Goal: Information Seeking & Learning: Learn about a topic

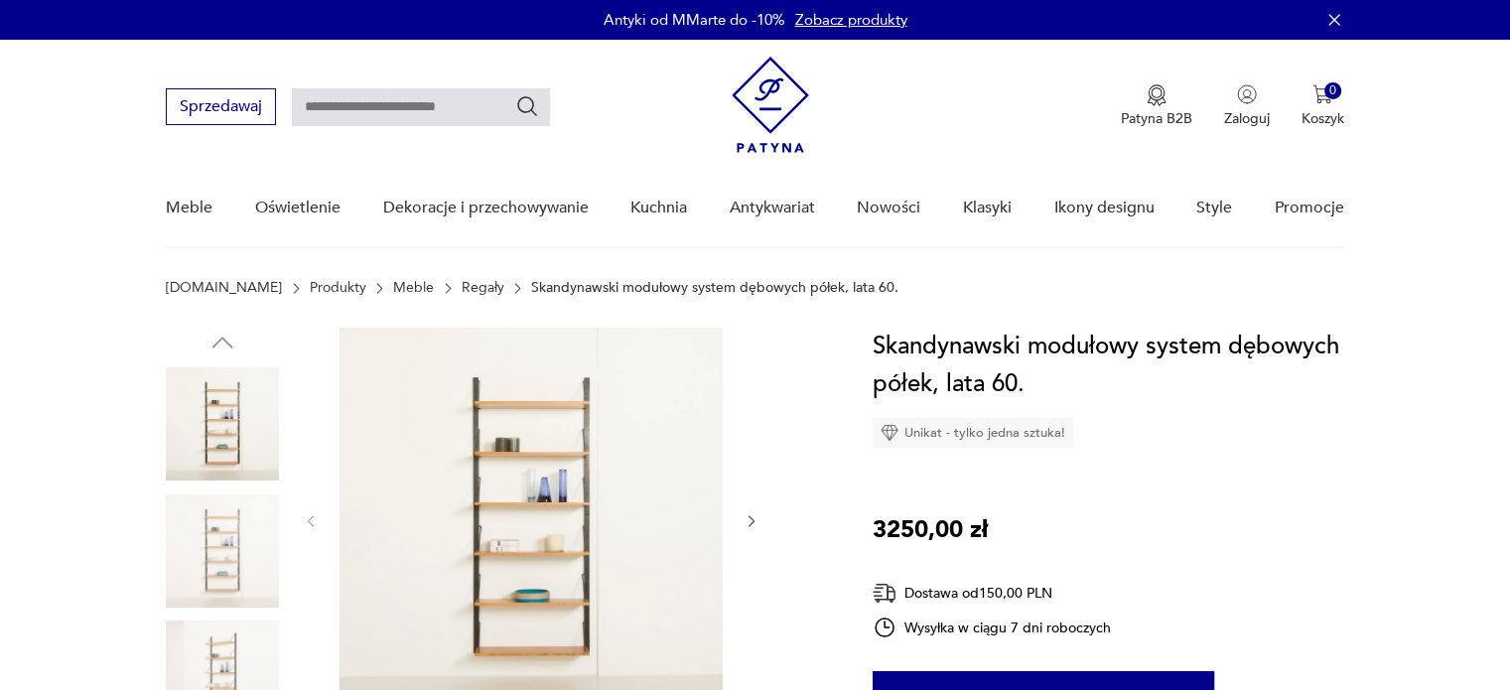
click at [218, 660] on img at bounding box center [222, 677] width 113 height 113
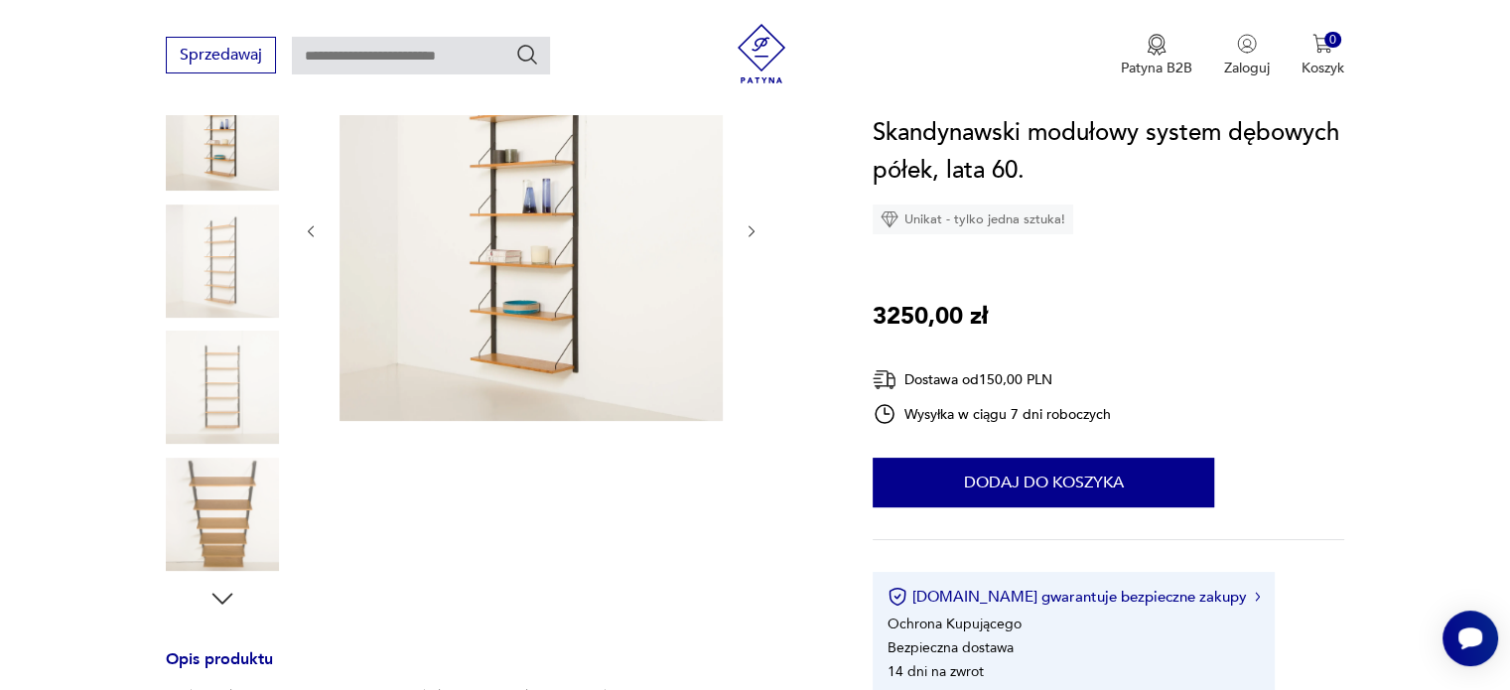
scroll to position [298, 0]
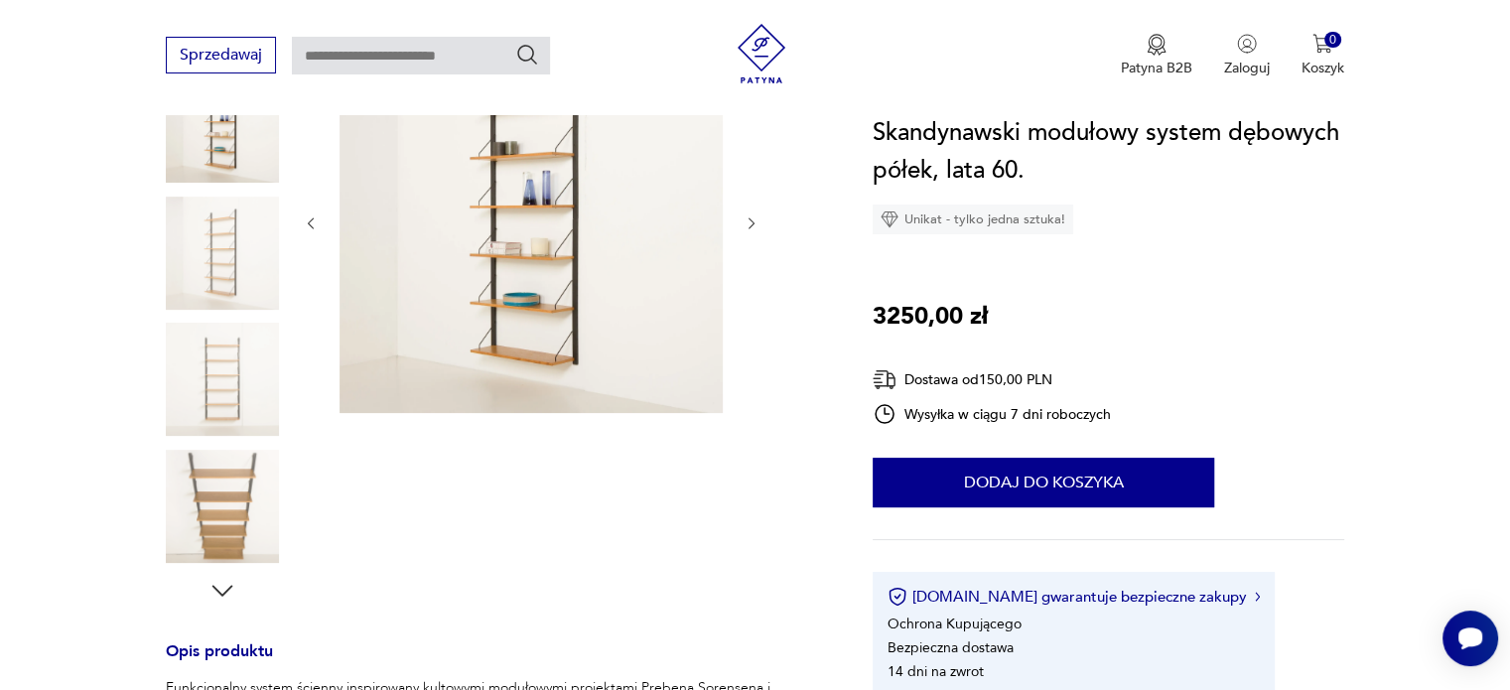
click at [198, 504] on img at bounding box center [222, 506] width 113 height 113
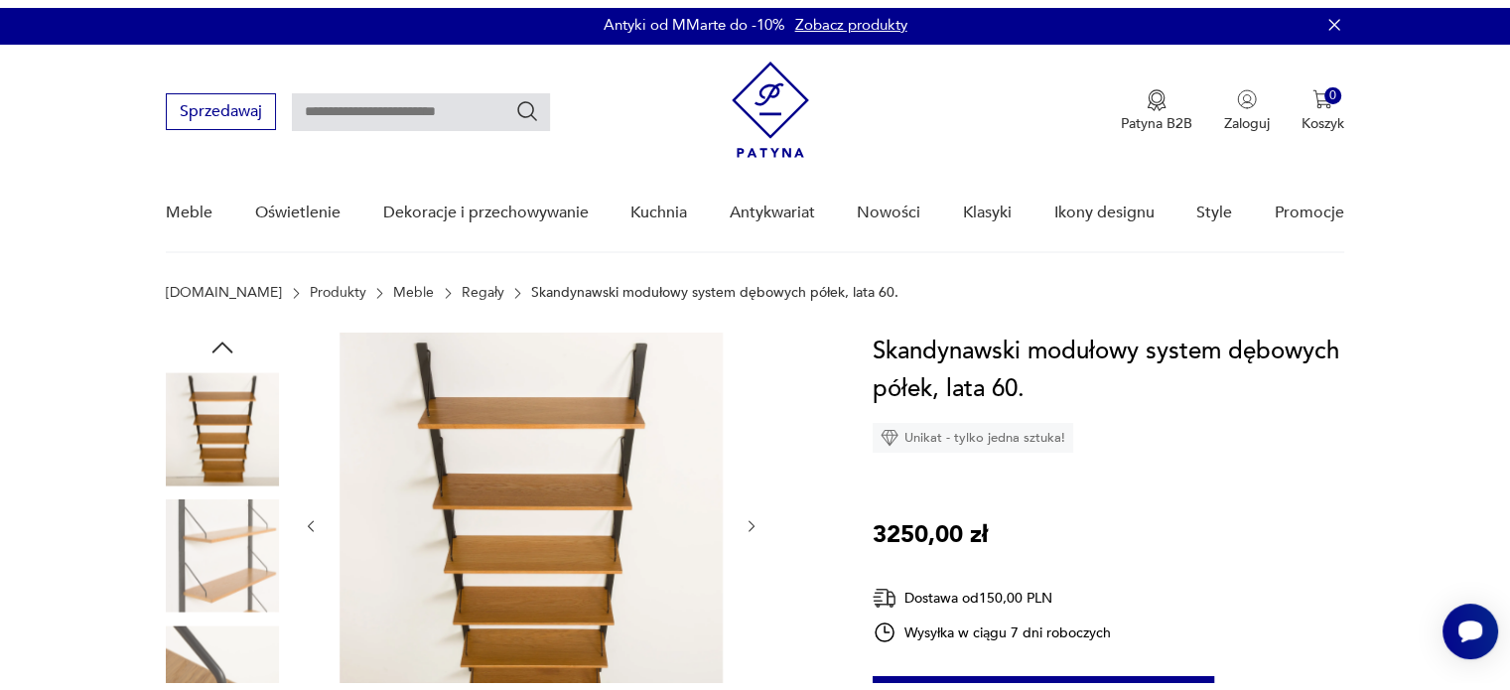
scroll to position [0, 0]
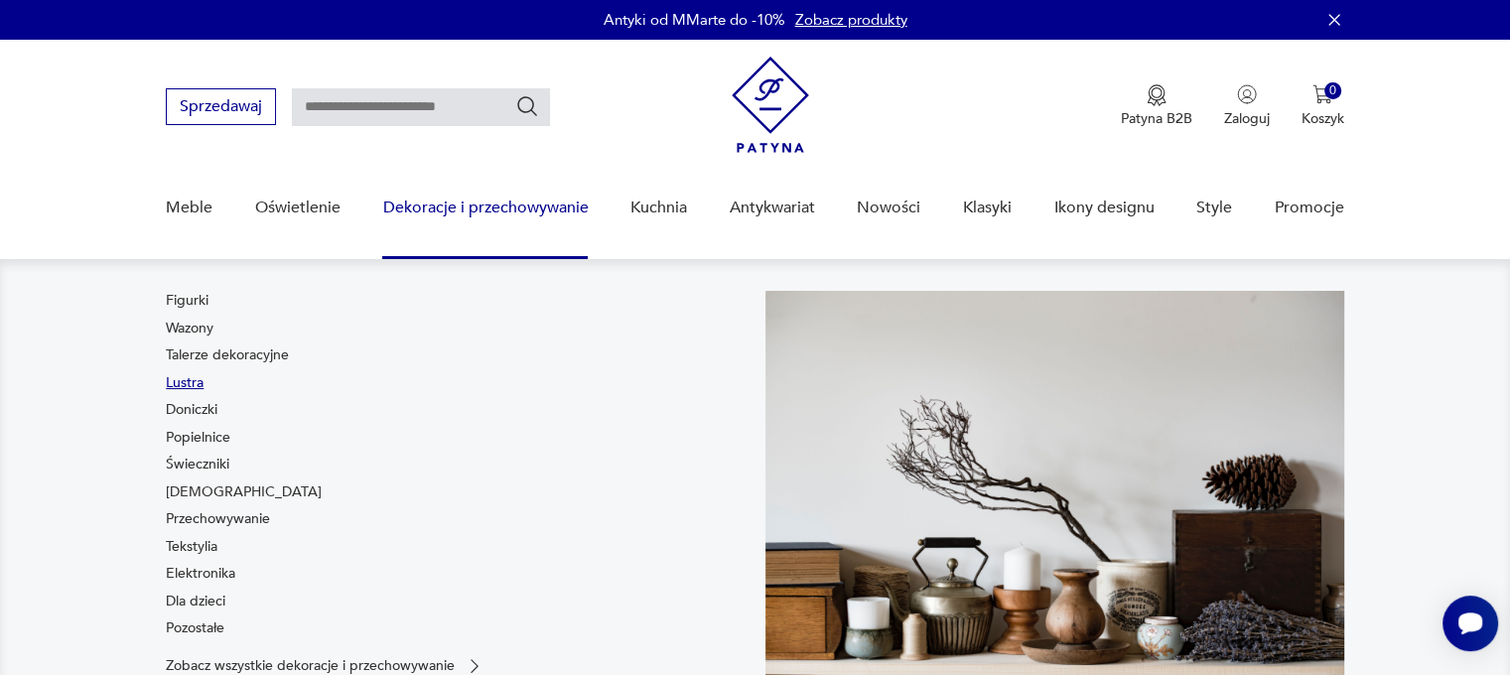
click at [182, 381] on link "Lustra" at bounding box center [185, 383] width 38 height 20
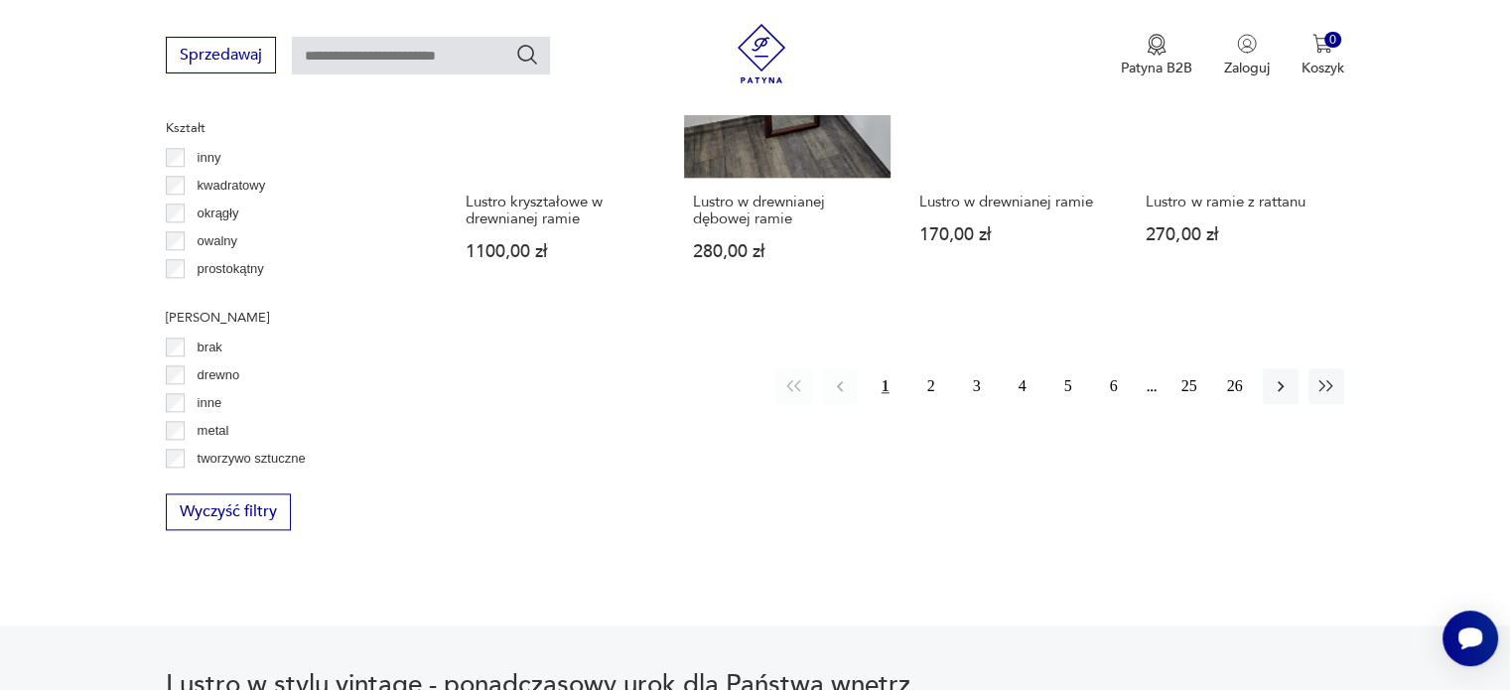
scroll to position [2114, 0]
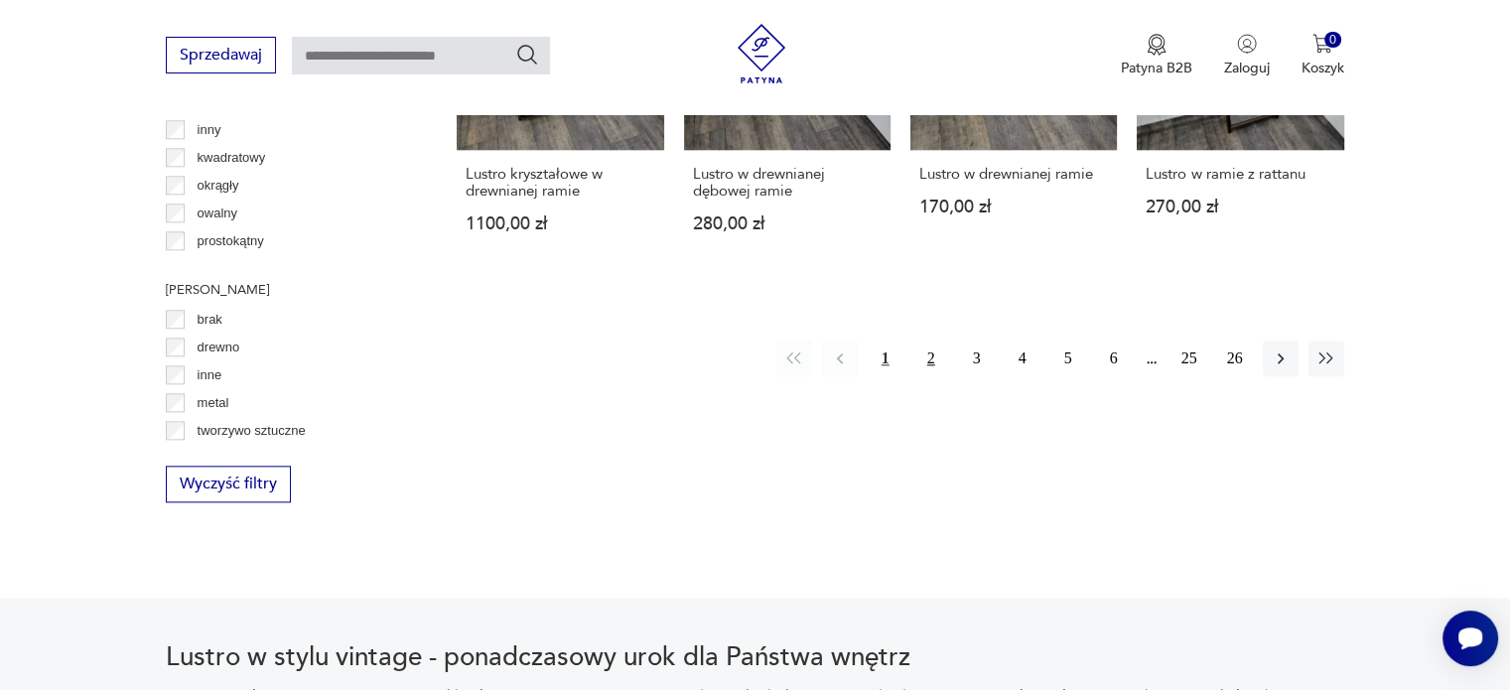
click at [925, 341] on button "2" at bounding box center [932, 359] width 36 height 36
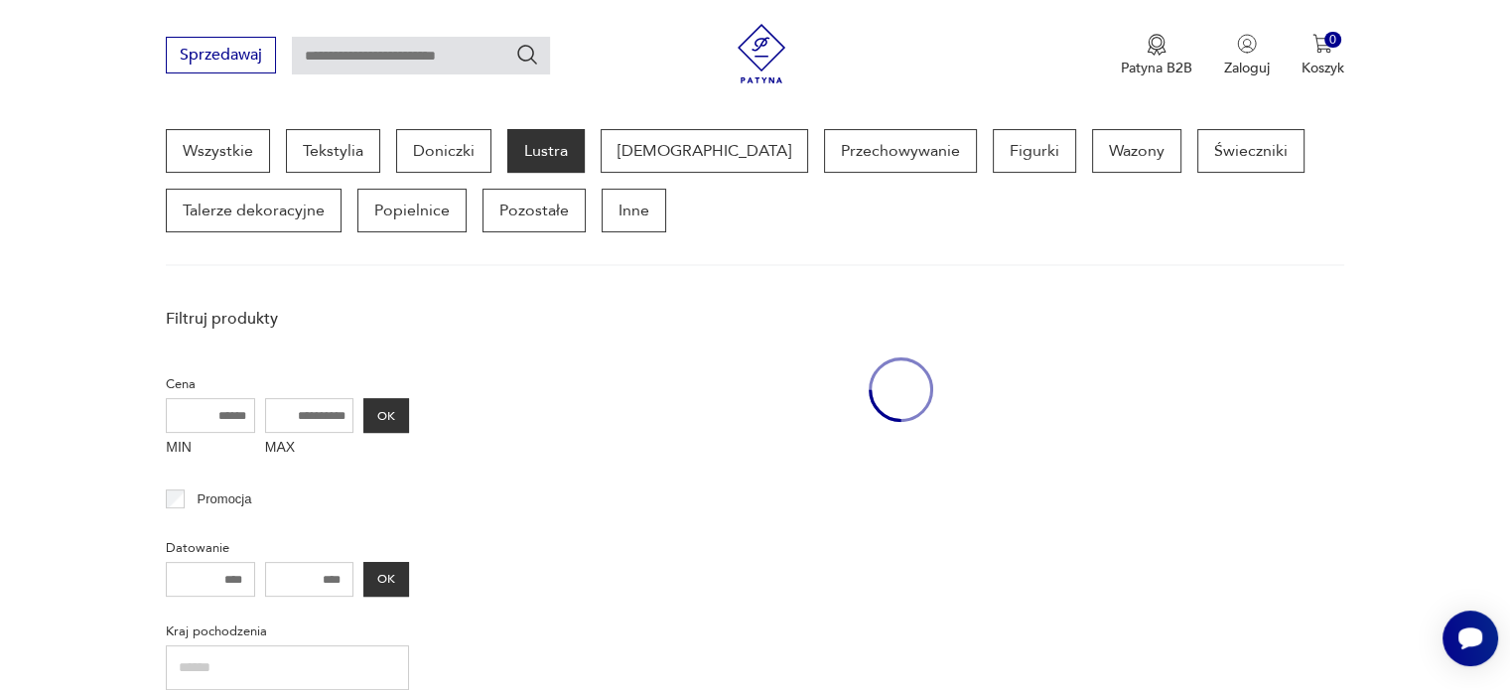
scroll to position [526, 0]
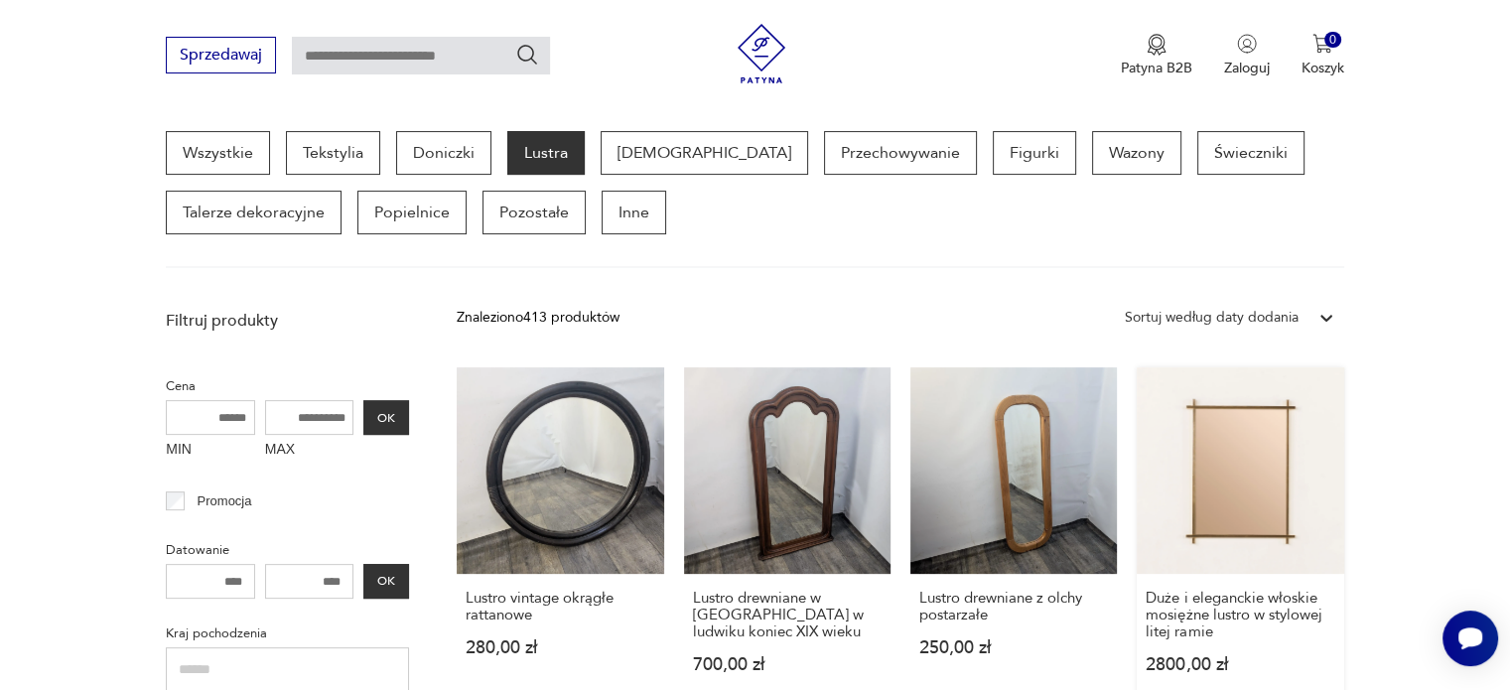
click at [1230, 455] on link "Duże i eleganckie włoskie mosiężne lustro w stylowej litej ramie 2800,00 zł" at bounding box center [1240, 539] width 207 height 345
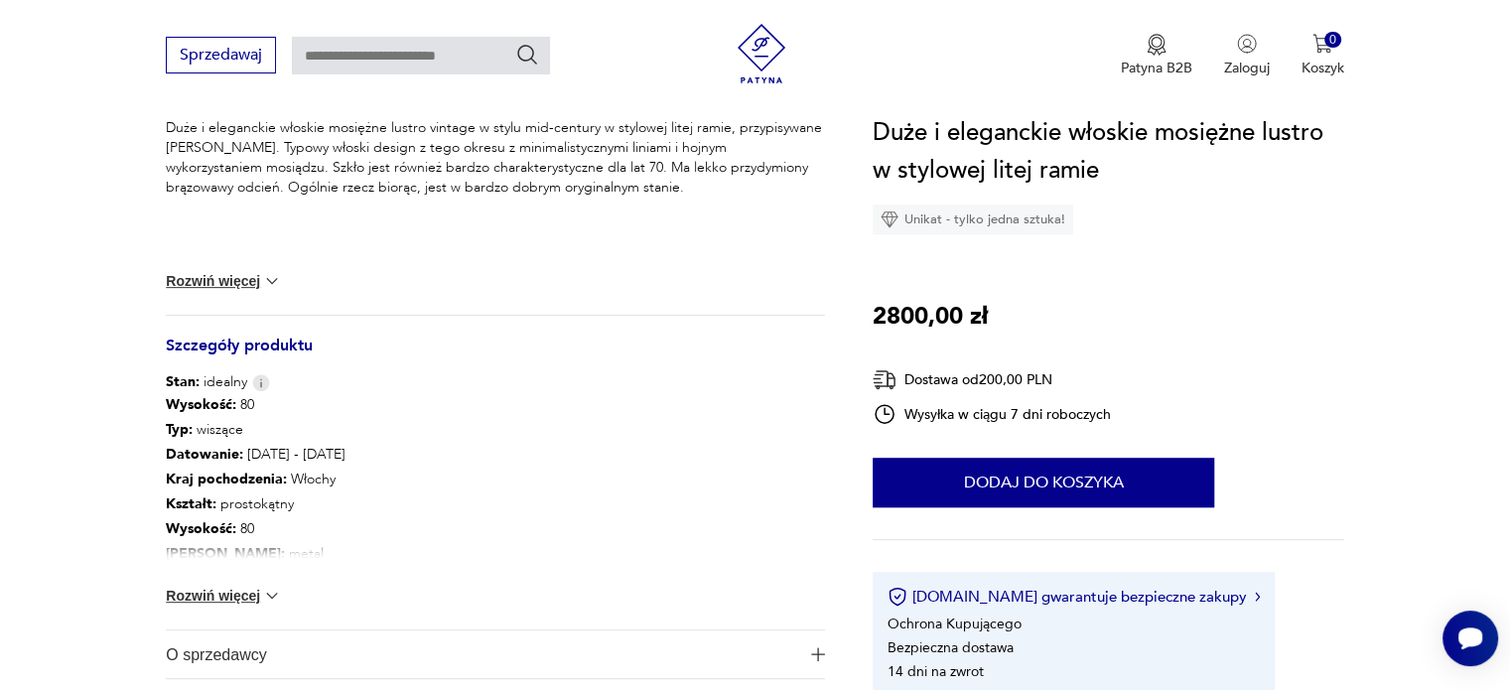
scroll to position [894, 0]
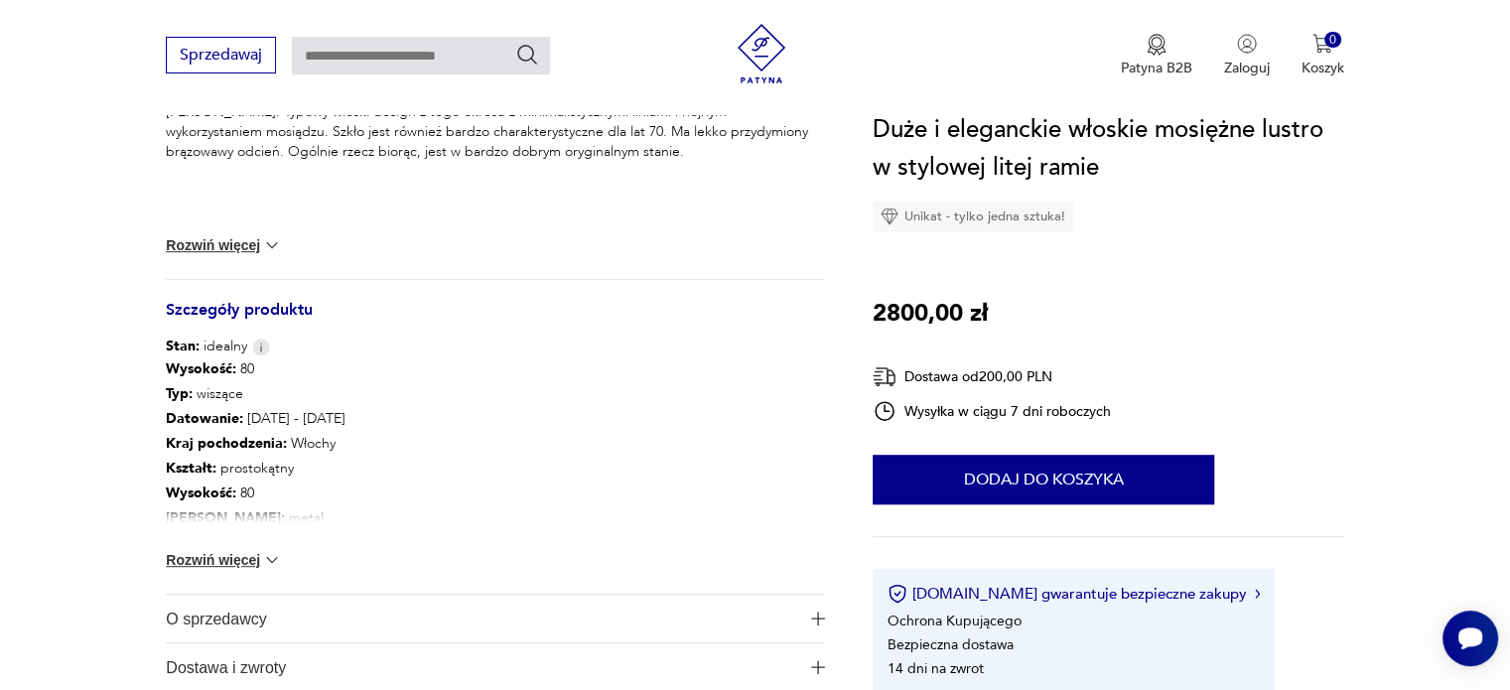
click at [199, 559] on button "Rozwiń więcej" at bounding box center [223, 560] width 115 height 20
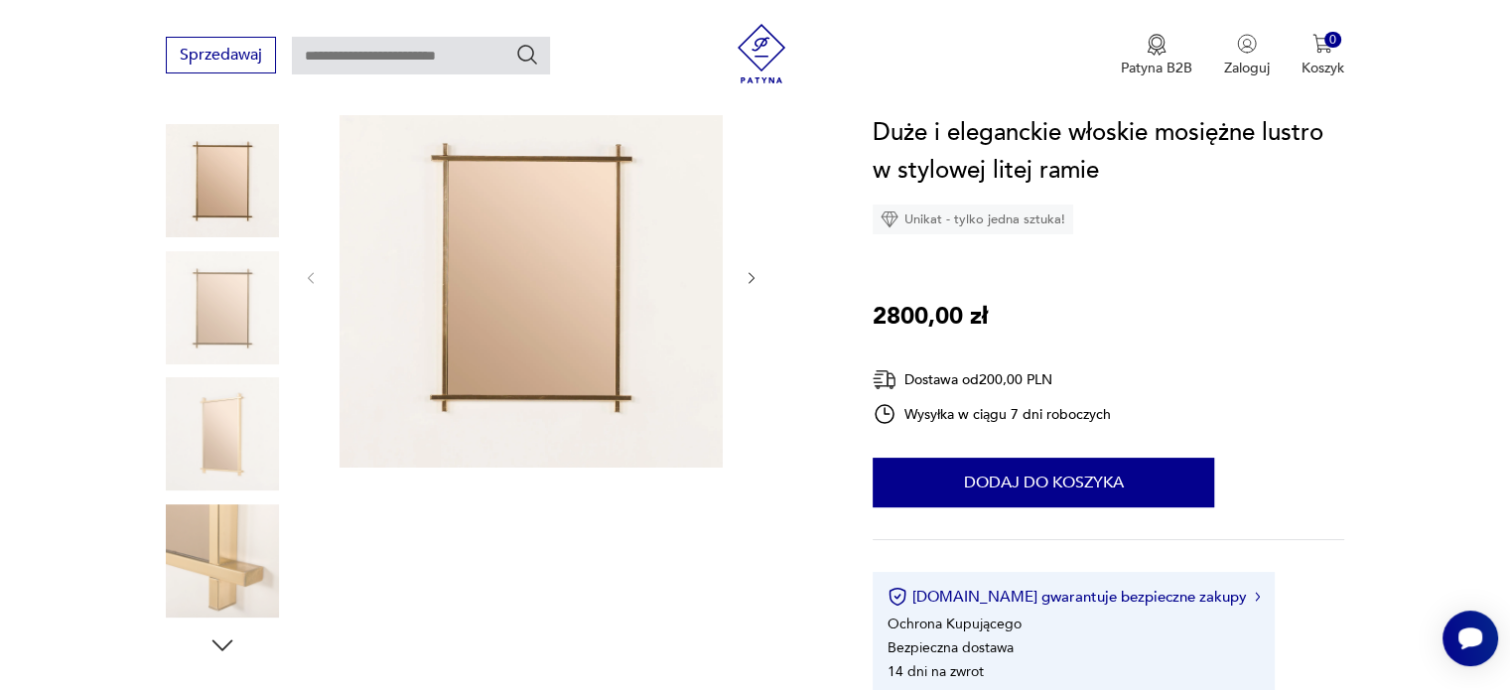
scroll to position [199, 0]
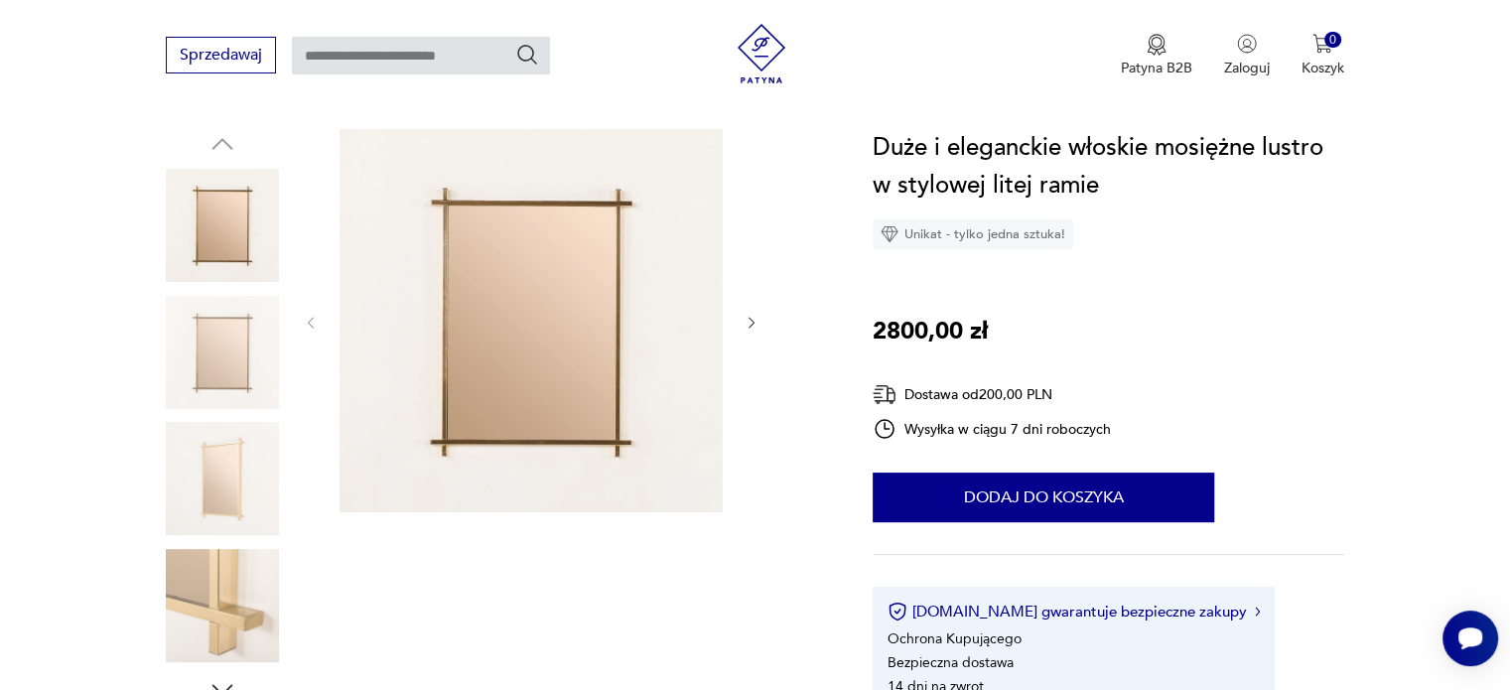
click at [257, 593] on img at bounding box center [222, 605] width 113 height 113
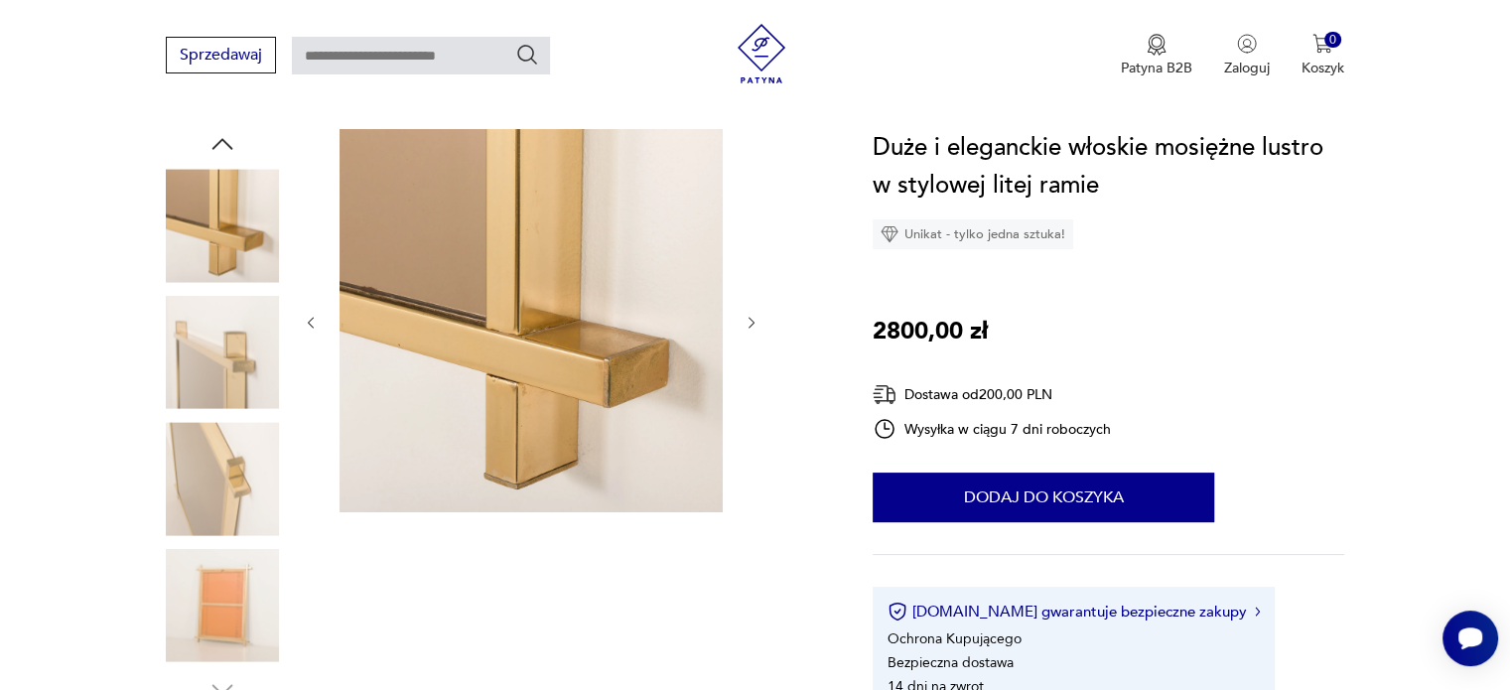
click at [181, 401] on img at bounding box center [222, 352] width 113 height 113
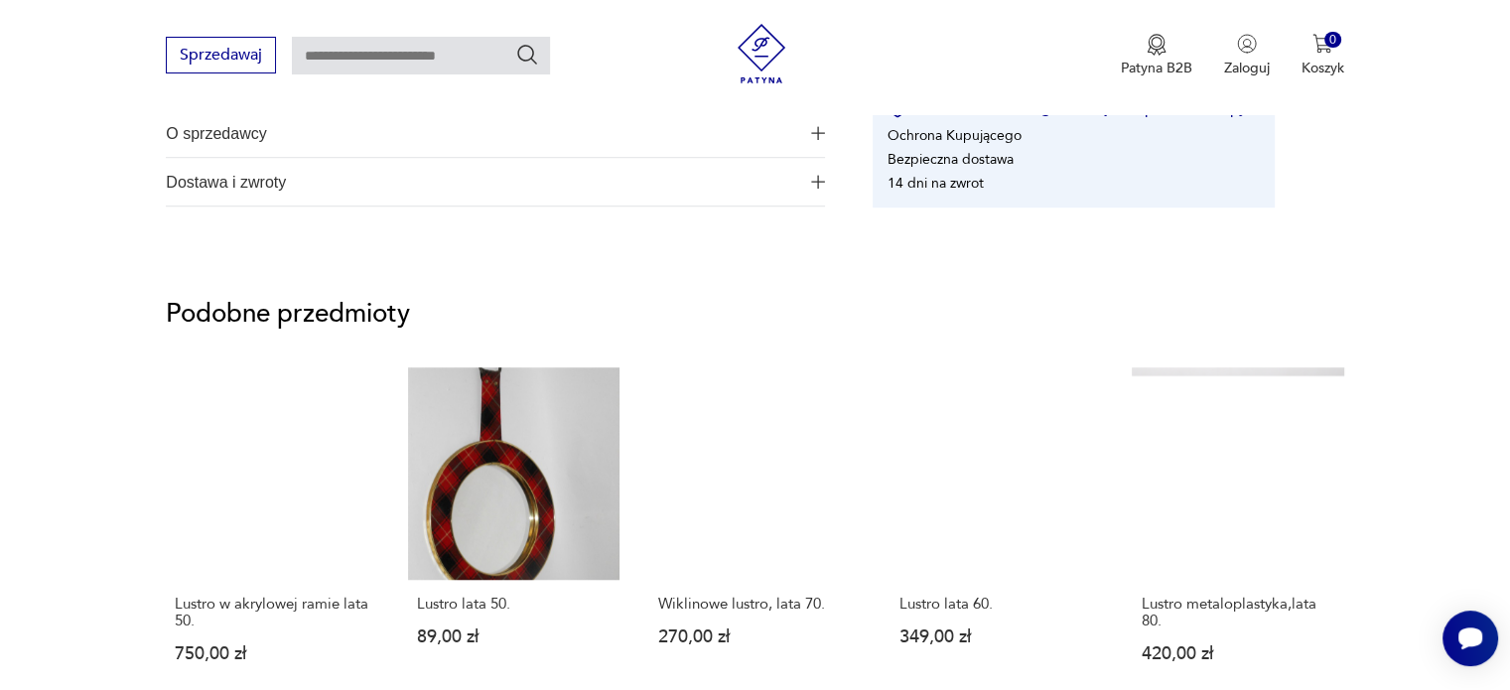
scroll to position [1589, 0]
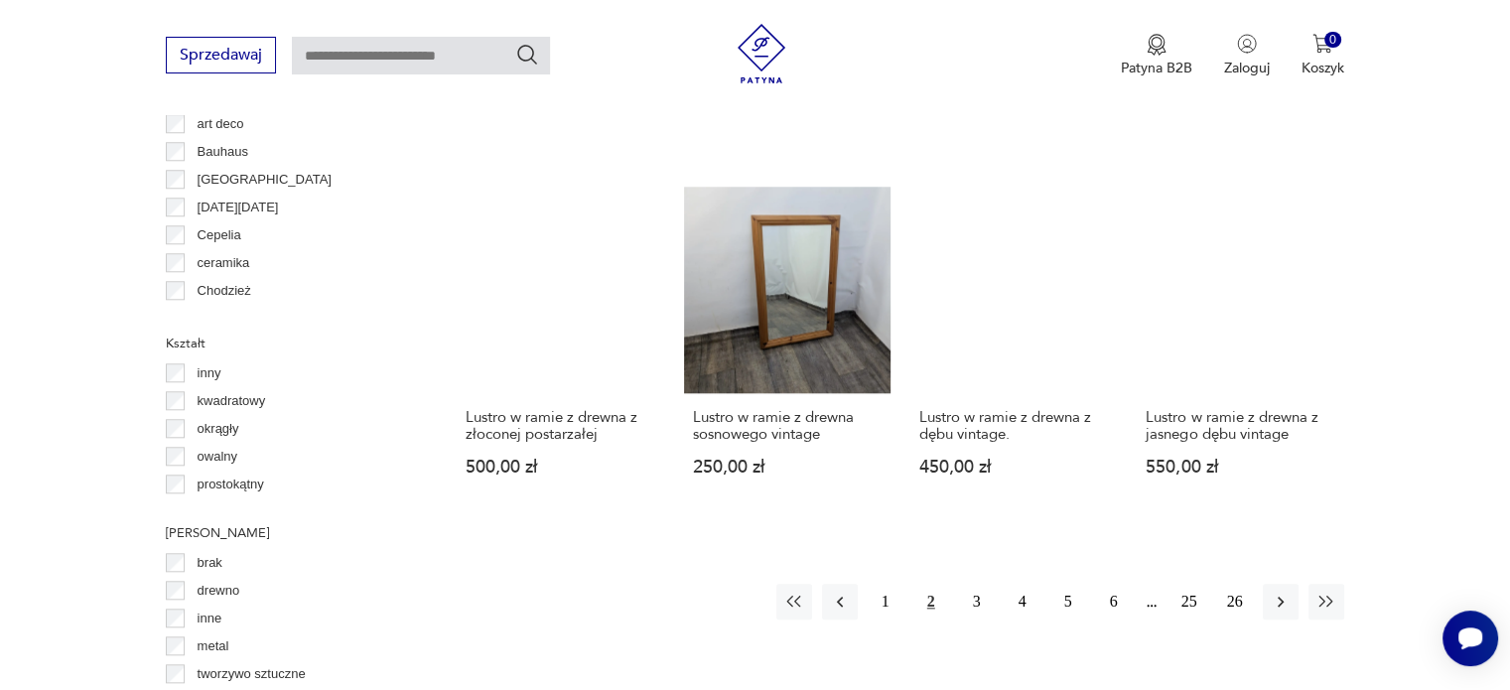
scroll to position [1917, 0]
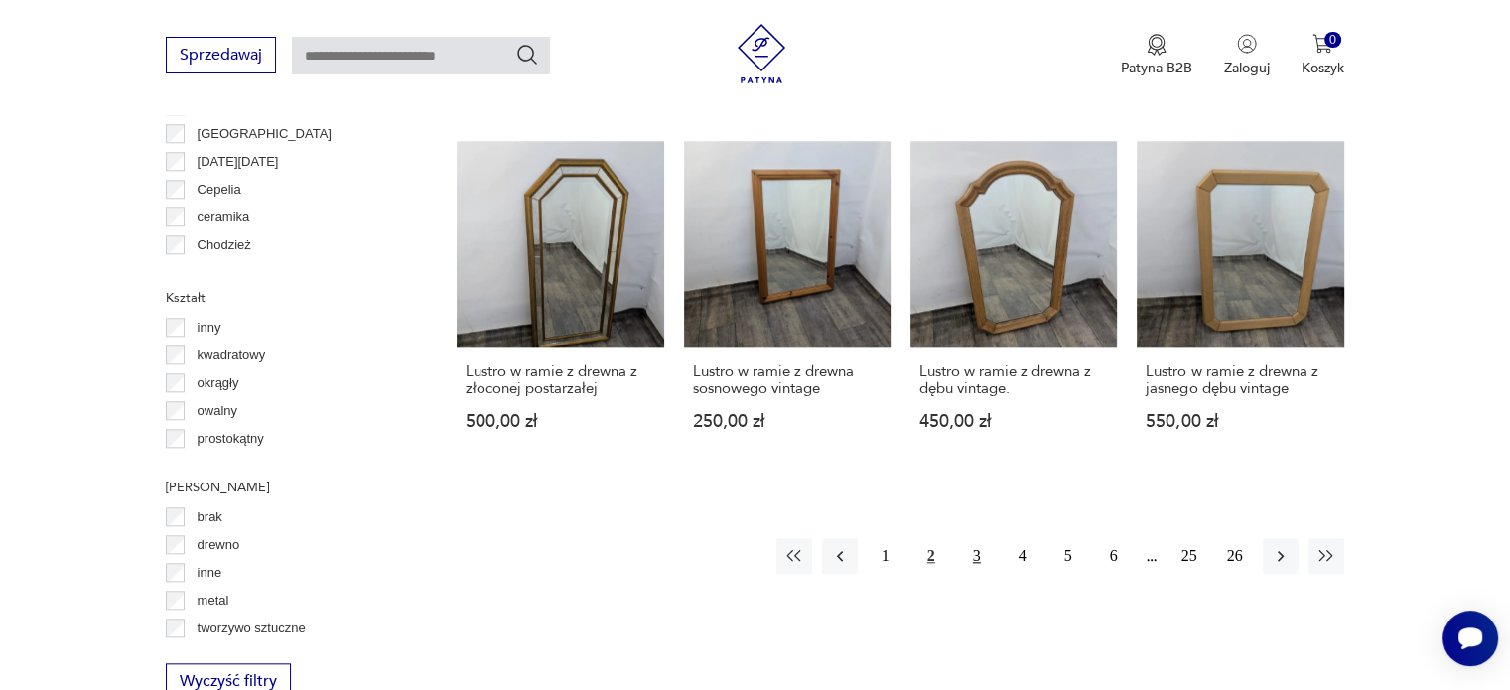
click at [975, 538] on button "3" at bounding box center [977, 556] width 36 height 36
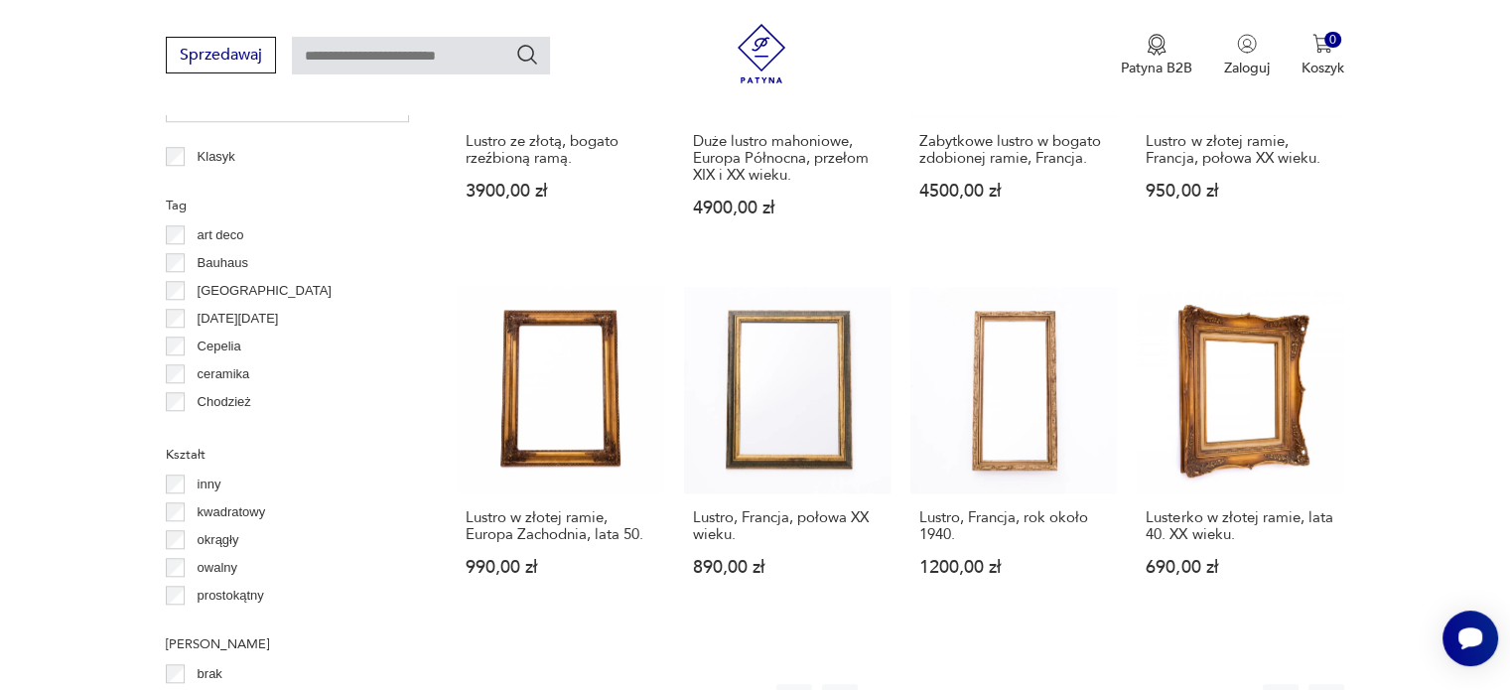
scroll to position [1817, 0]
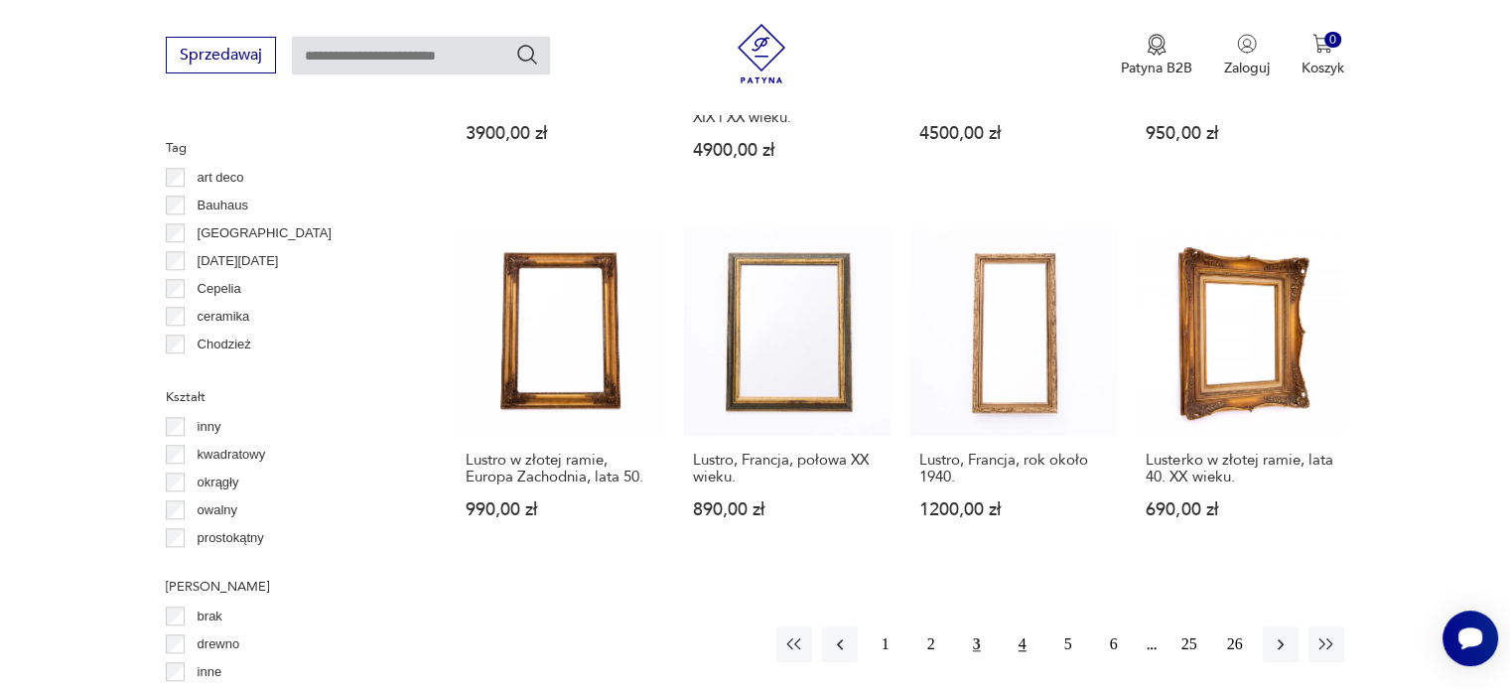
click at [1021, 634] on button "4" at bounding box center [1023, 645] width 36 height 36
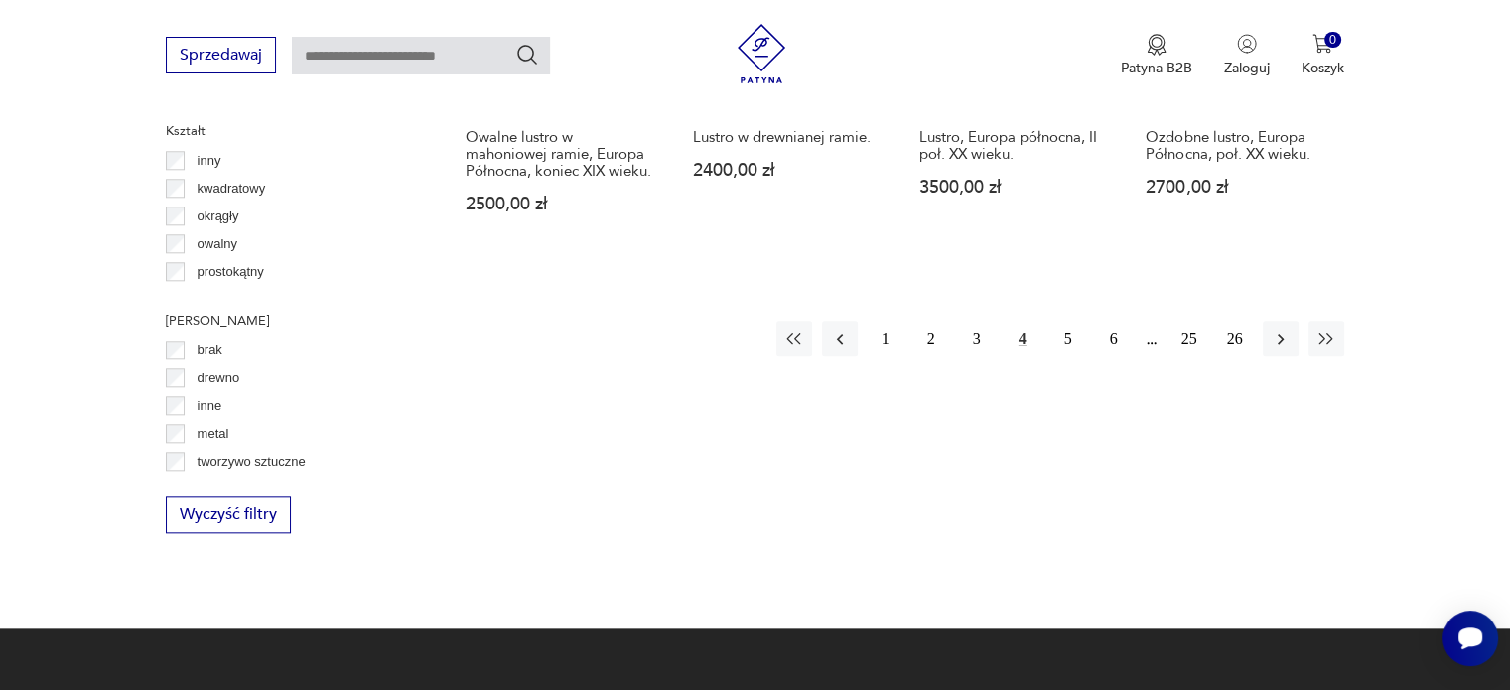
scroll to position [2115, 0]
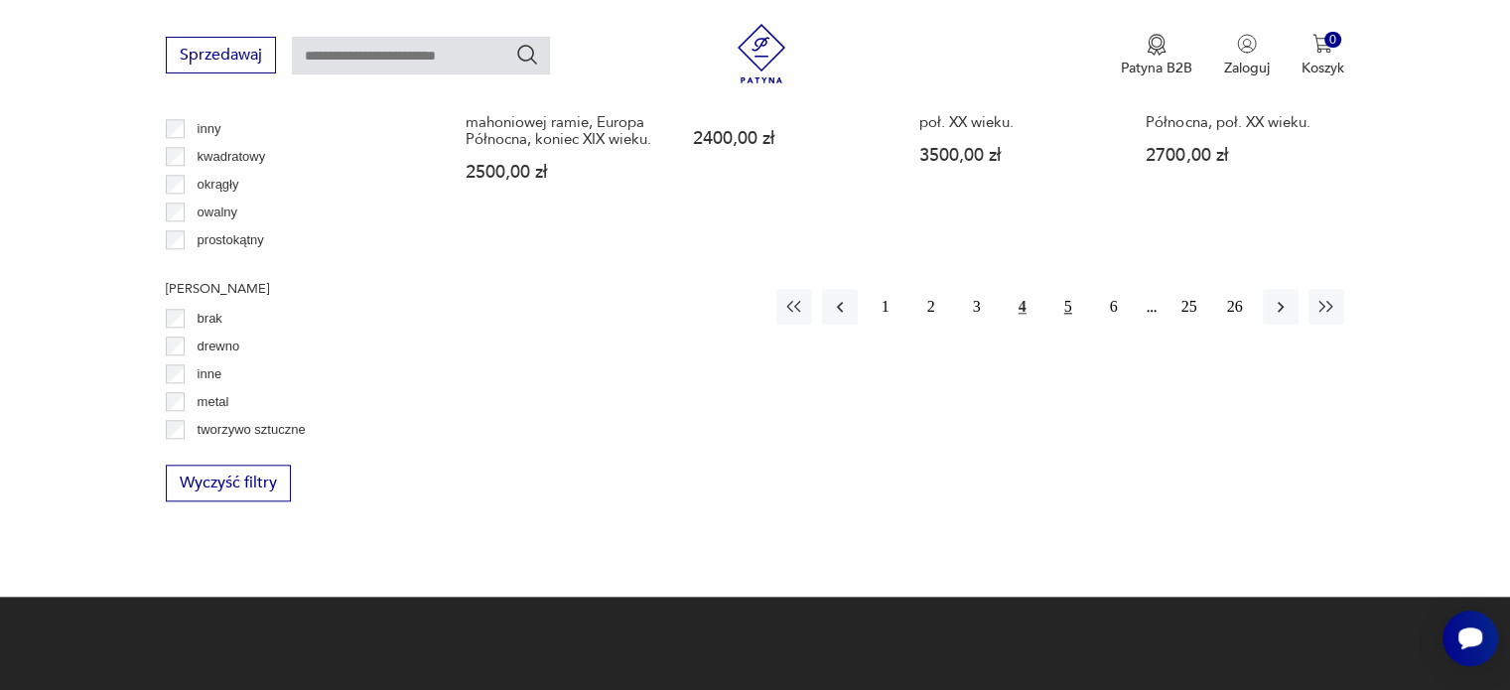
click at [1063, 303] on button "5" at bounding box center [1069, 307] width 36 height 36
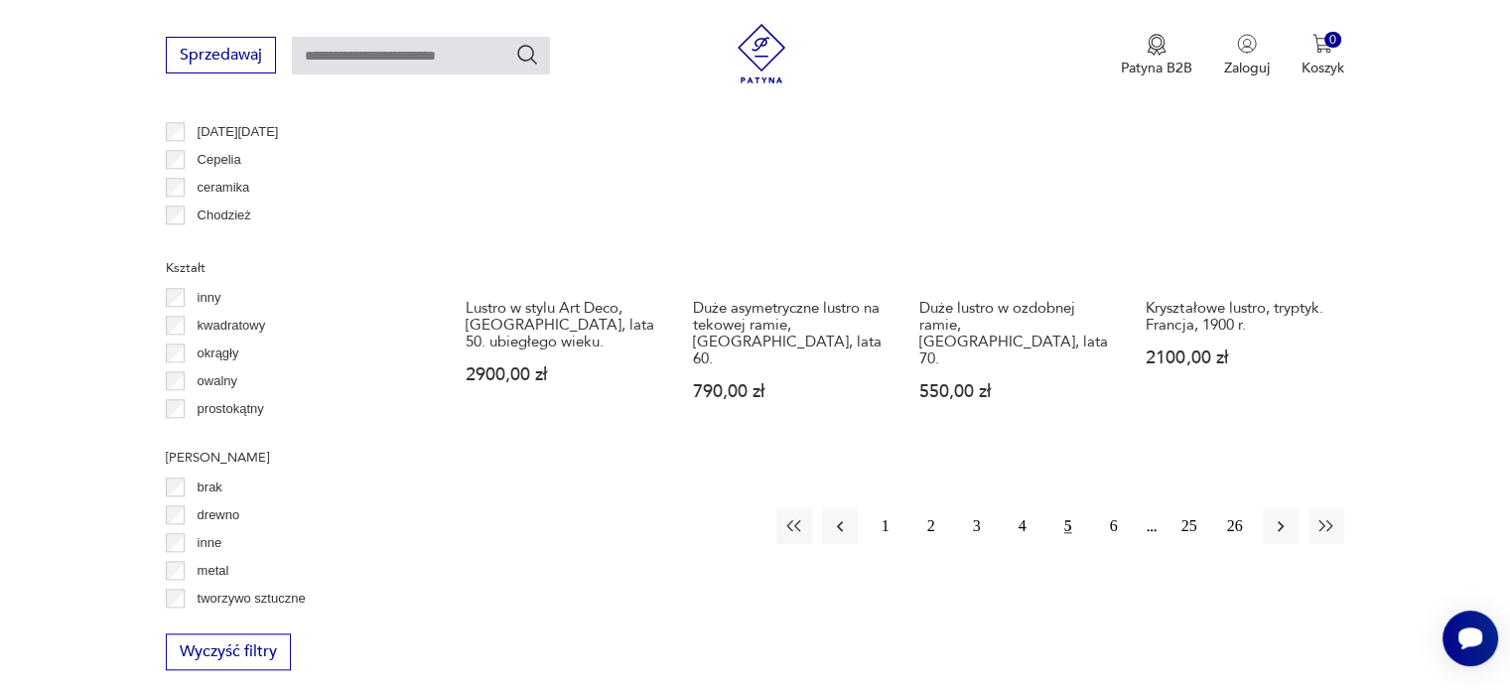
scroll to position [2016, 0]
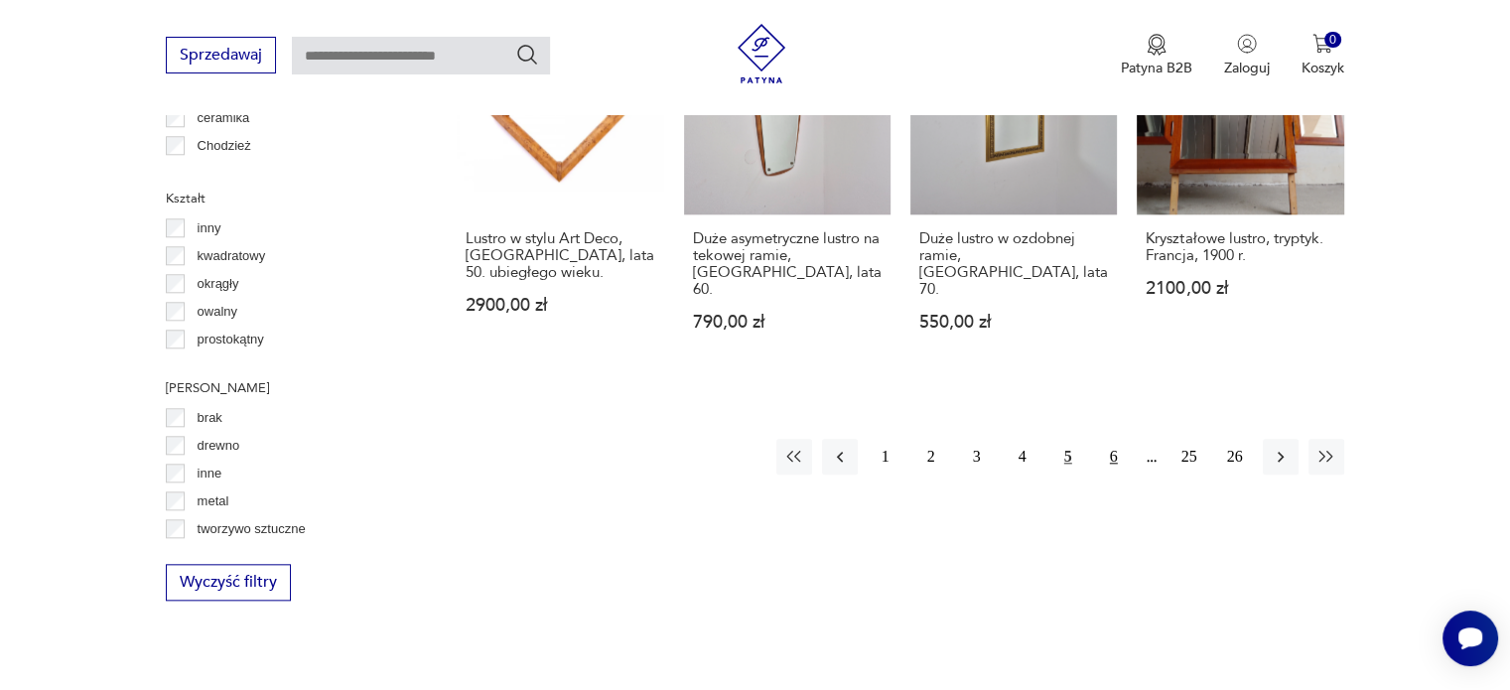
click at [1107, 439] on button "6" at bounding box center [1114, 457] width 36 height 36
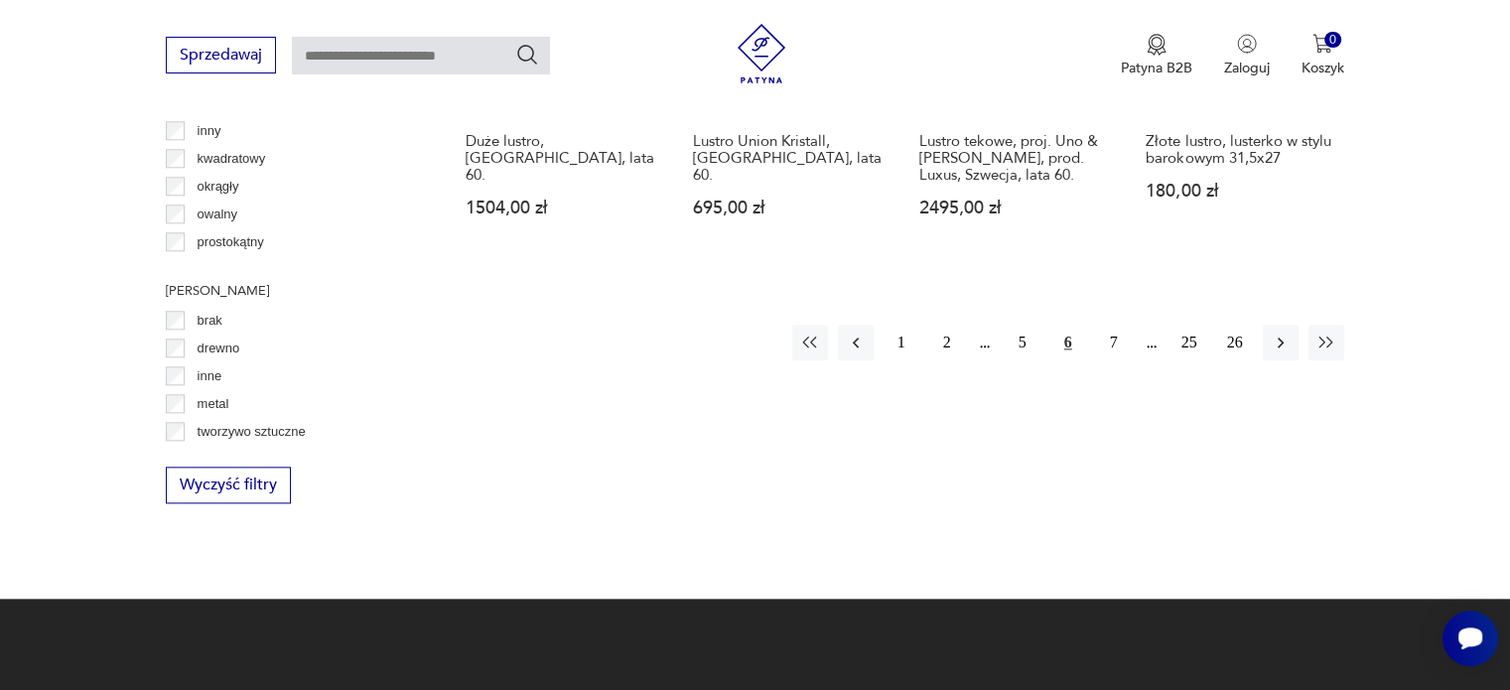
scroll to position [2115, 0]
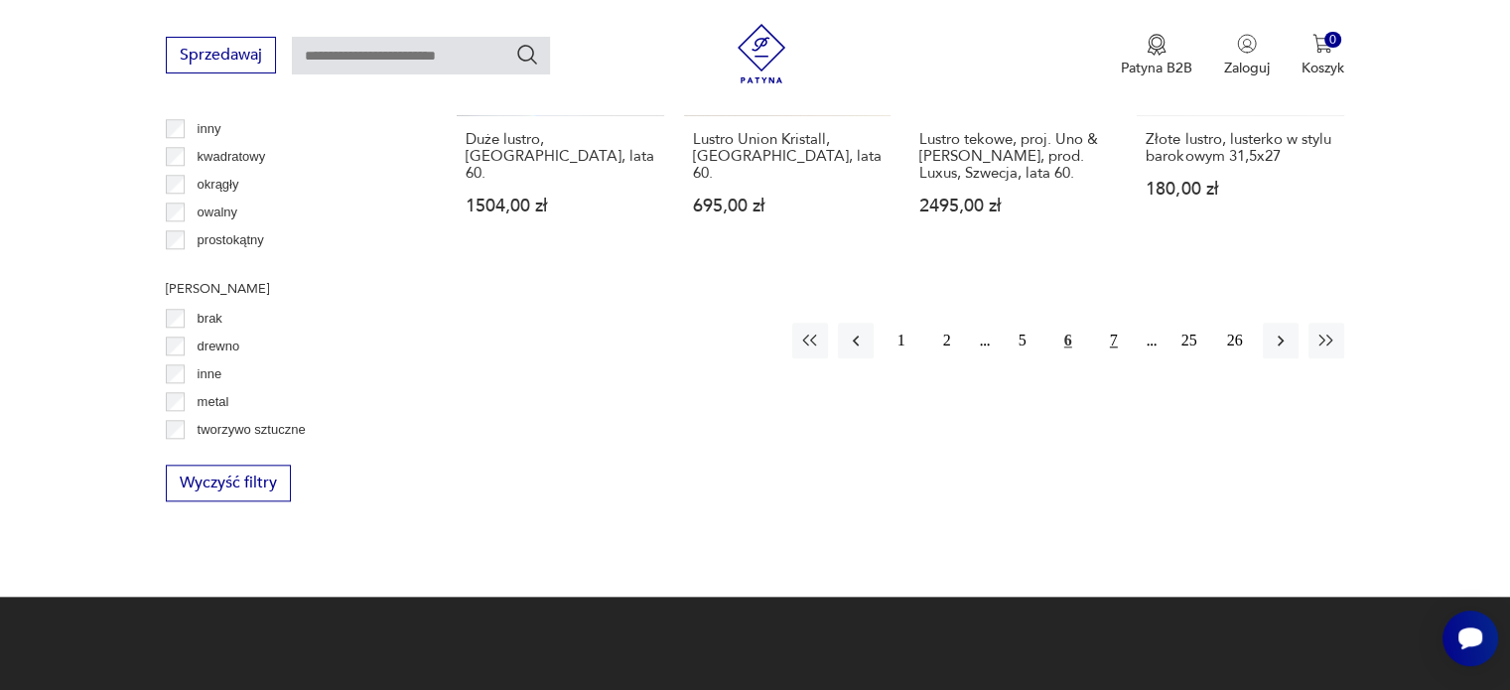
click at [1113, 323] on button "7" at bounding box center [1114, 341] width 36 height 36
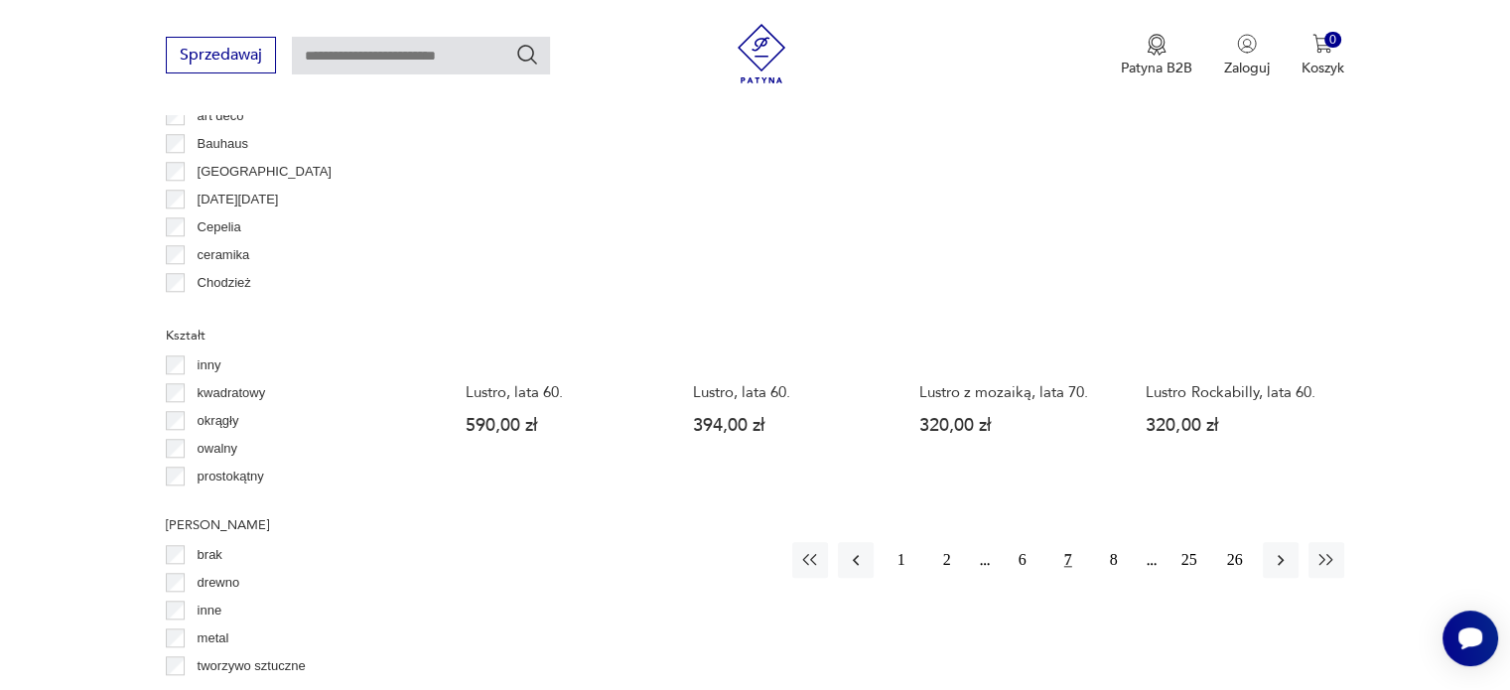
scroll to position [1917, 0]
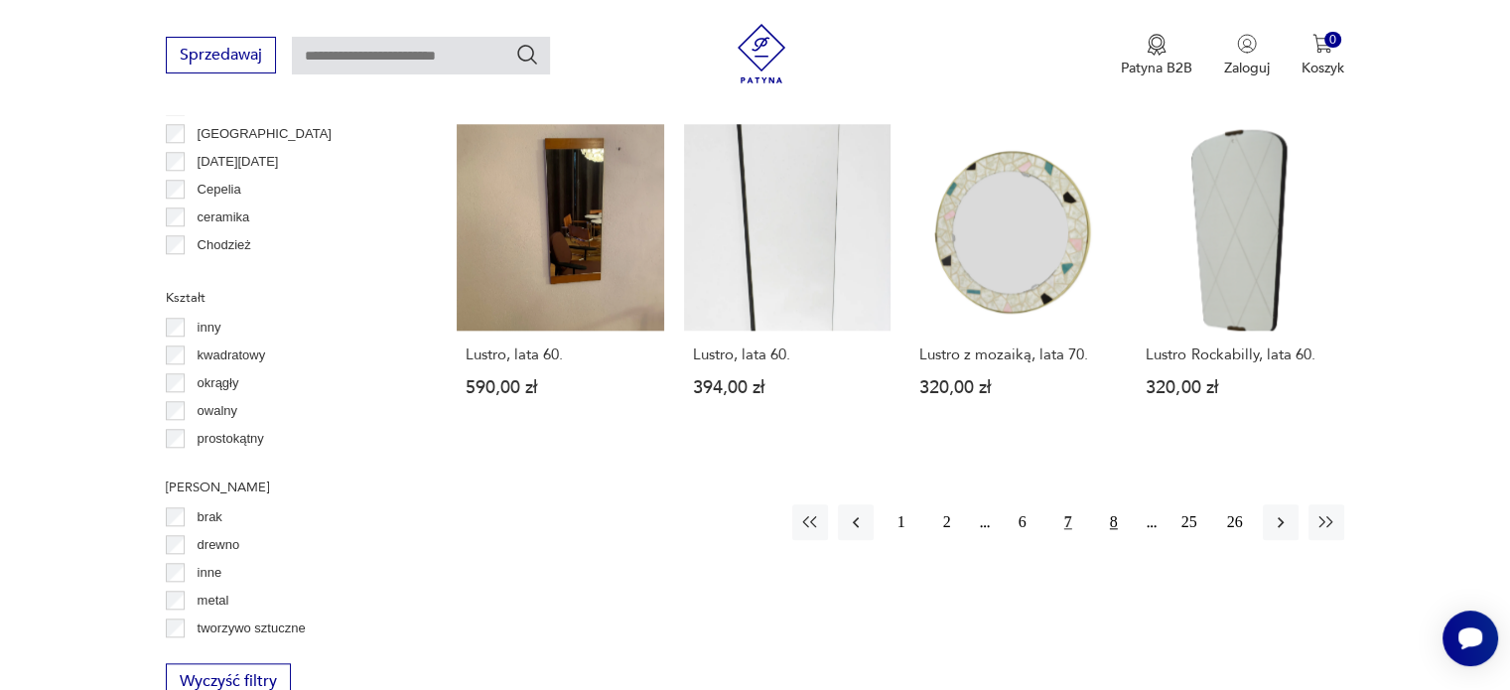
click at [1114, 504] on button "8" at bounding box center [1114, 522] width 36 height 36
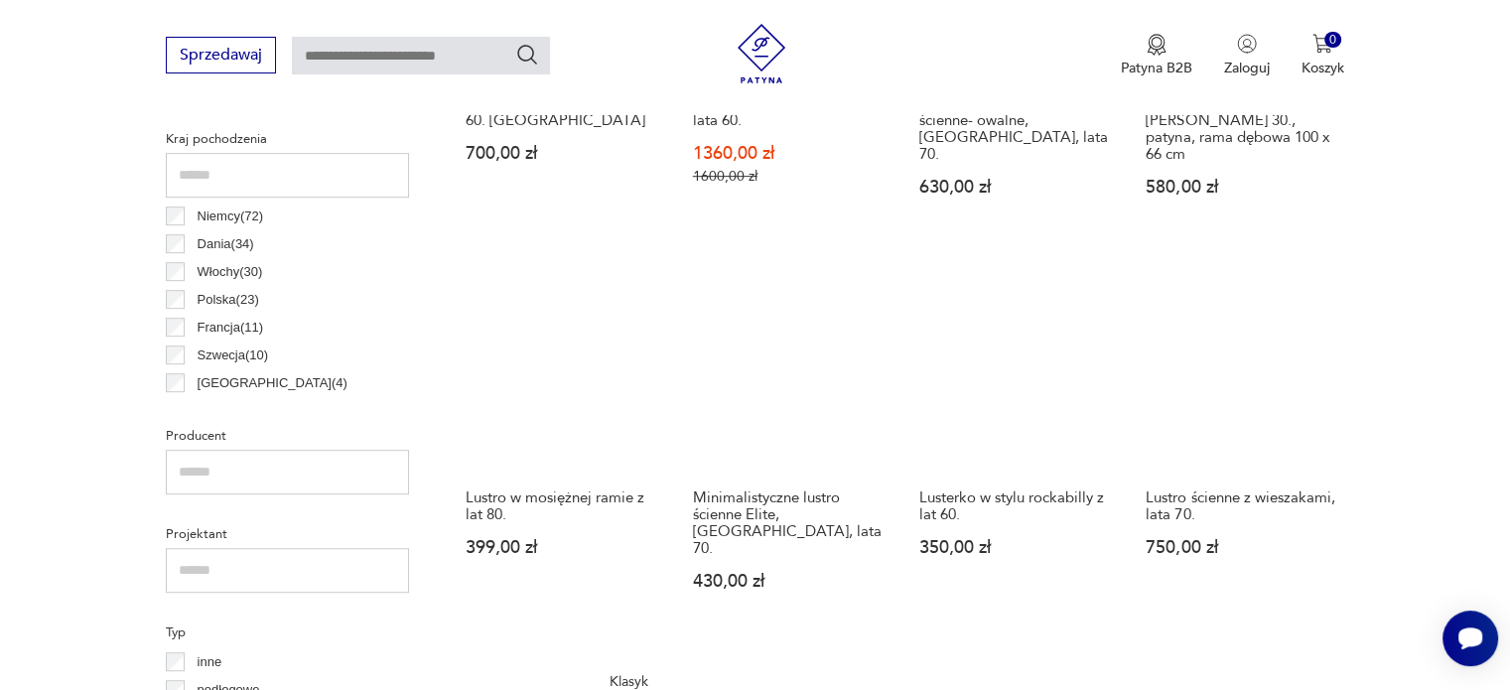
scroll to position [1023, 0]
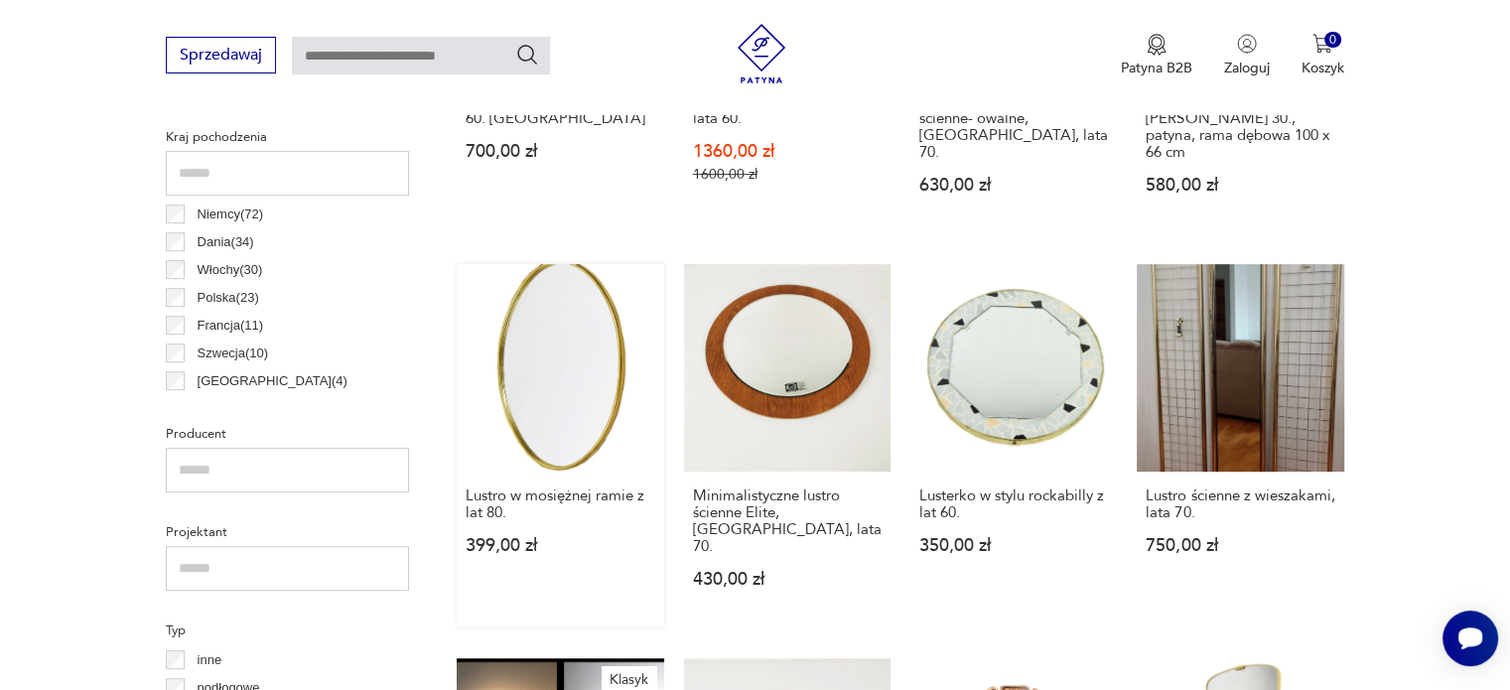
click at [561, 357] on link "Lustro w mosiężnej ramie z lat 80. 399,00 zł" at bounding box center [560, 444] width 207 height 361
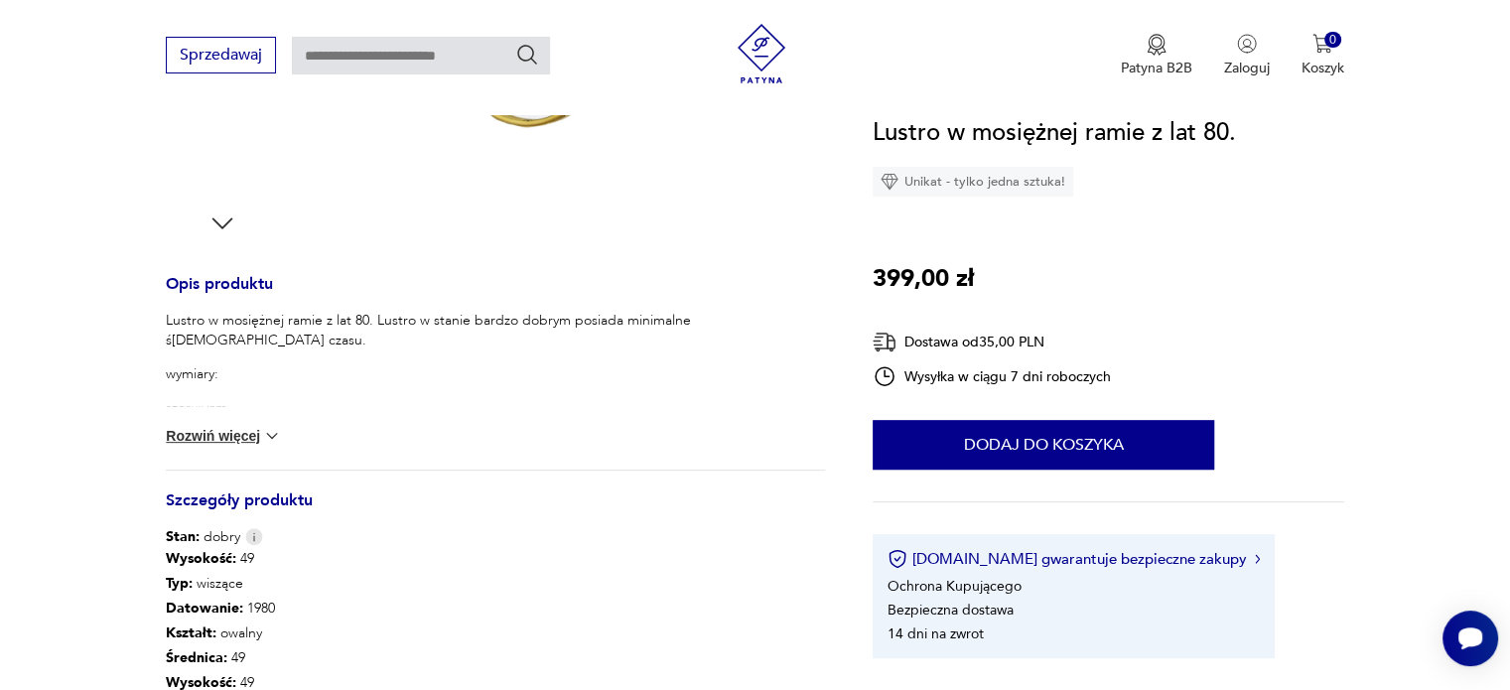
scroll to position [397, 0]
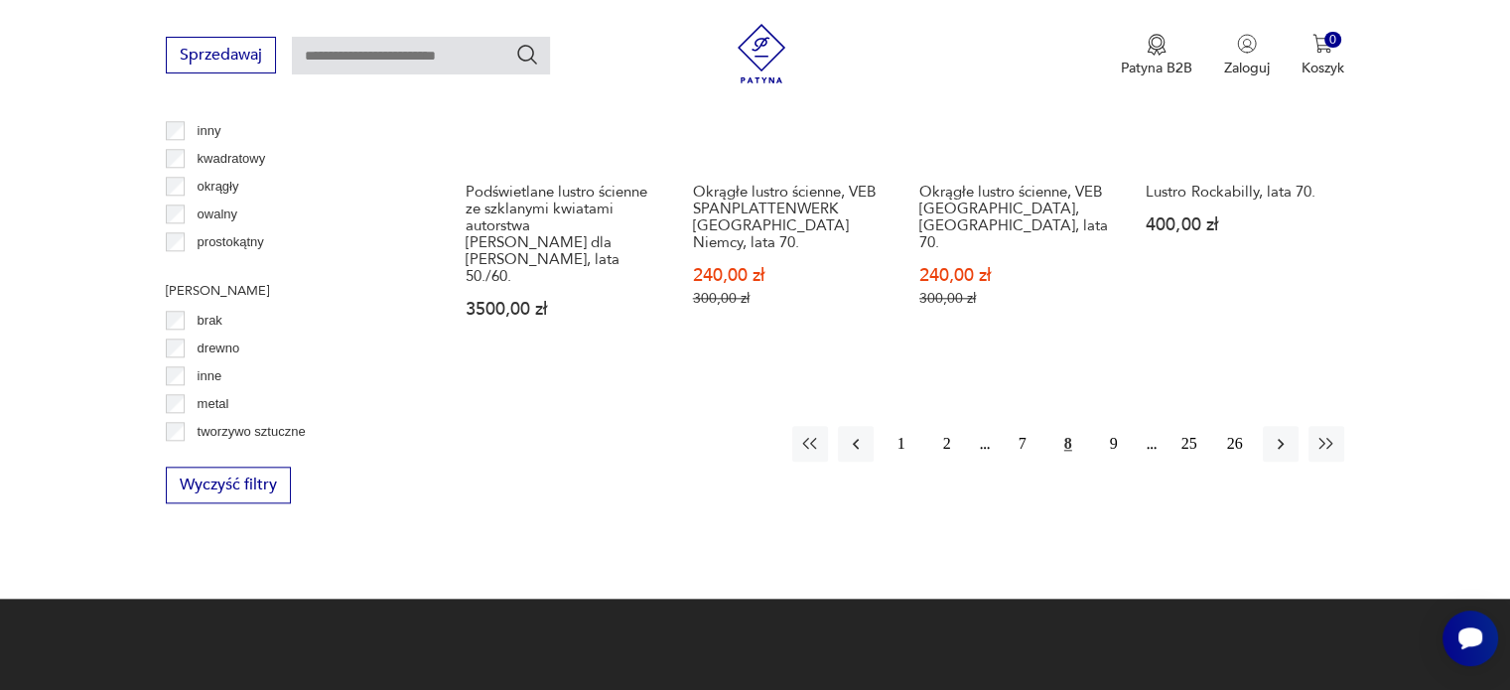
scroll to position [2115, 0]
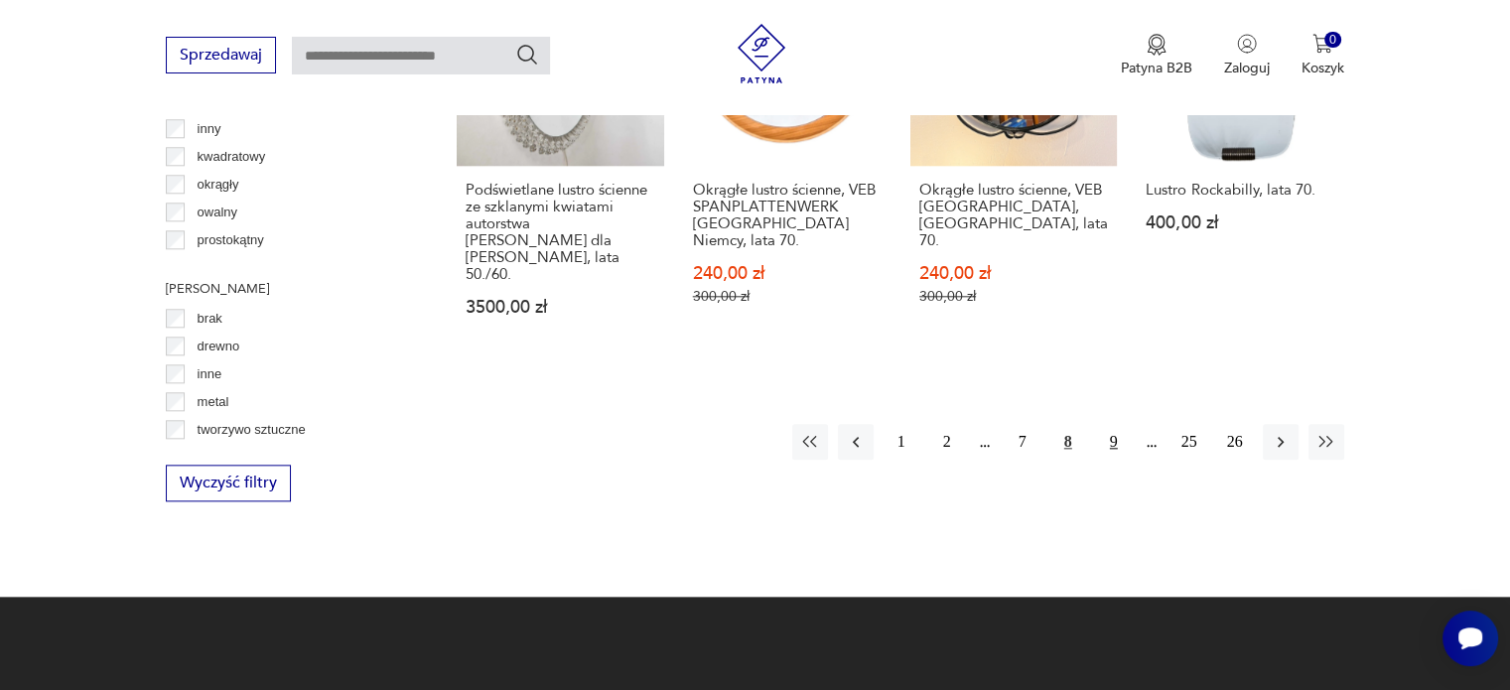
click at [1117, 424] on button "9" at bounding box center [1114, 442] width 36 height 36
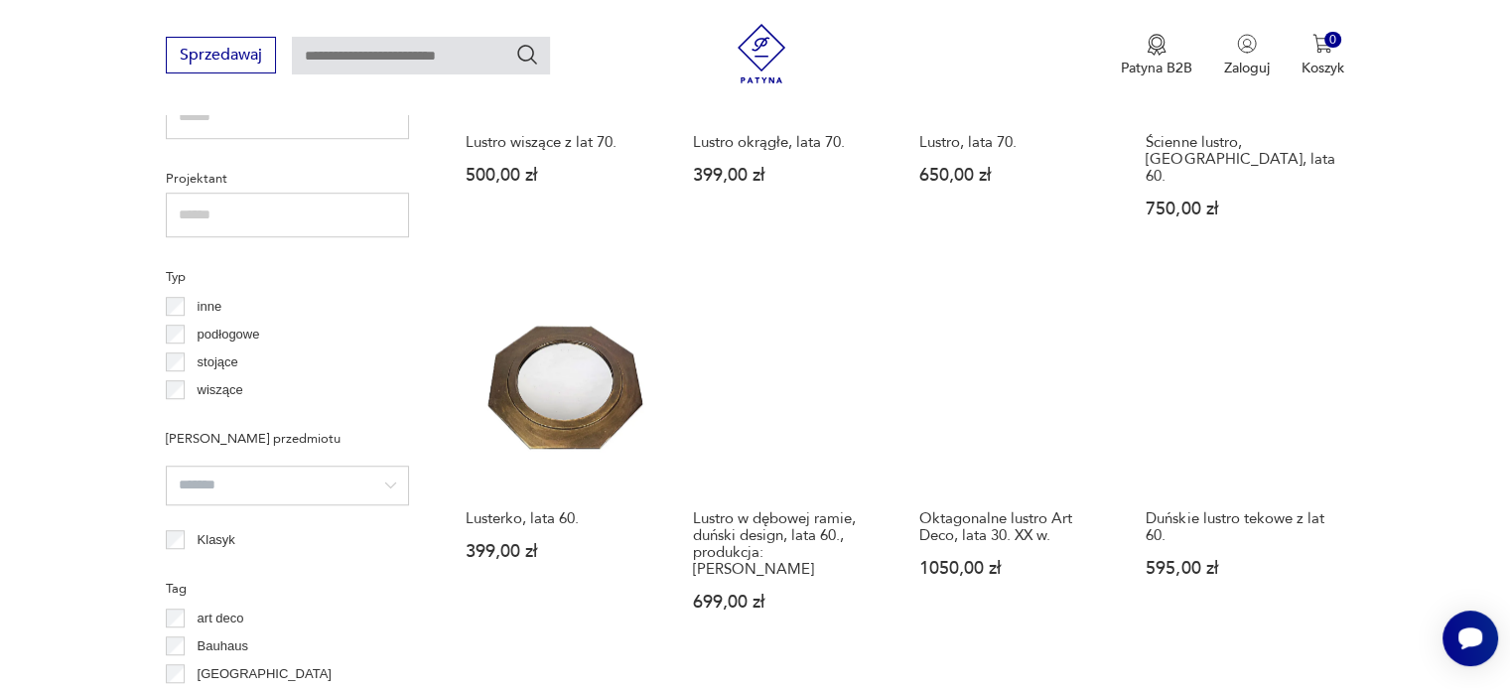
scroll to position [1420, 0]
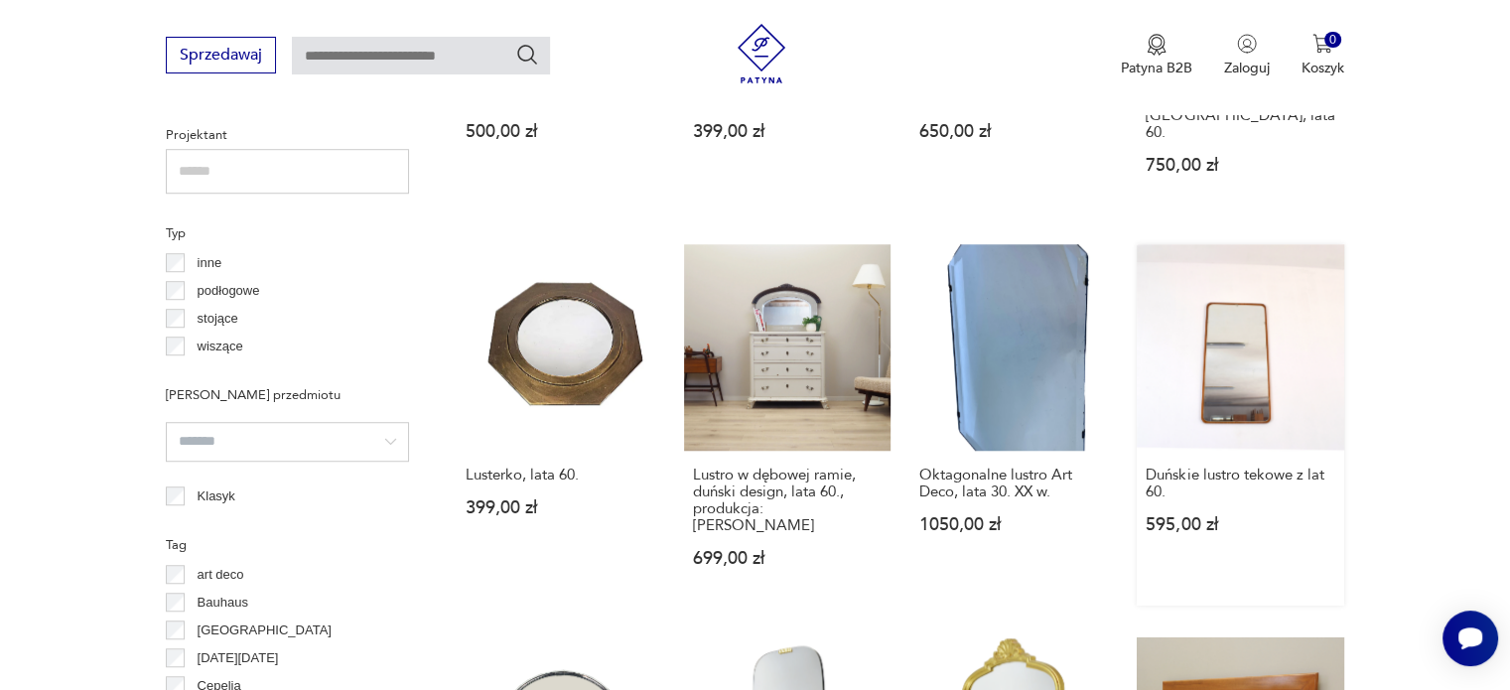
click at [1255, 349] on link "Duńskie lustro tekowe z lat 60. 595,00 zł" at bounding box center [1240, 424] width 207 height 361
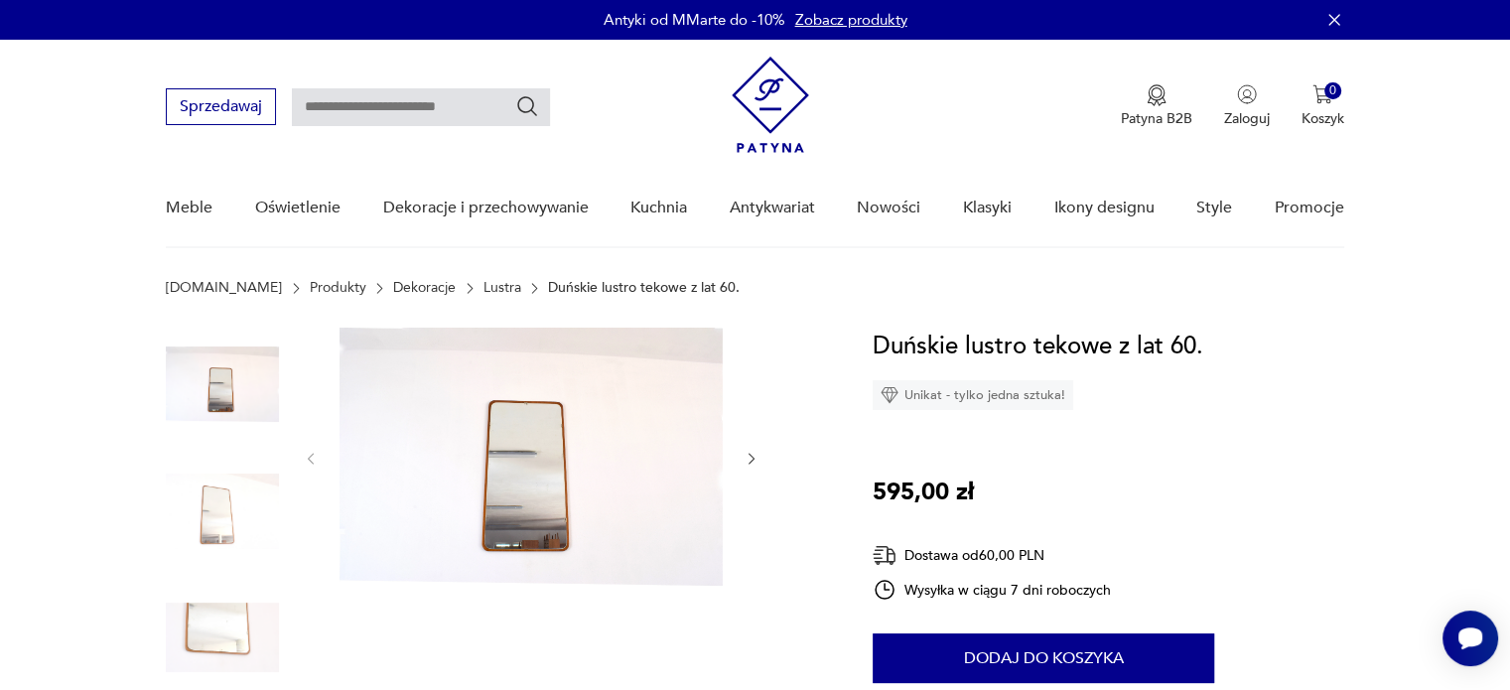
click at [214, 535] on img at bounding box center [222, 511] width 113 height 113
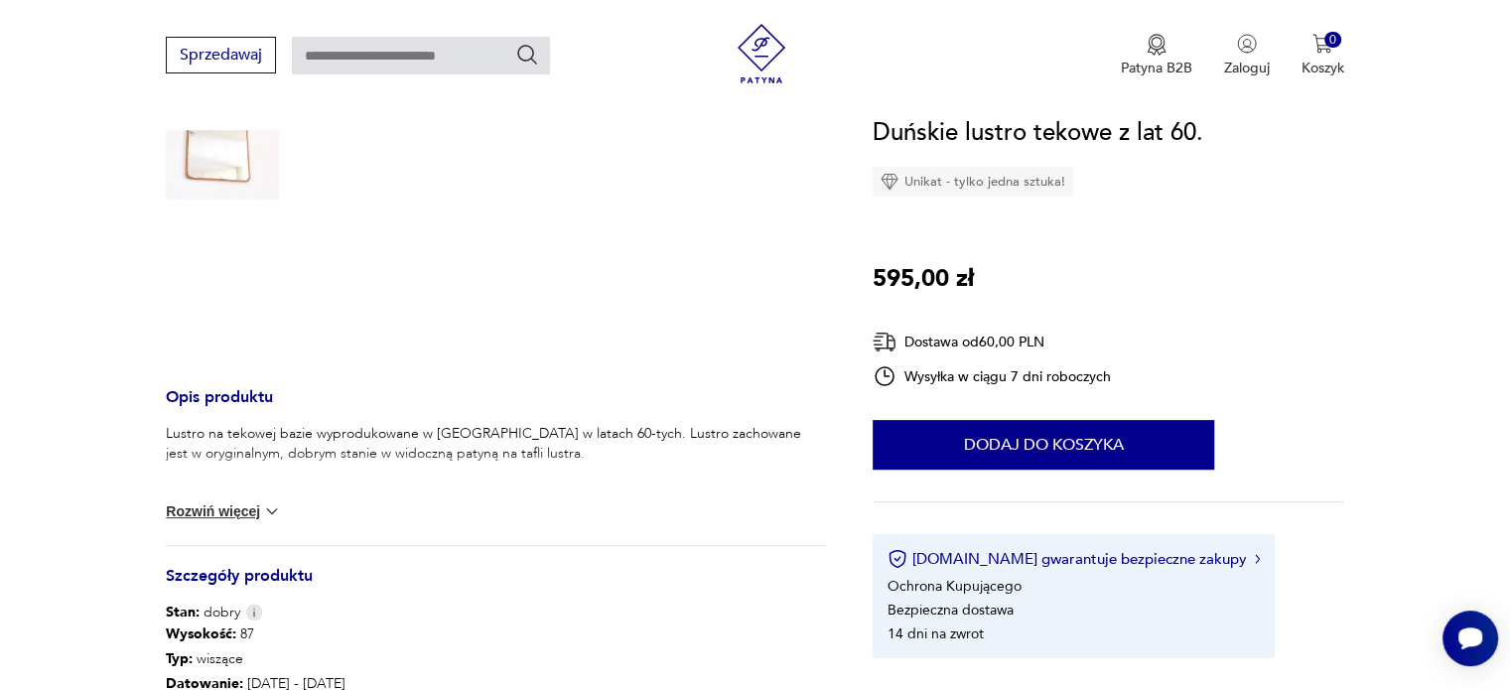
scroll to position [199, 0]
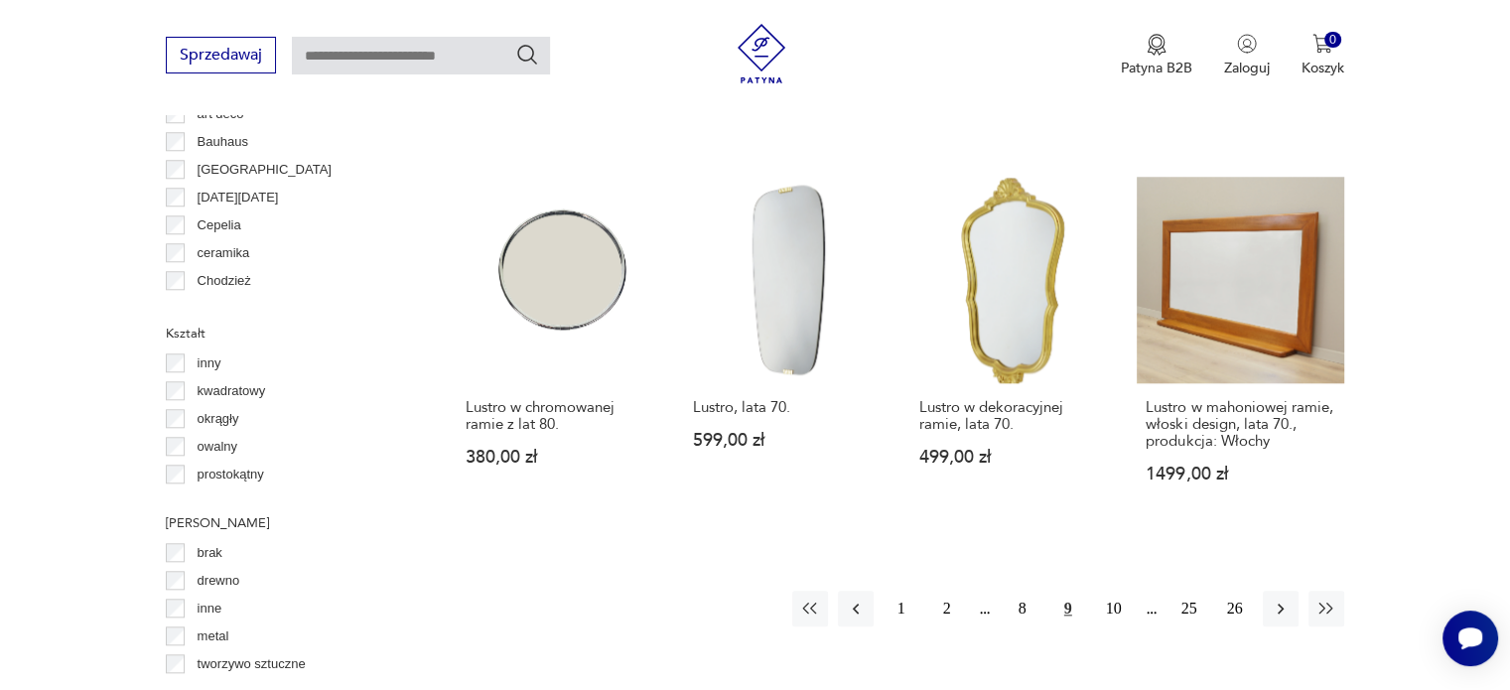
scroll to position [1901, 0]
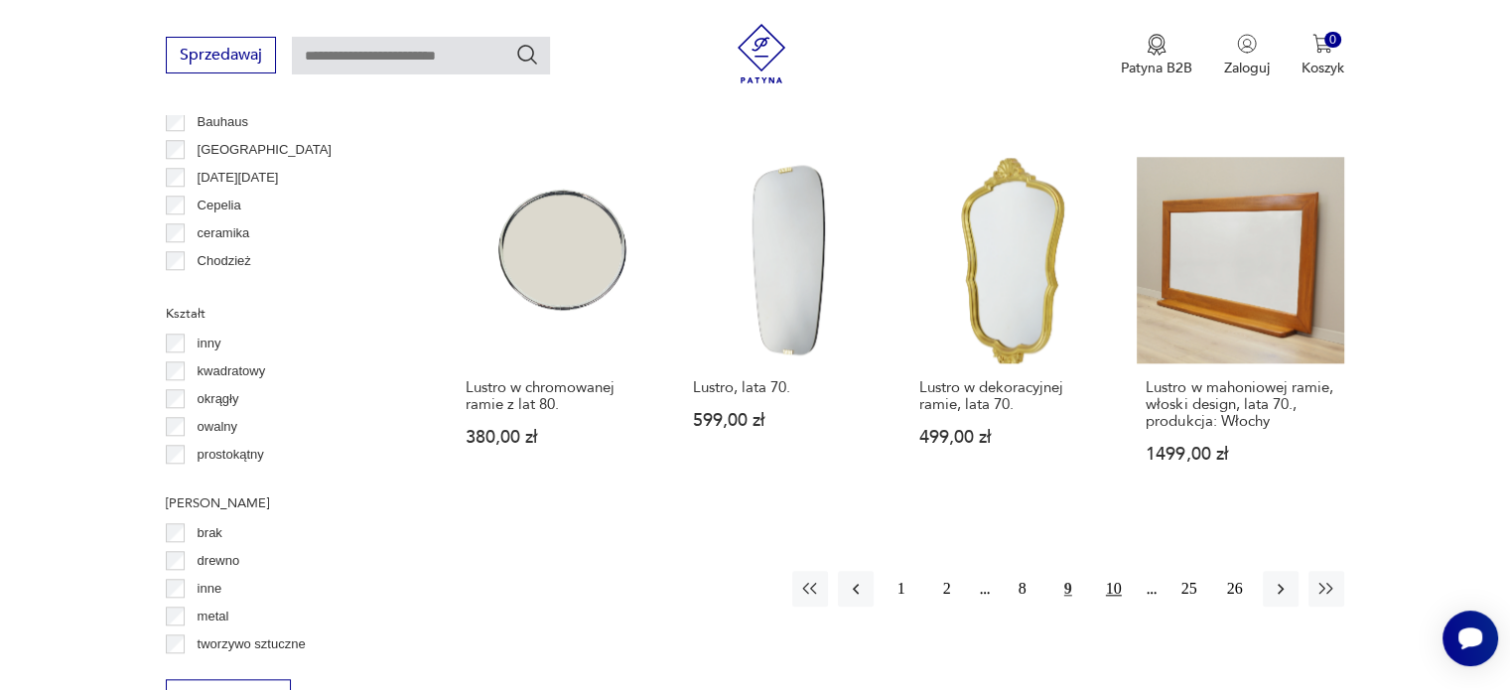
click at [1118, 571] on button "10" at bounding box center [1114, 589] width 36 height 36
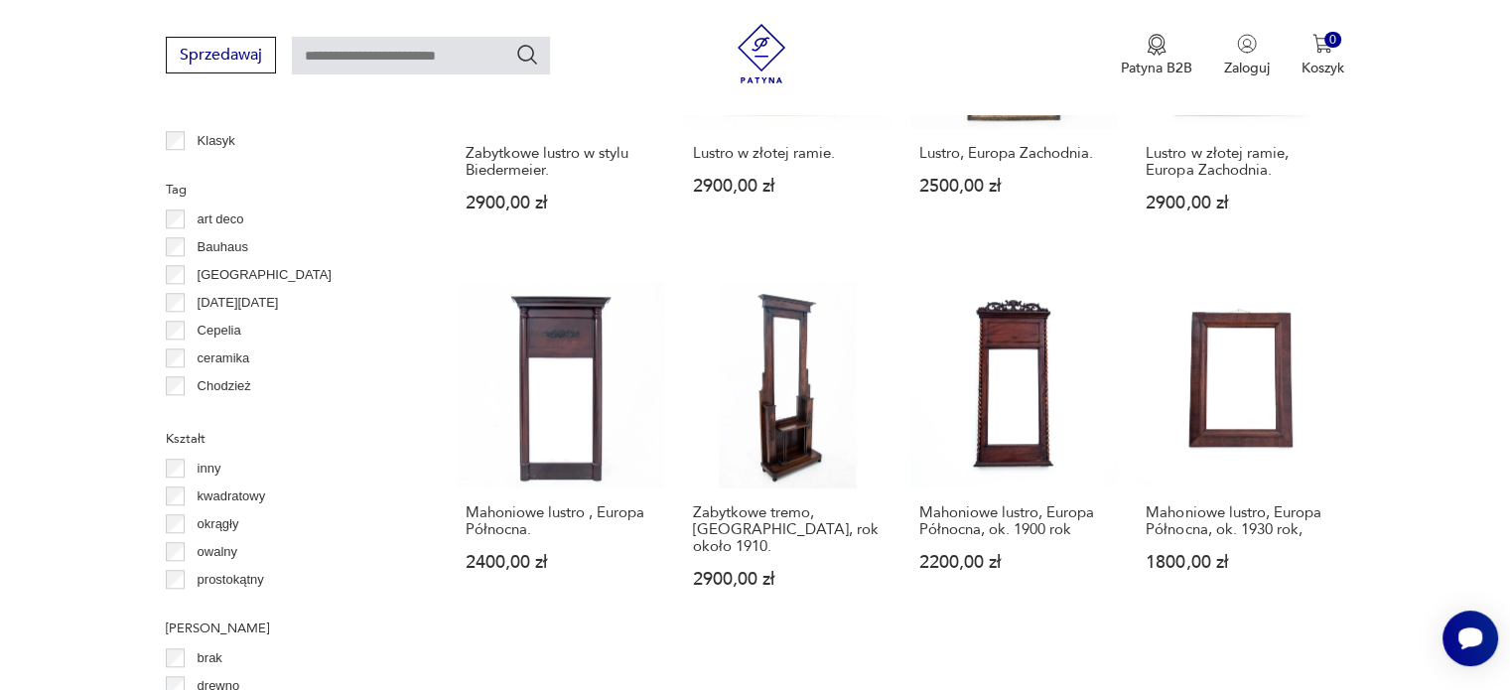
scroll to position [1817, 0]
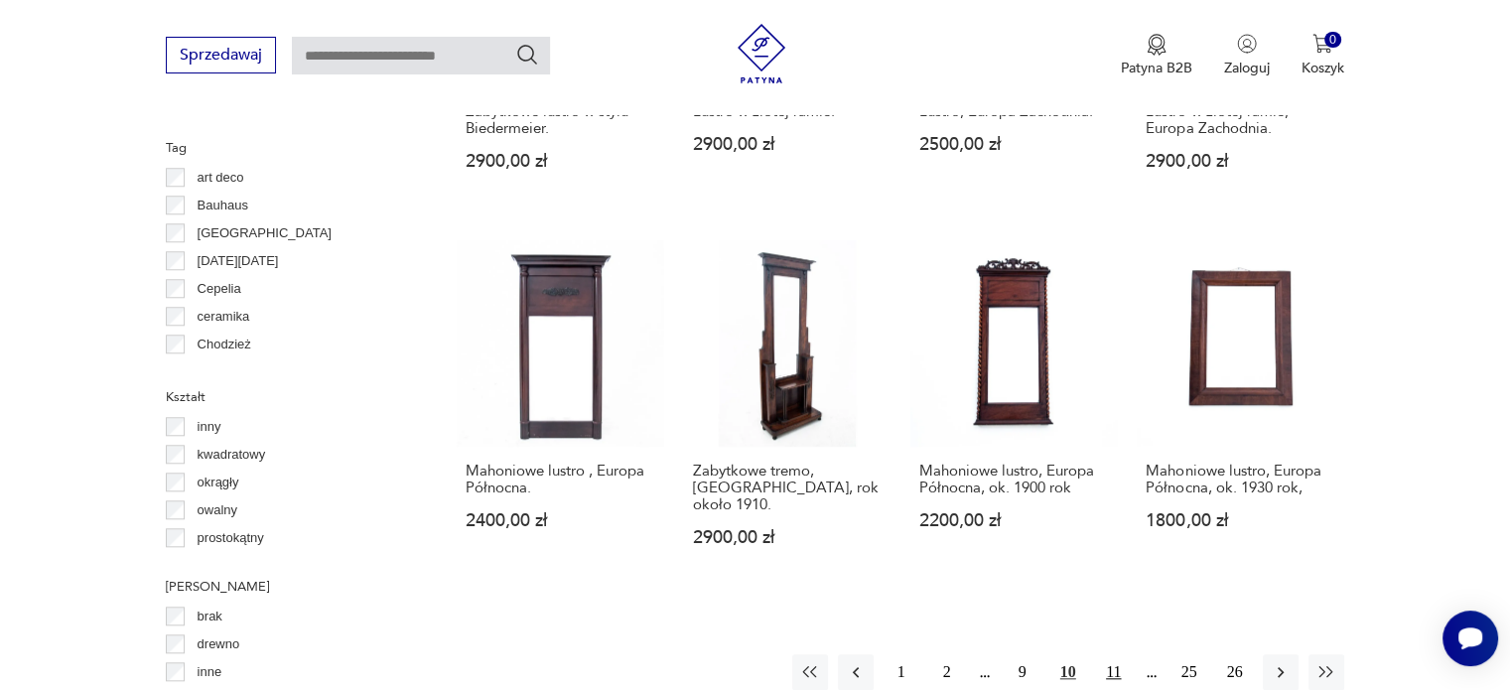
click at [1114, 654] on button "11" at bounding box center [1114, 672] width 36 height 36
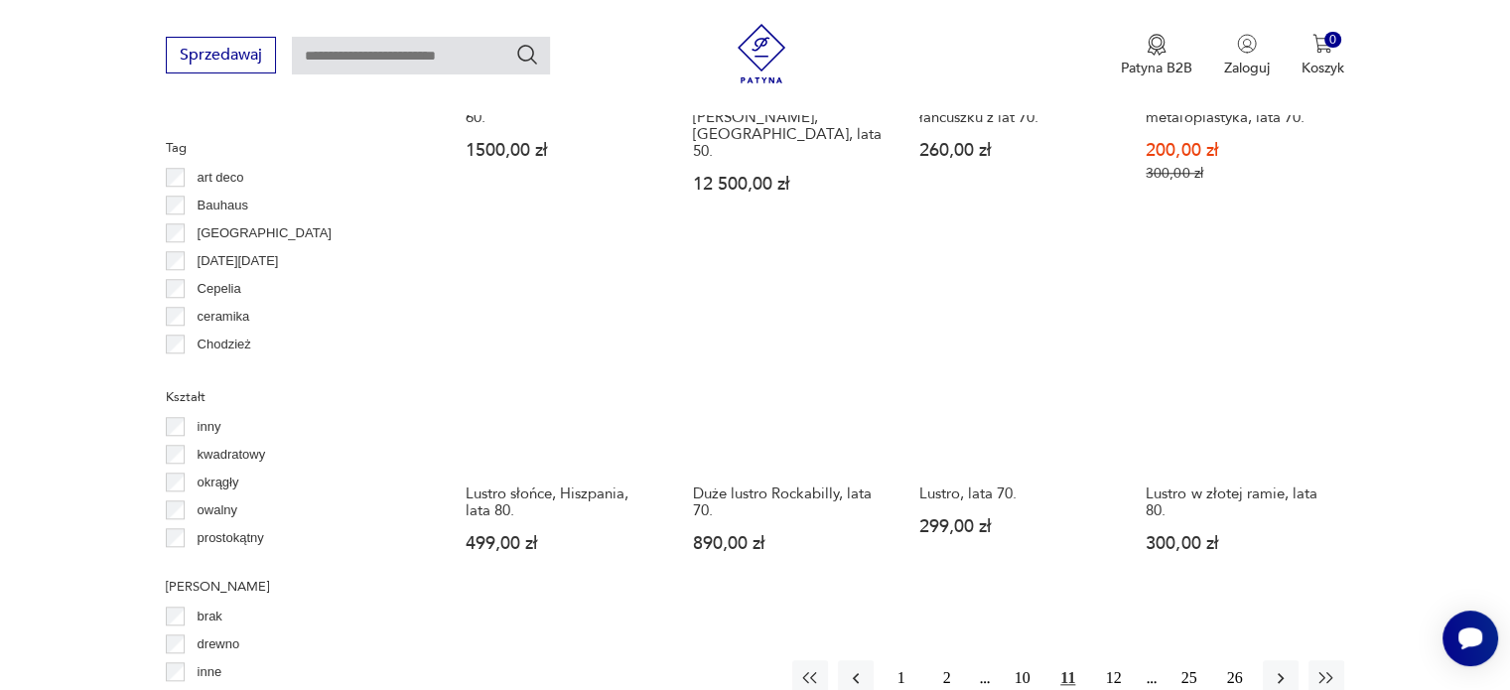
scroll to position [1917, 0]
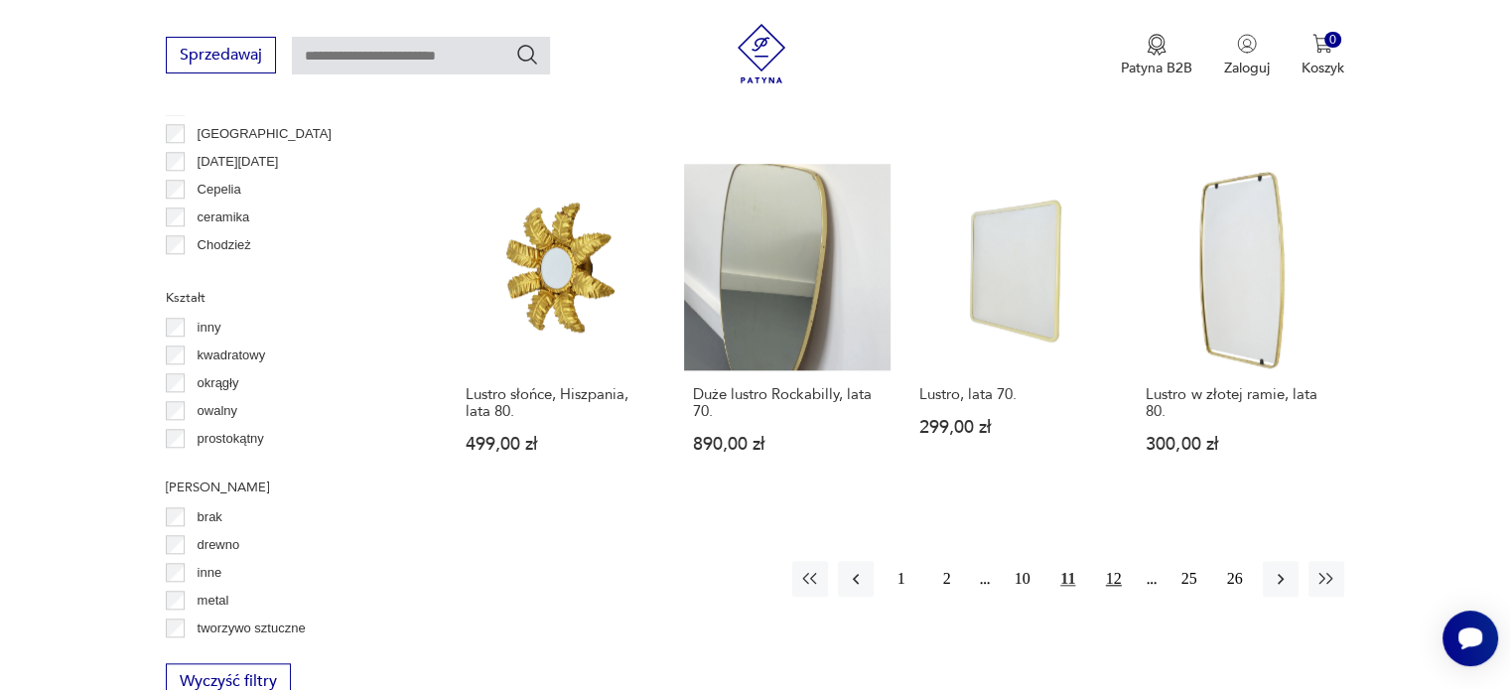
click at [1124, 561] on button "12" at bounding box center [1114, 579] width 36 height 36
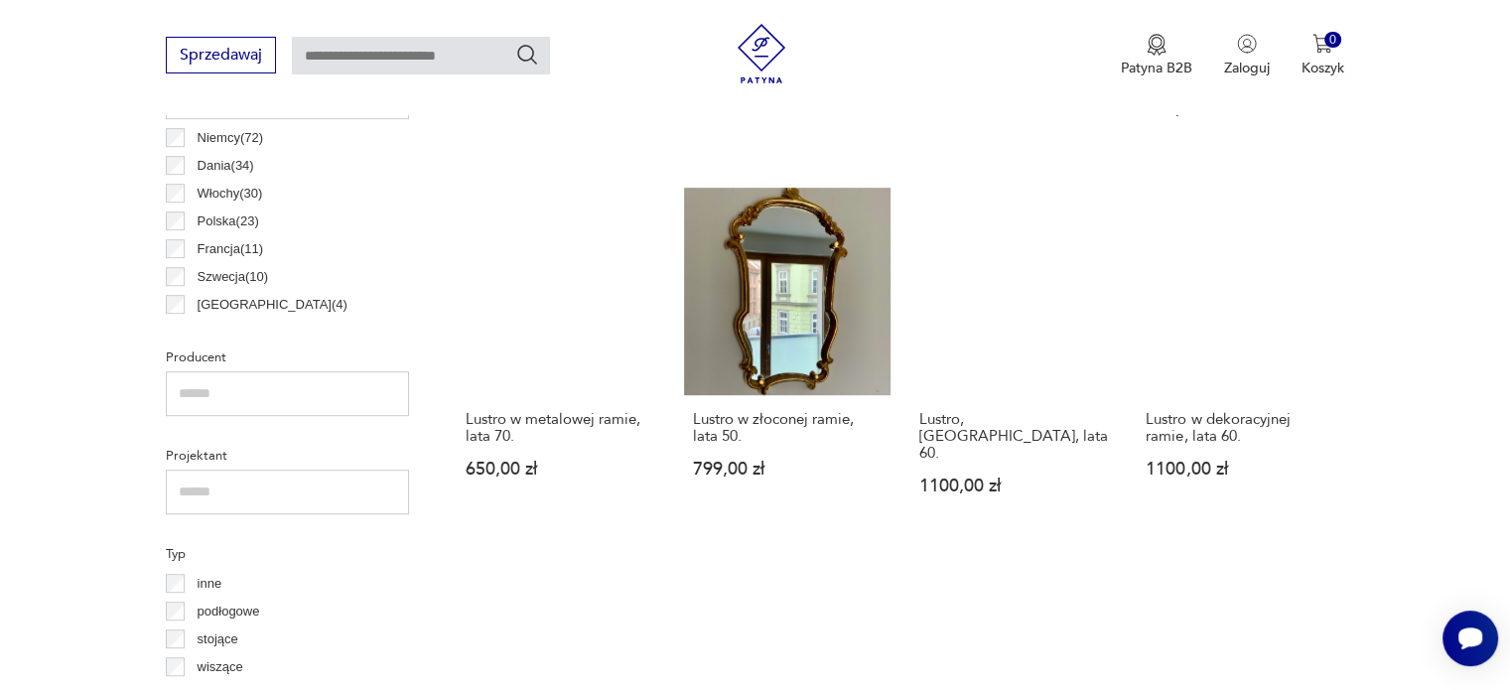
scroll to position [1221, 0]
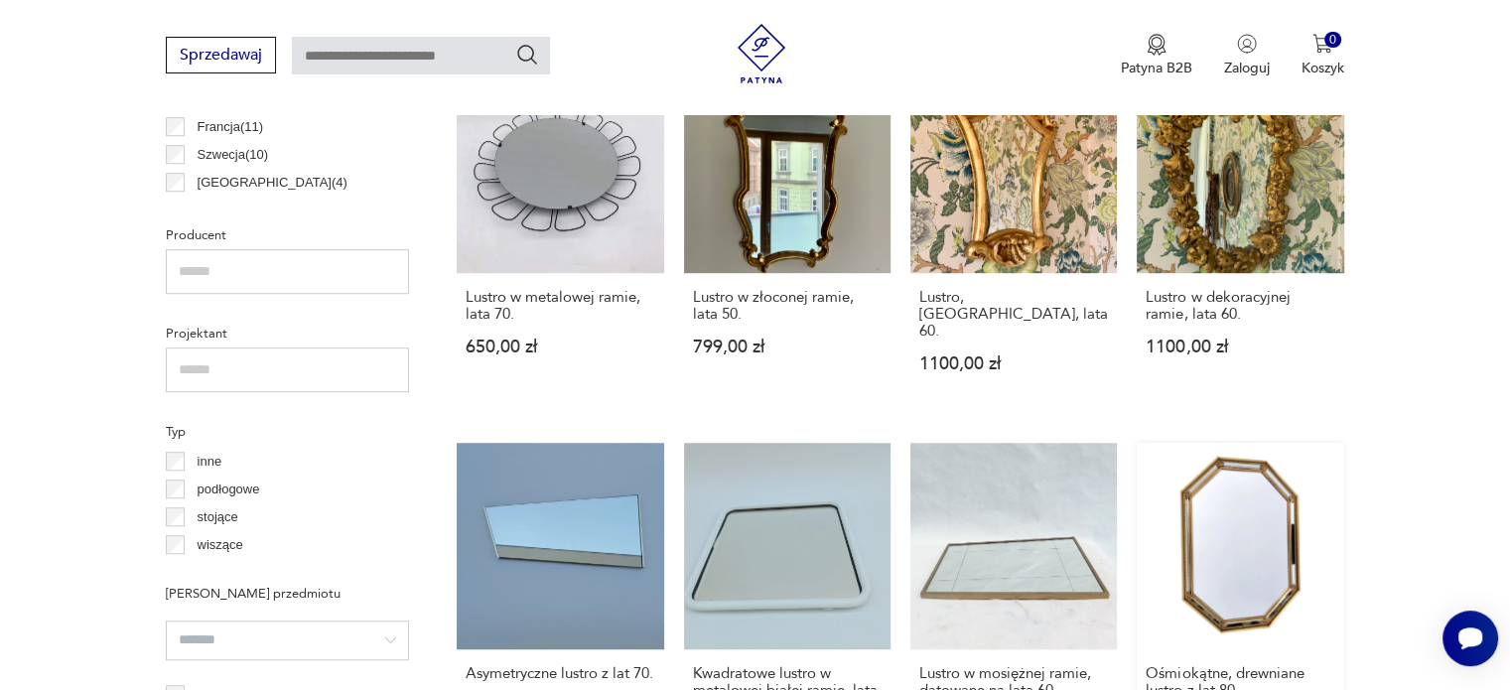
click at [1217, 547] on link "Ośmiokątne, drewniane lustro z lat 80. 700,00 zł" at bounding box center [1240, 615] width 207 height 345
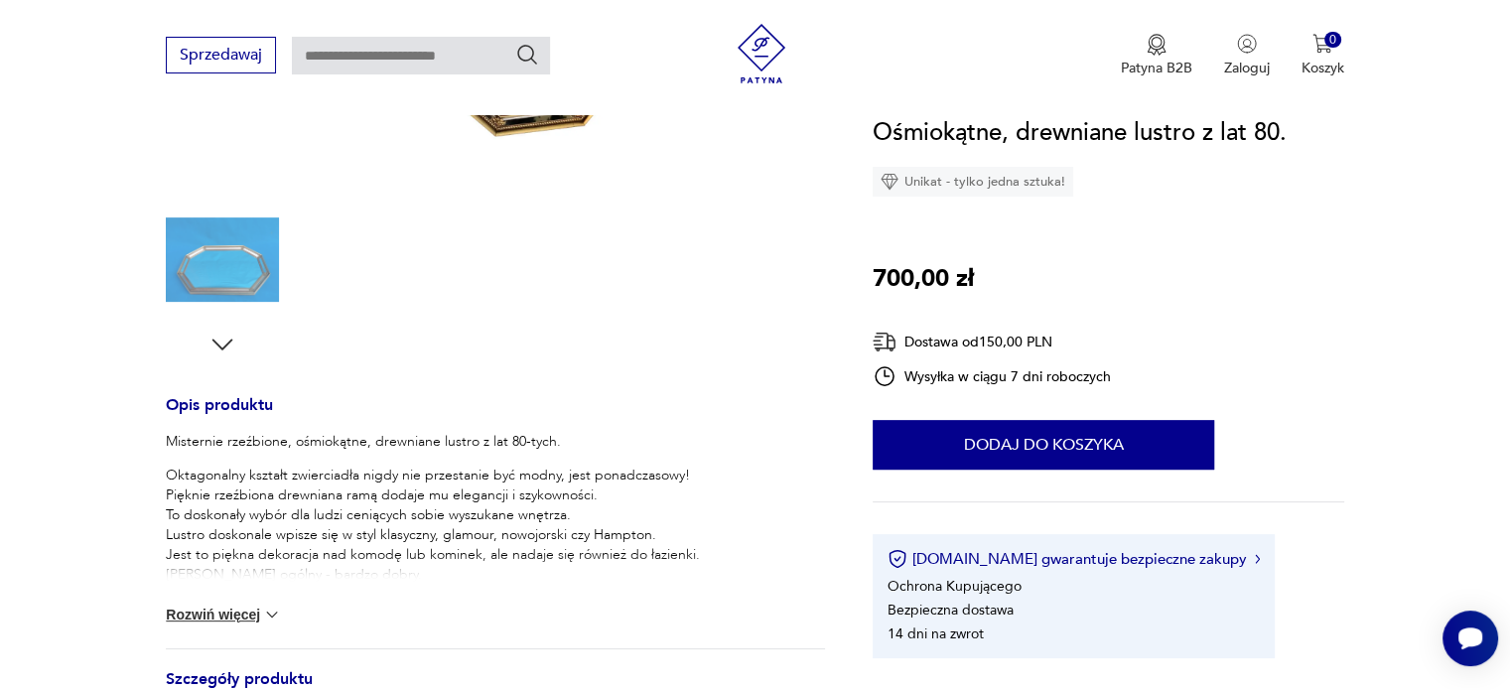
scroll to position [497, 0]
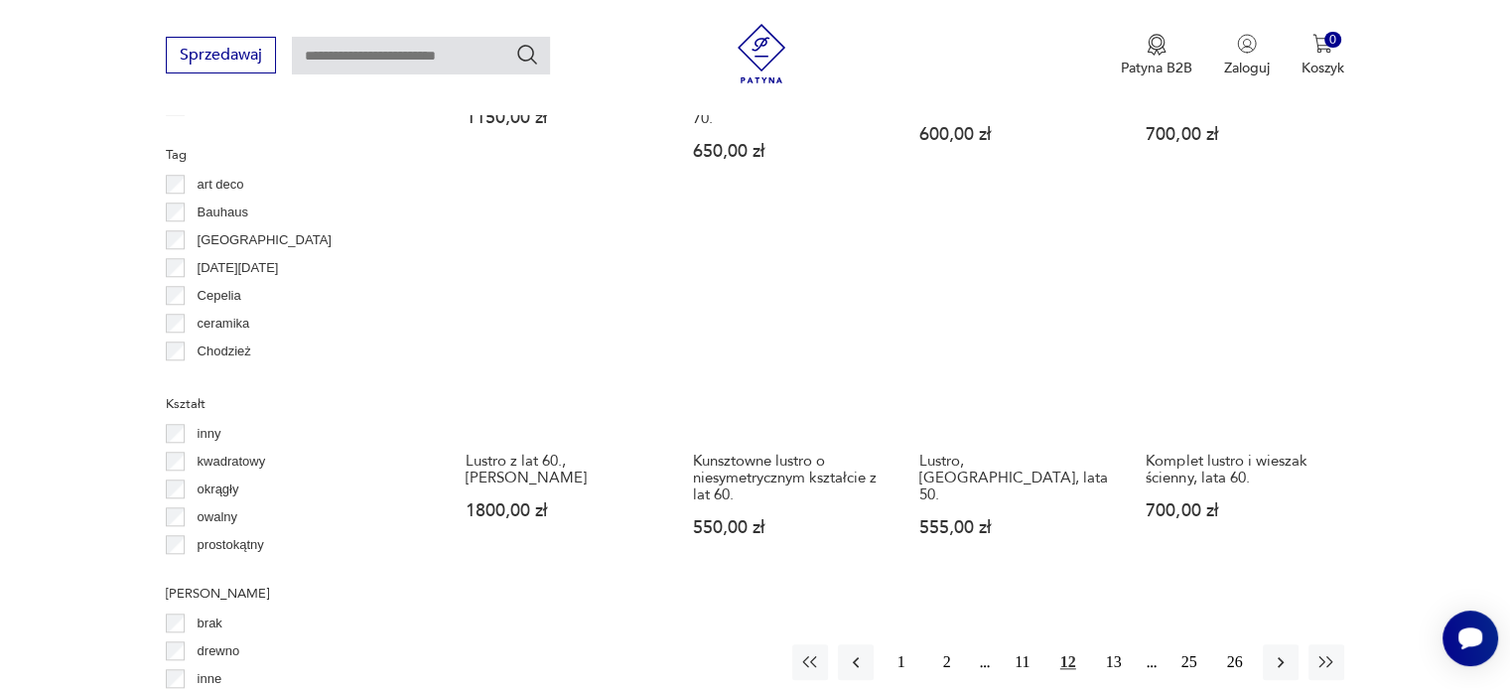
scroll to position [1815, 0]
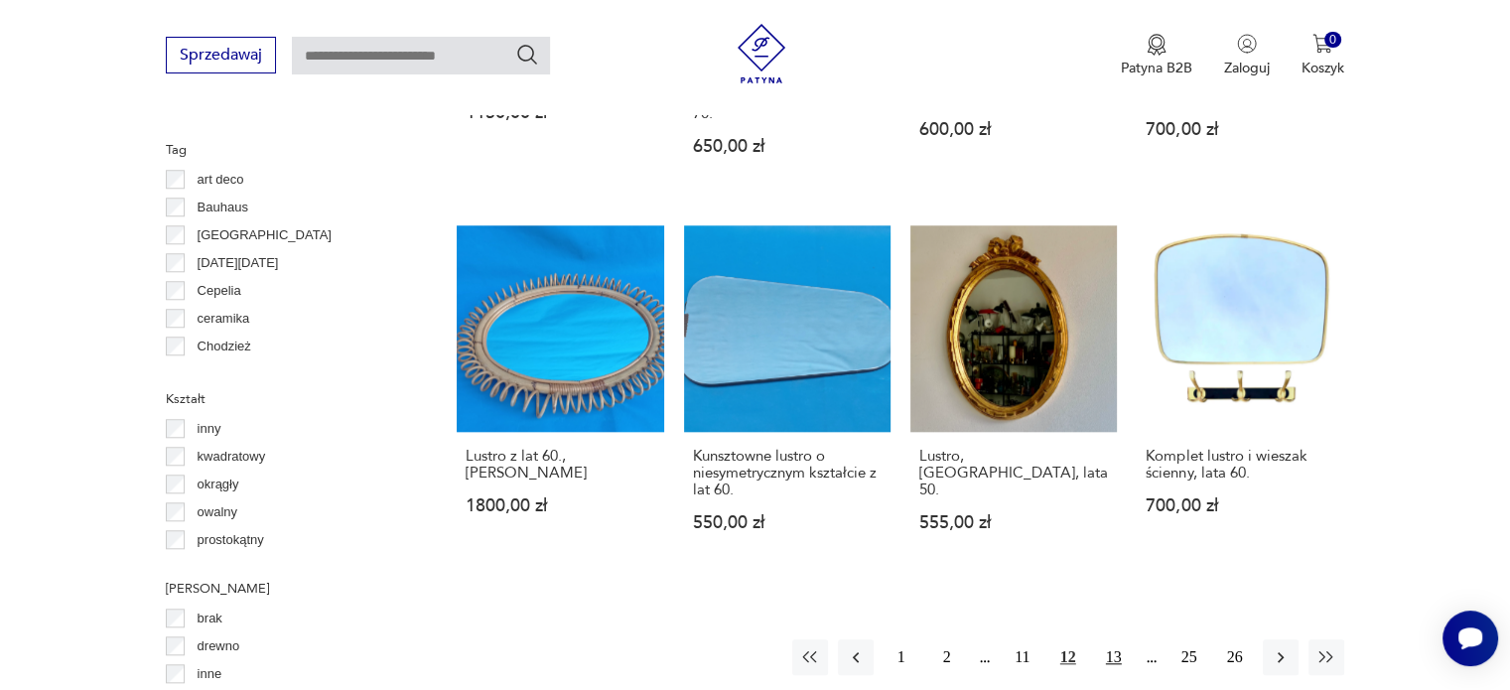
click at [1123, 640] on button "13" at bounding box center [1114, 658] width 36 height 36
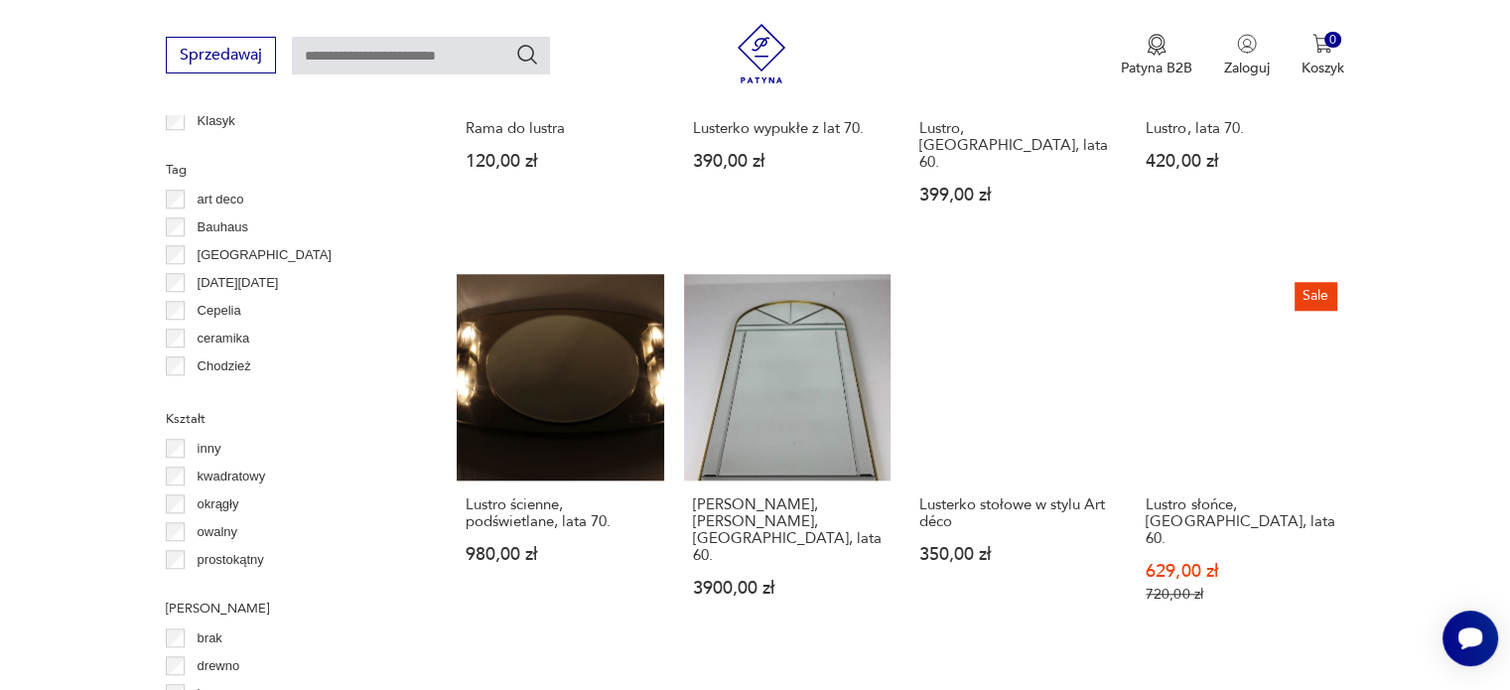
scroll to position [1917, 0]
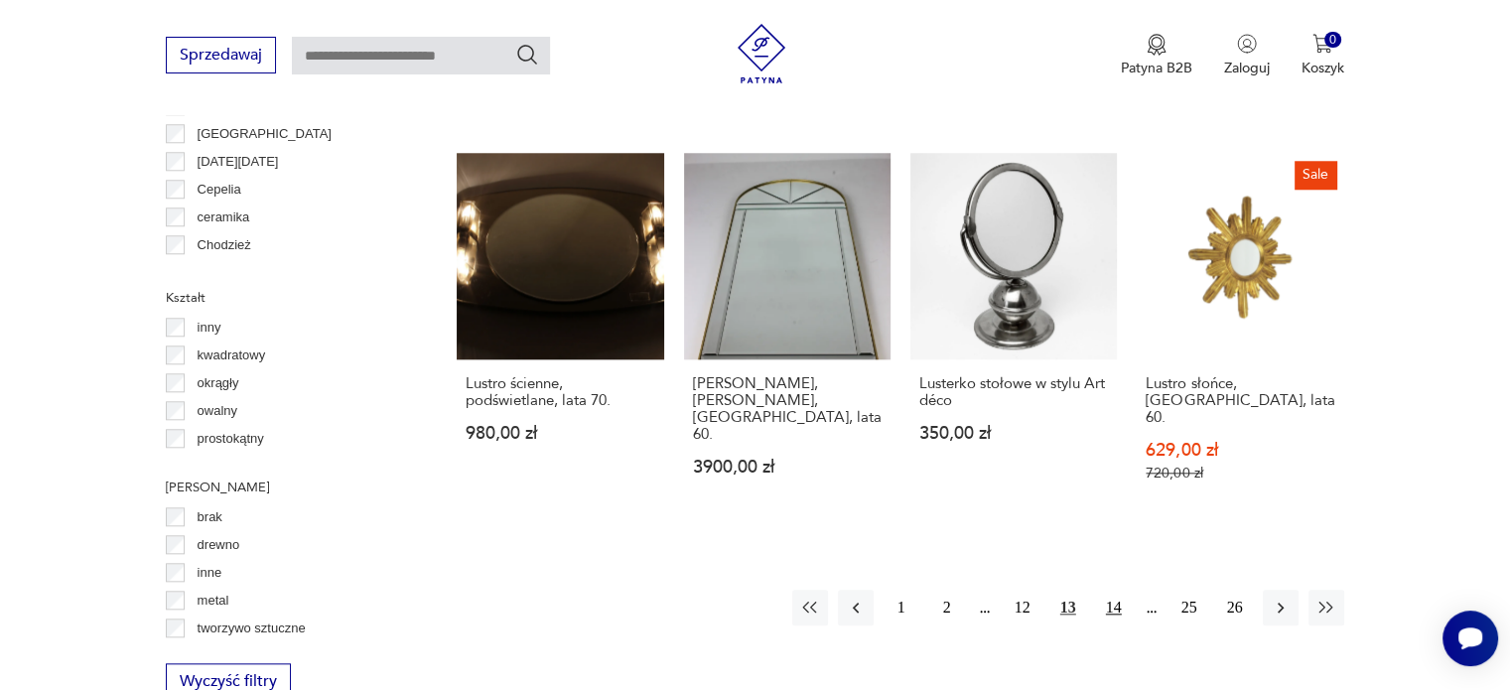
click at [1115, 590] on button "14" at bounding box center [1114, 608] width 36 height 36
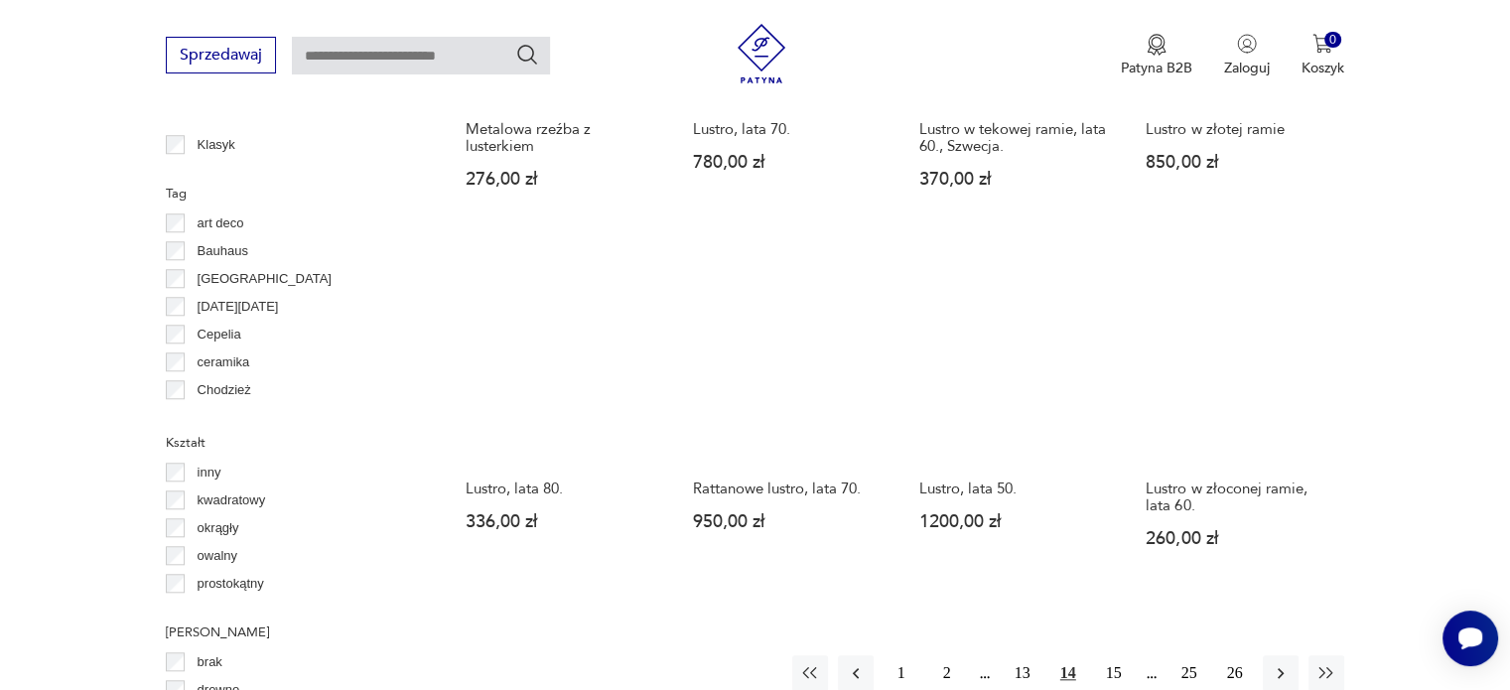
scroll to position [1817, 0]
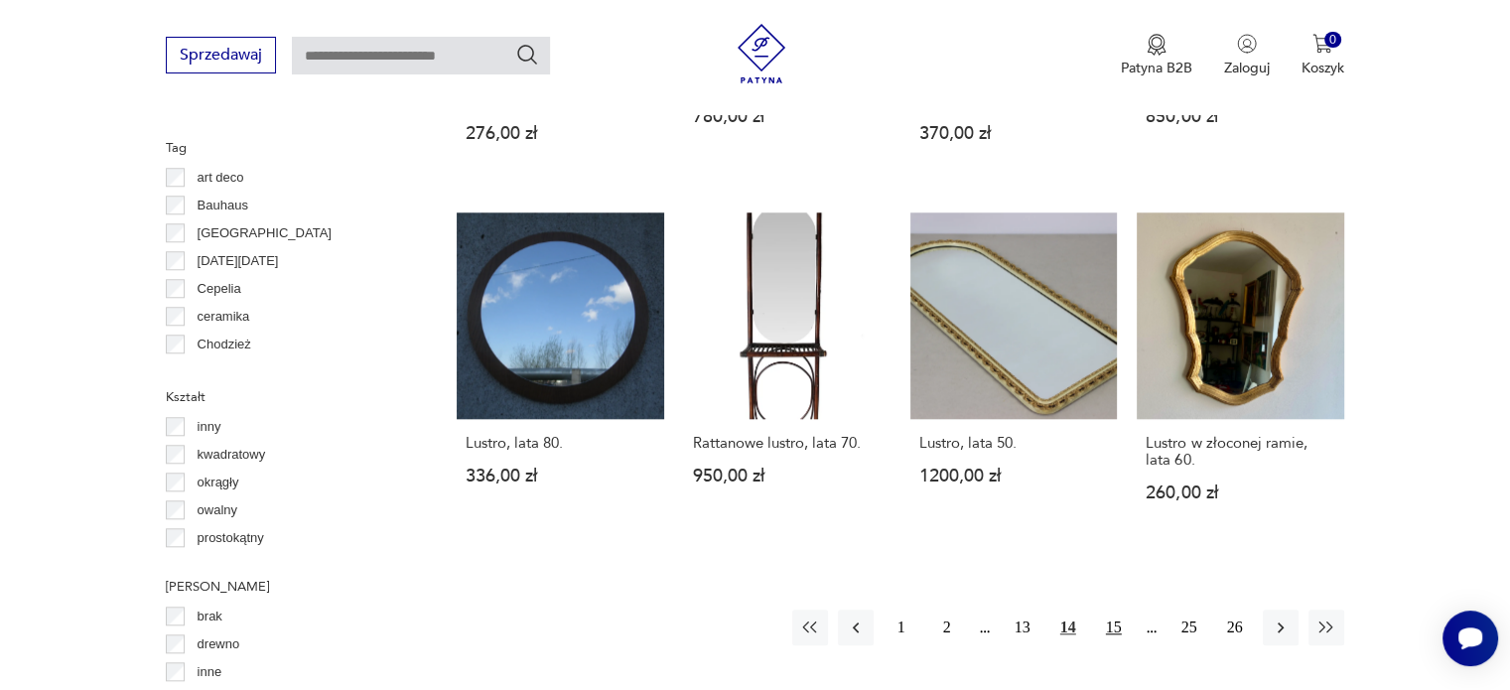
click at [1112, 612] on button "15" at bounding box center [1114, 628] width 36 height 36
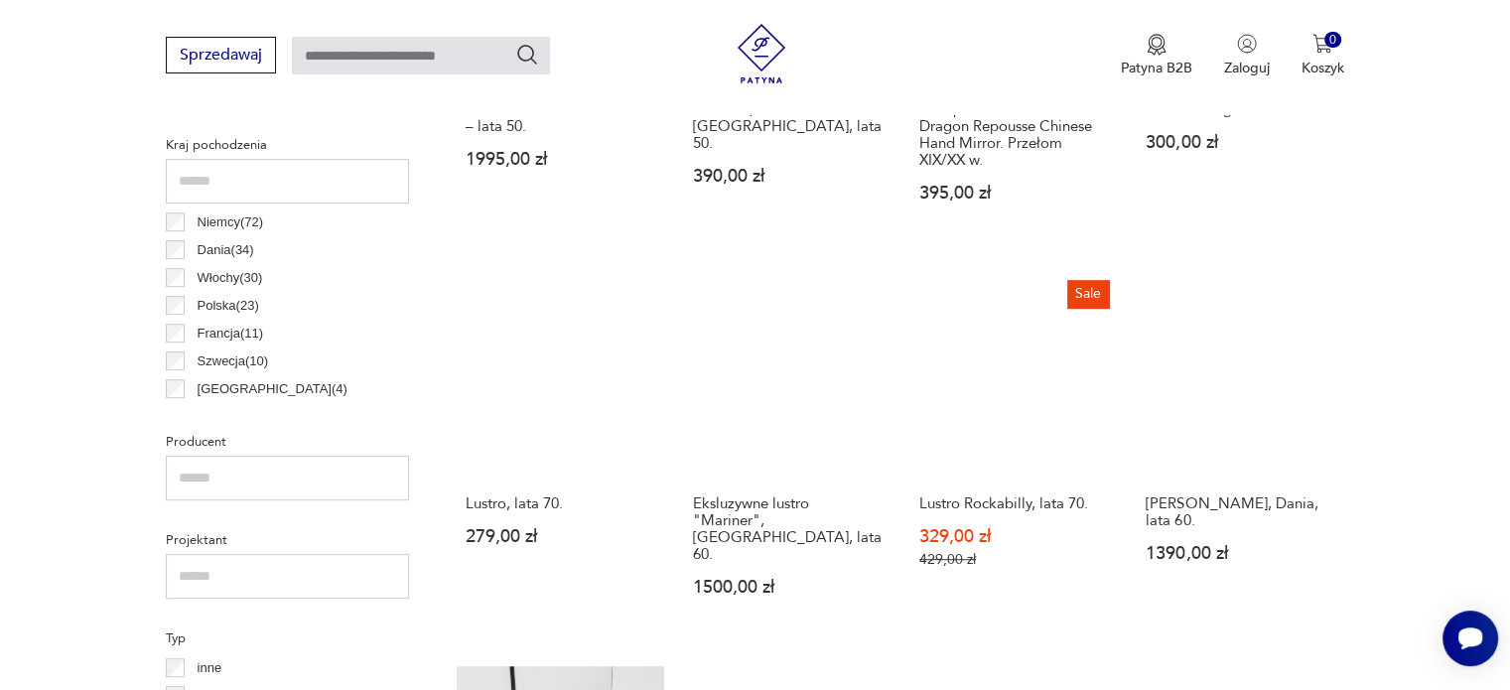
scroll to position [1122, 0]
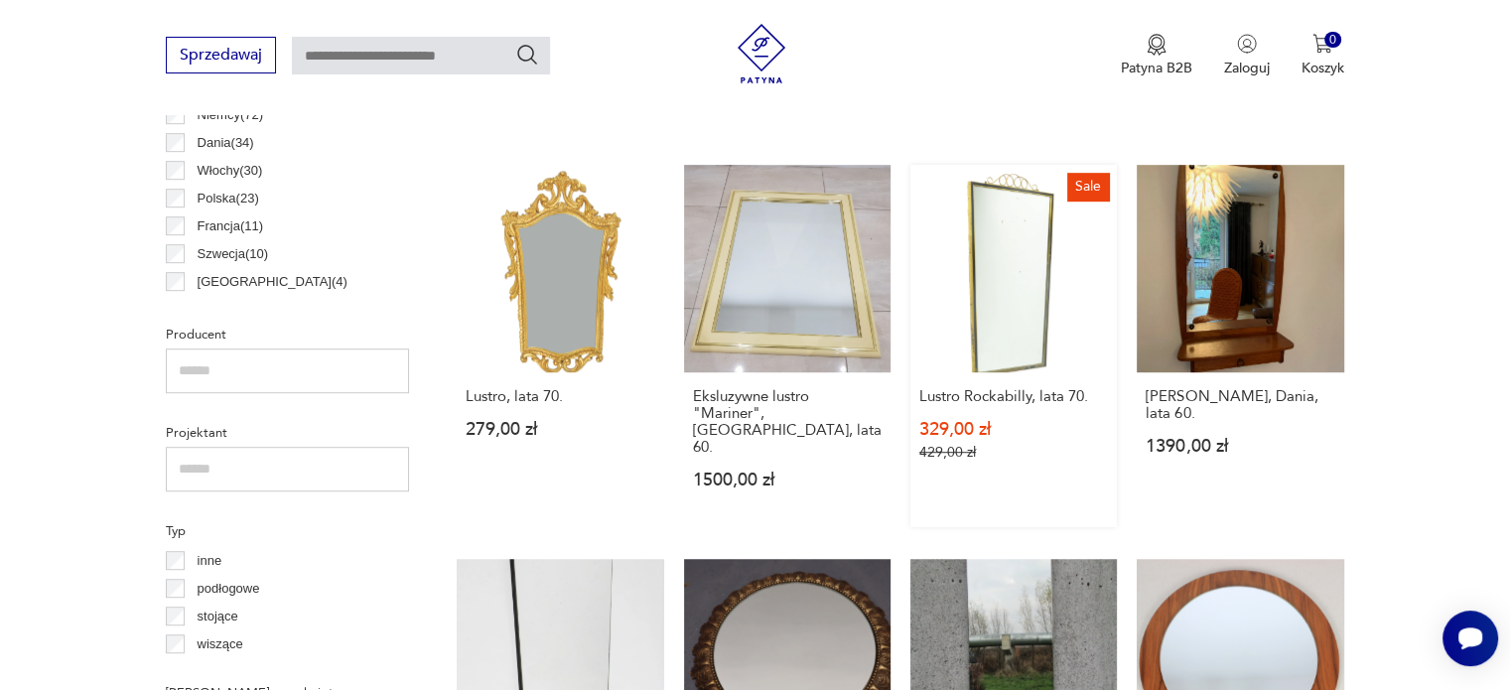
click at [995, 323] on link "Sale Lustro Rockabilly, lata 70. 329,00 zł 429,00 zł" at bounding box center [1014, 345] width 207 height 361
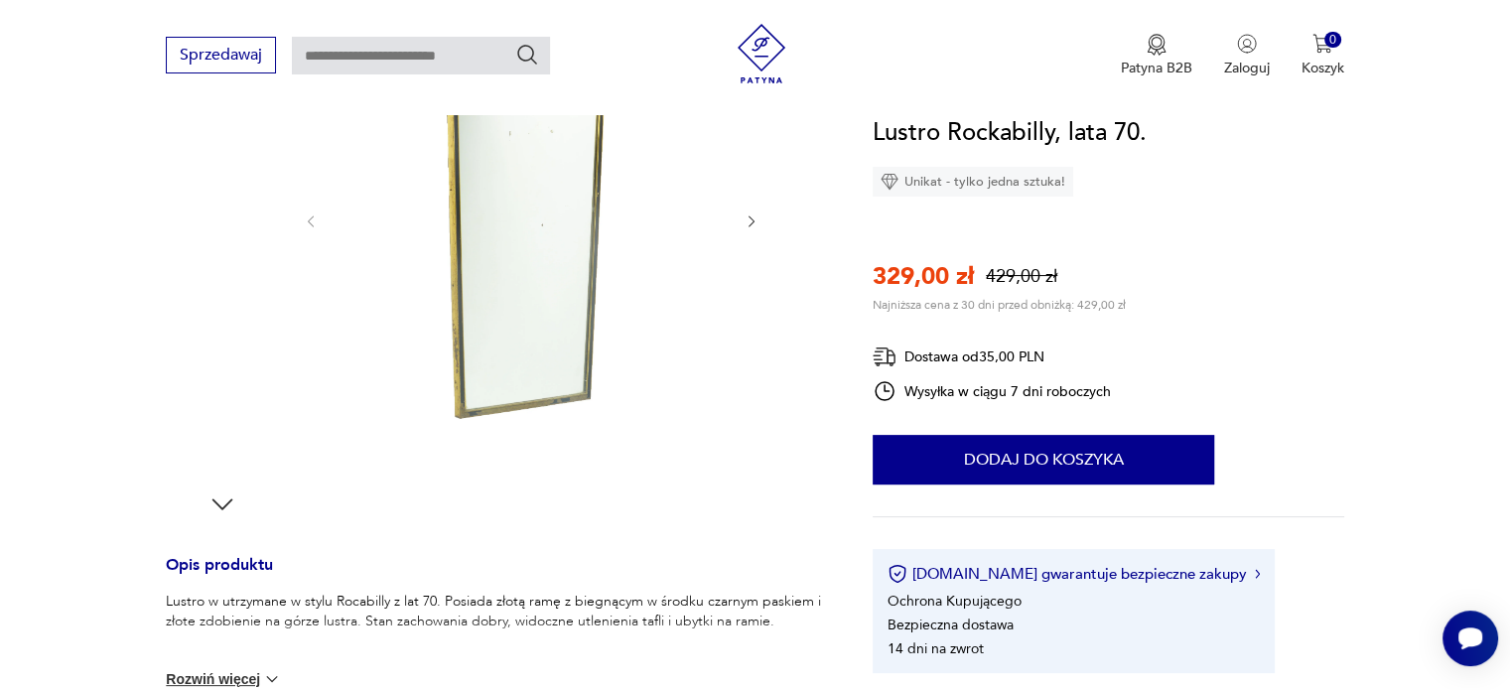
scroll to position [397, 0]
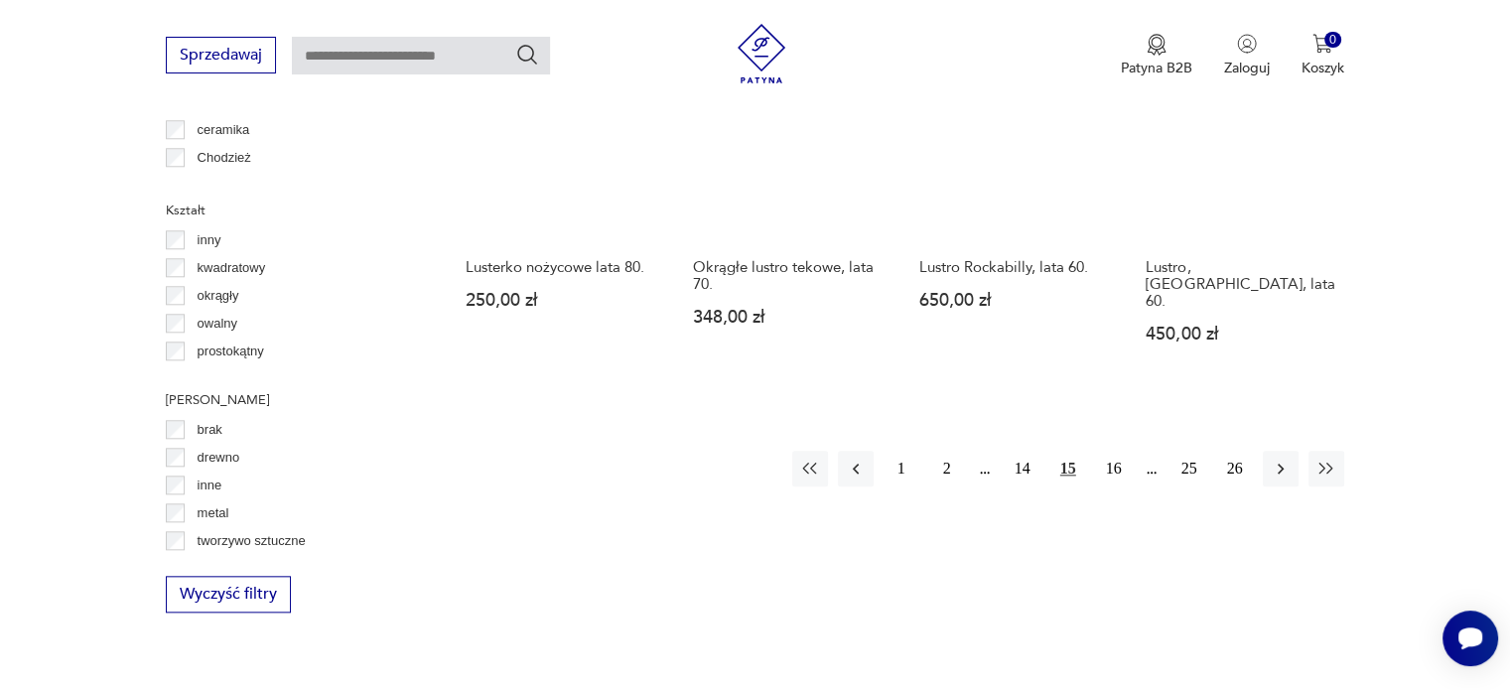
scroll to position [2016, 0]
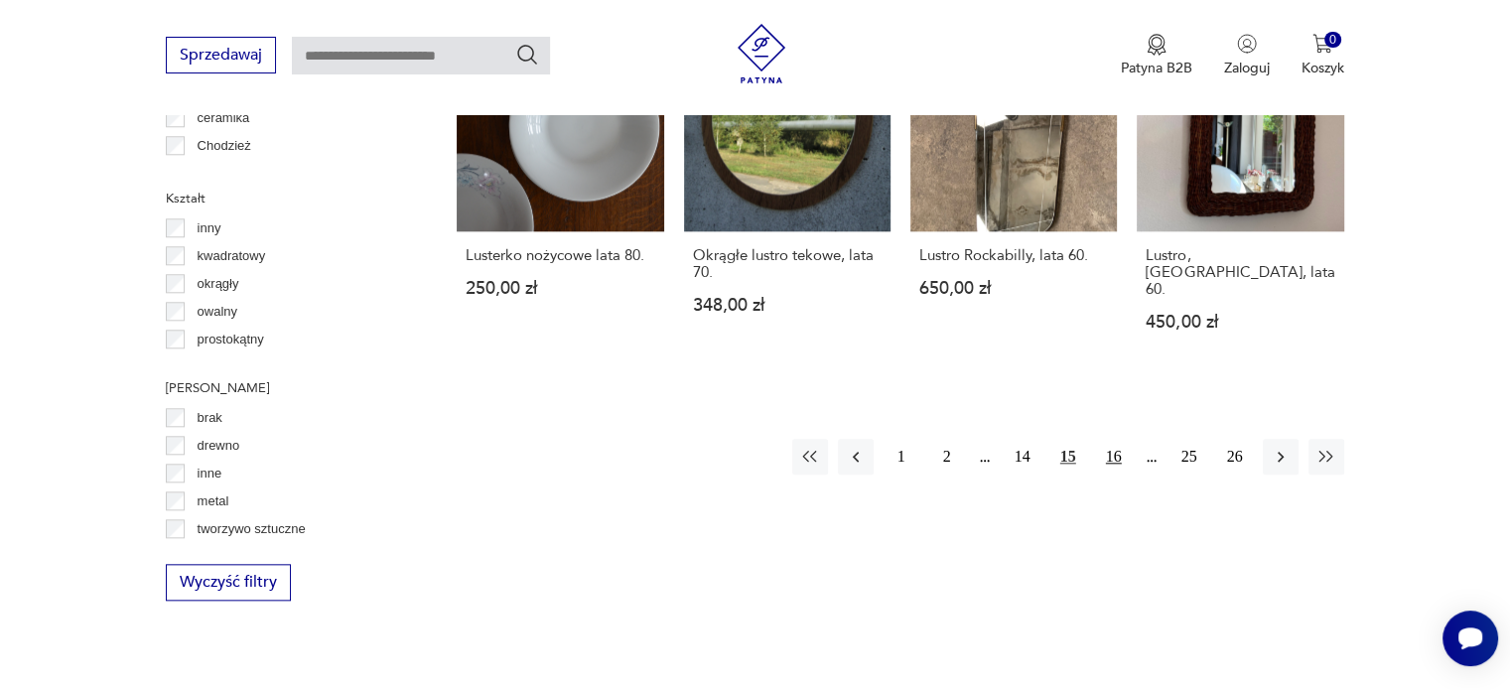
click at [1119, 439] on button "16" at bounding box center [1114, 457] width 36 height 36
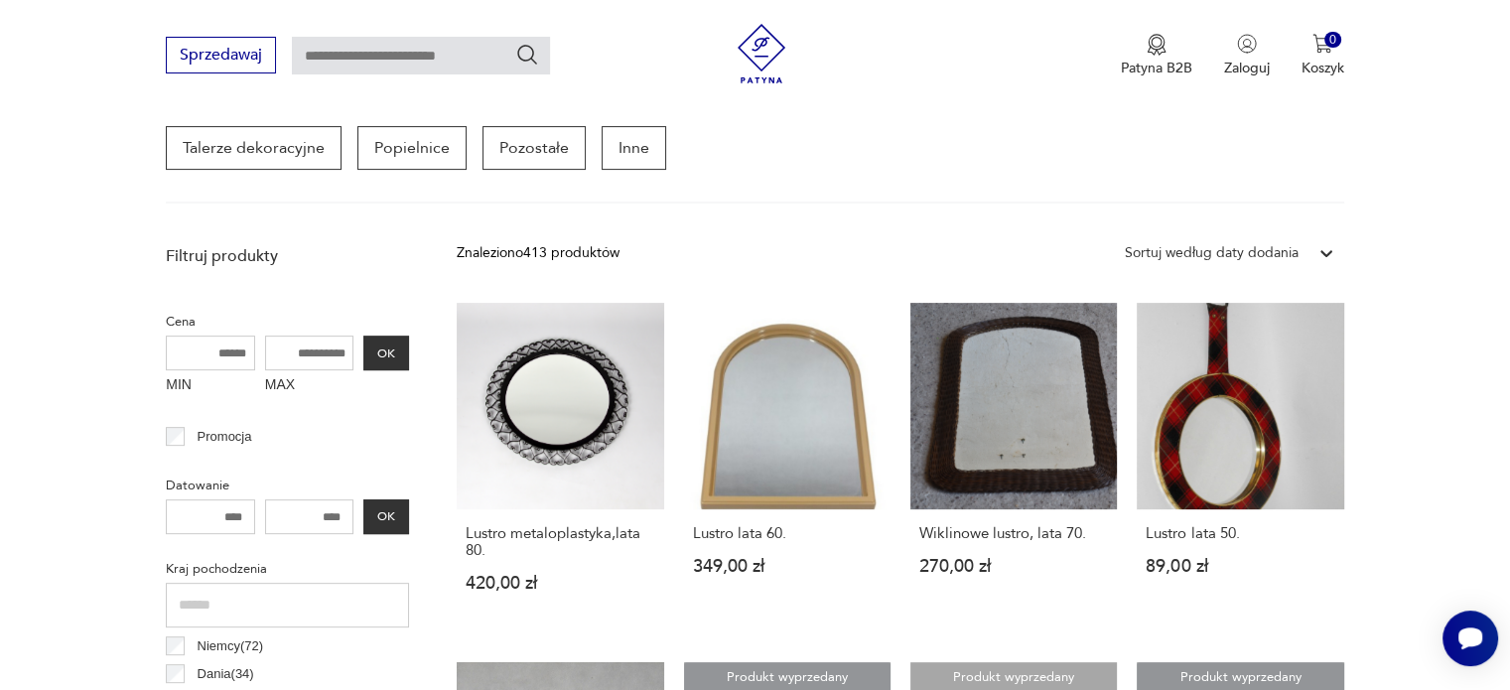
scroll to position [526, 0]
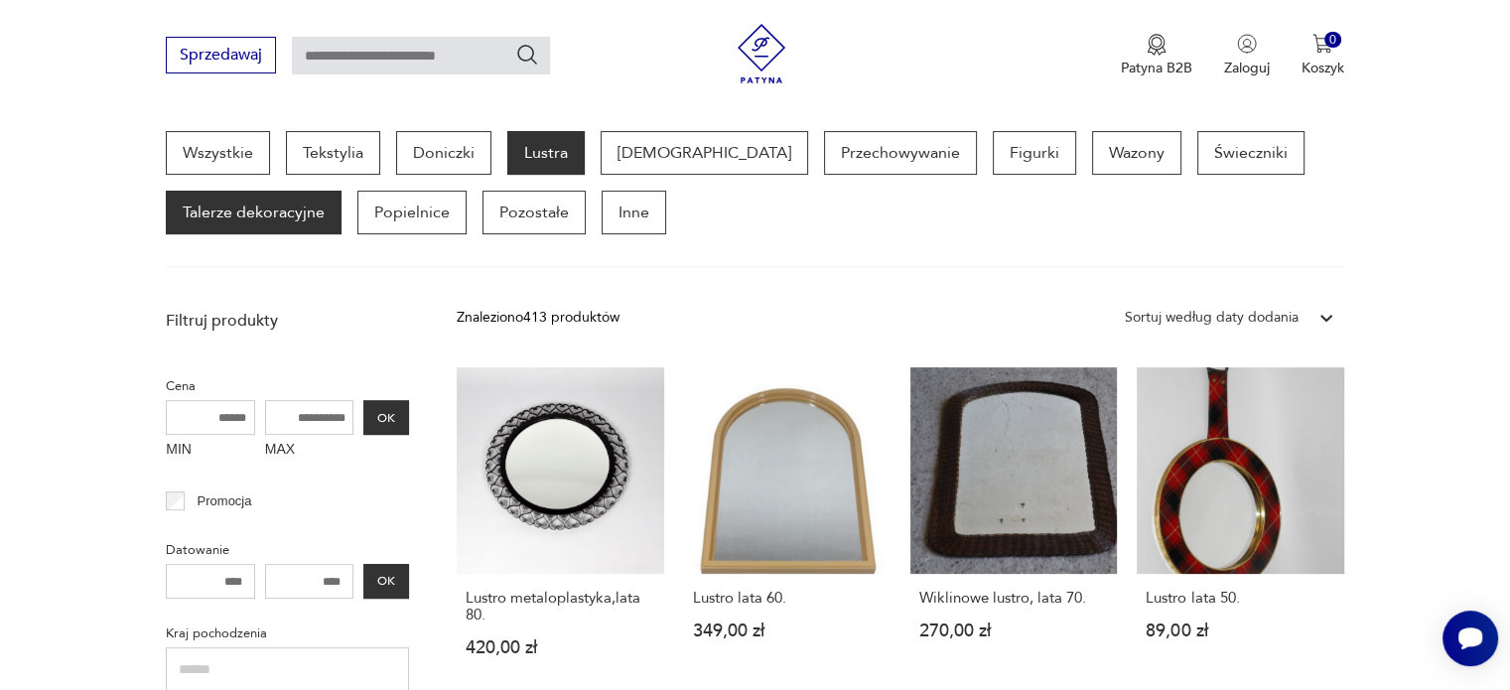
click at [274, 213] on p "Talerze dekoracyjne" at bounding box center [254, 213] width 176 height 44
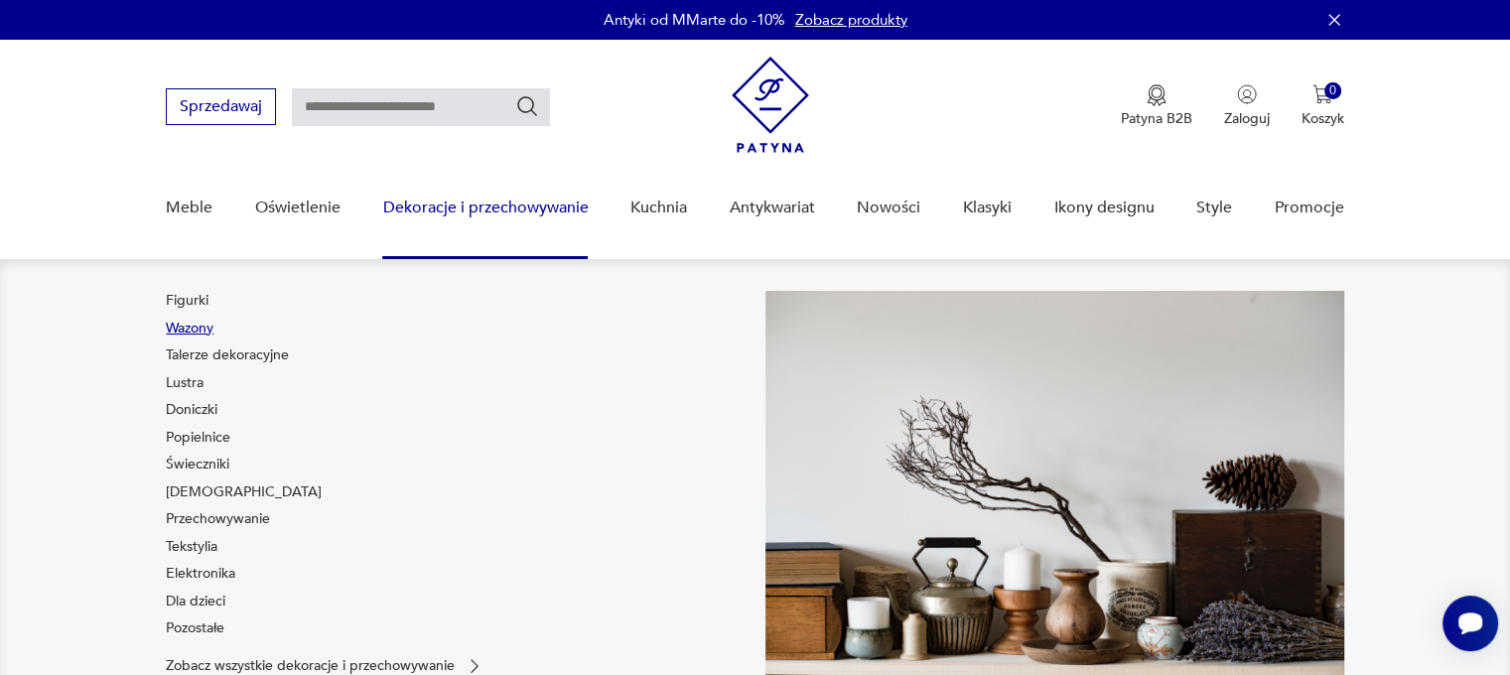
click at [184, 334] on link "Wazony" at bounding box center [190, 329] width 48 height 20
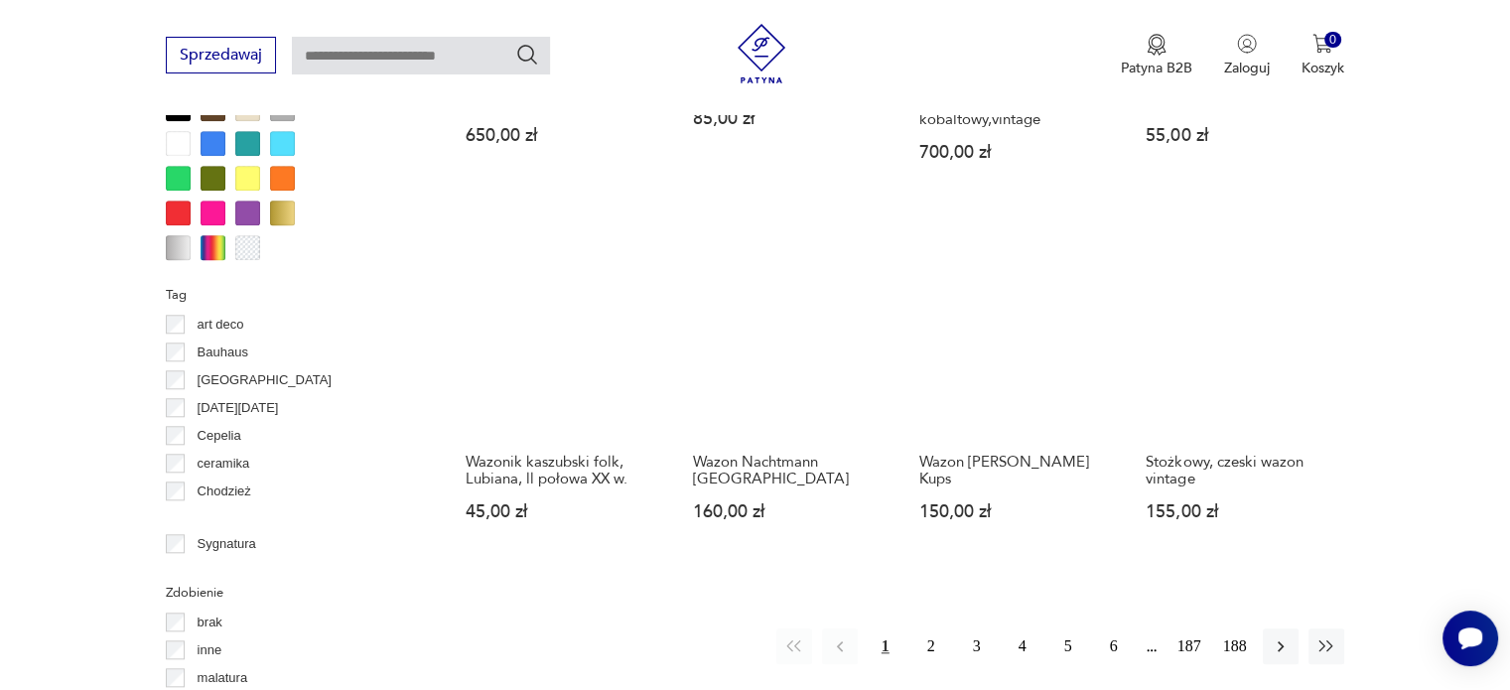
scroll to position [1917, 0]
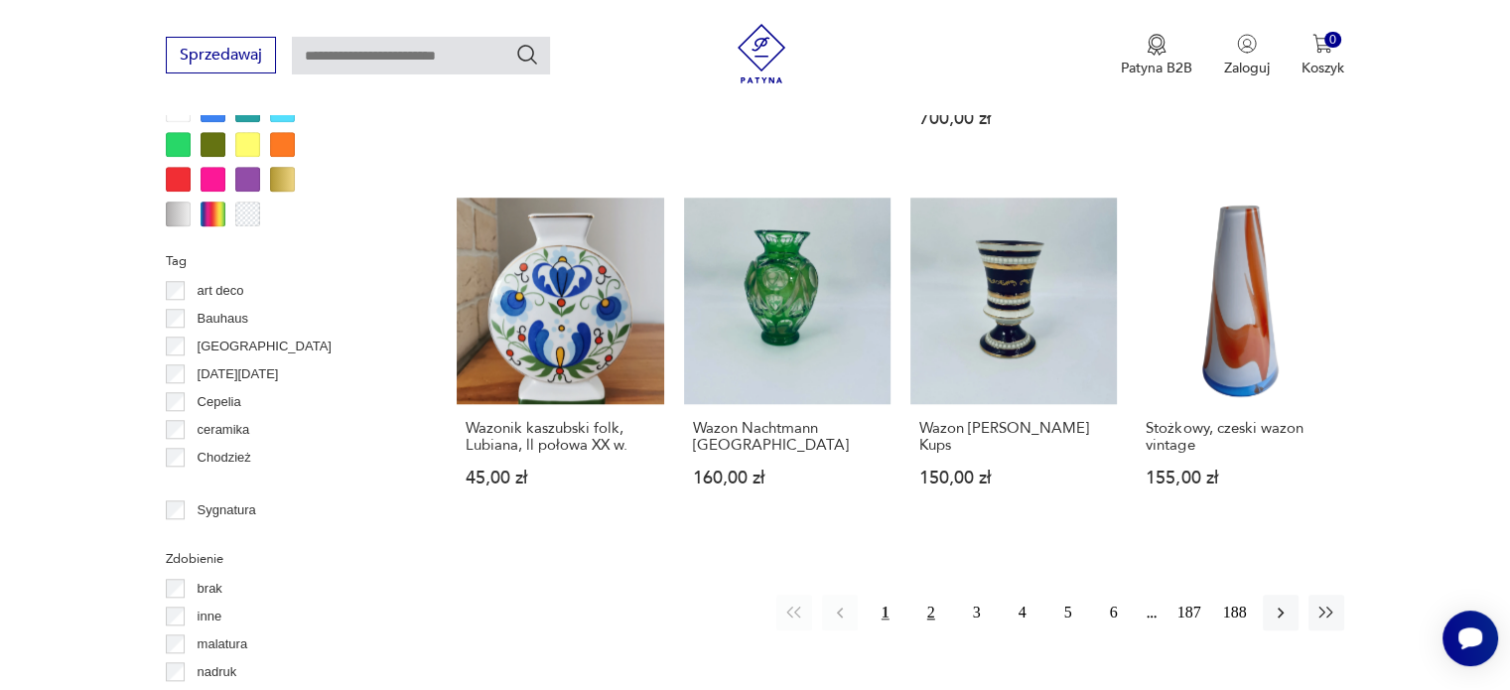
click at [932, 595] on button "2" at bounding box center [932, 613] width 36 height 36
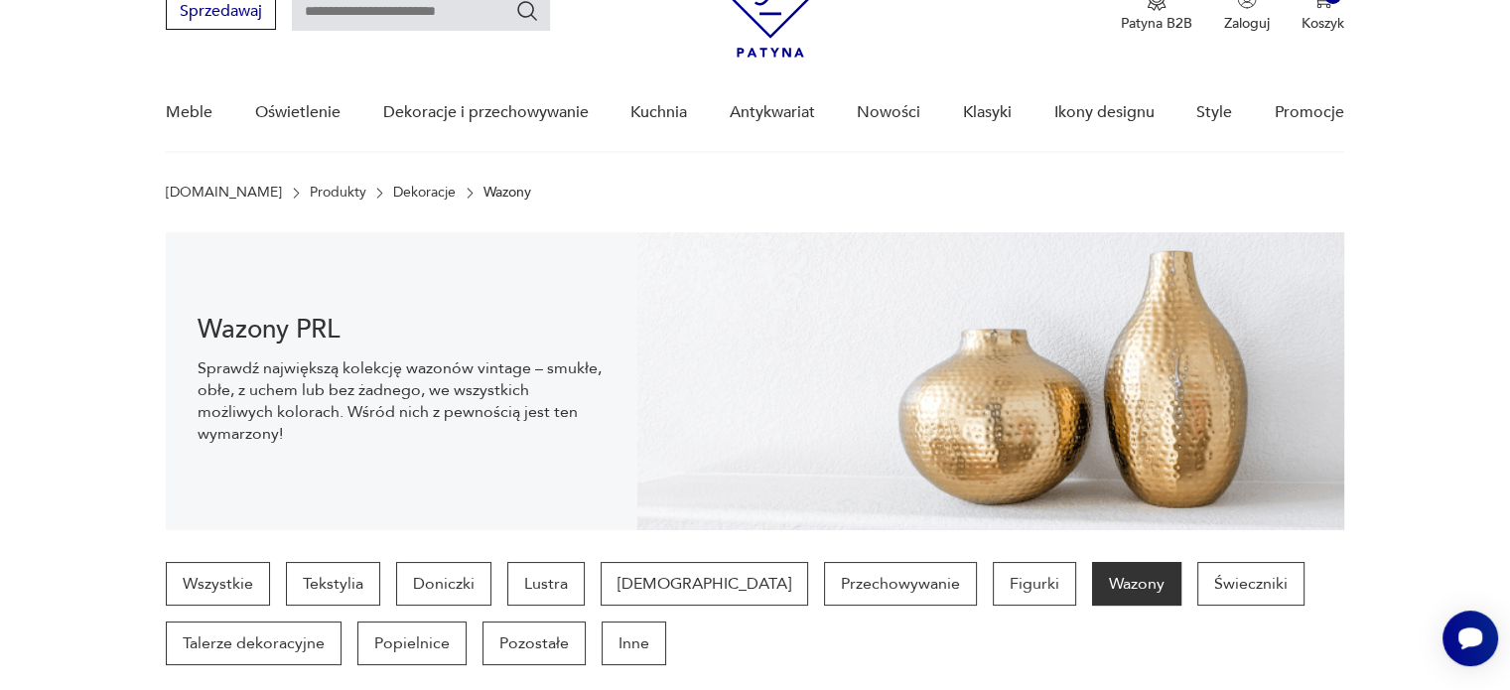
scroll to position [129, 0]
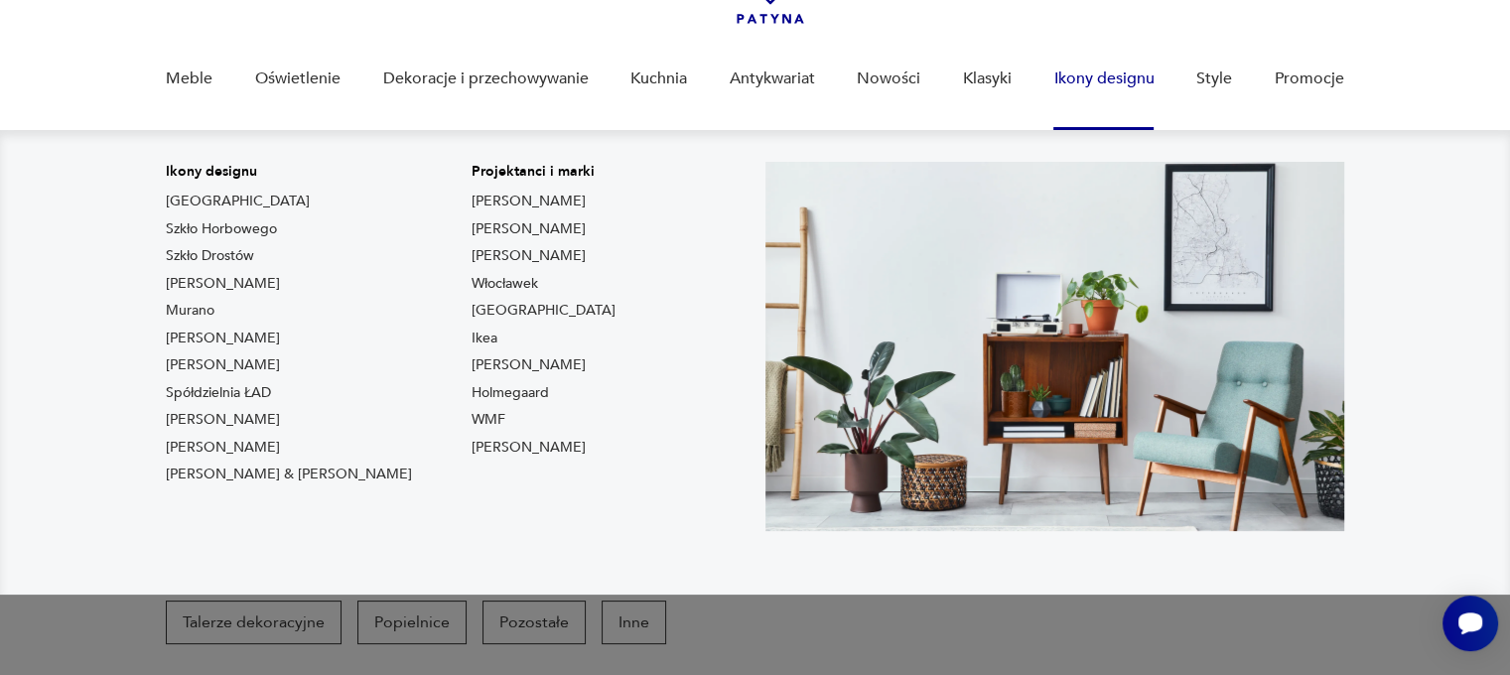
click at [1092, 84] on link "Ikony designu" at bounding box center [1104, 79] width 100 height 76
click at [1104, 78] on link "Ikony designu" at bounding box center [1104, 79] width 100 height 76
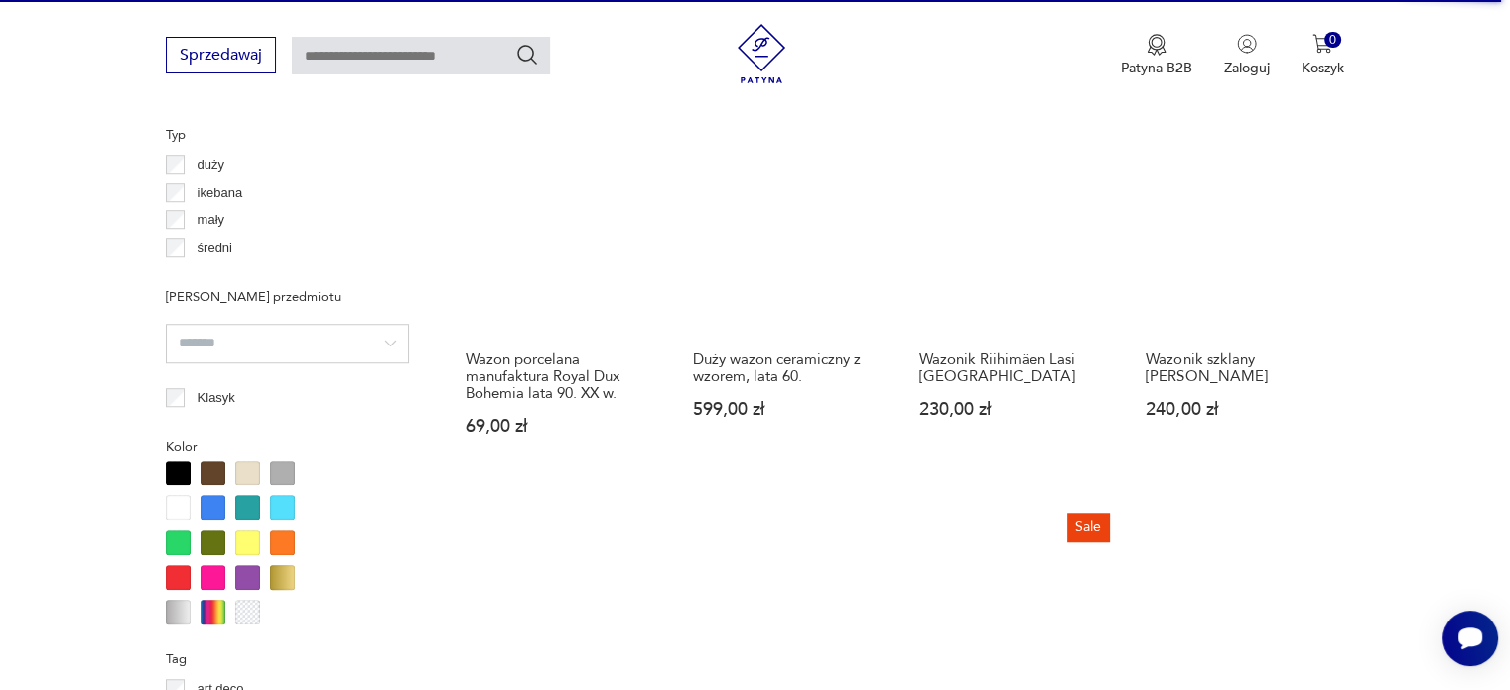
scroll to position [1817, 0]
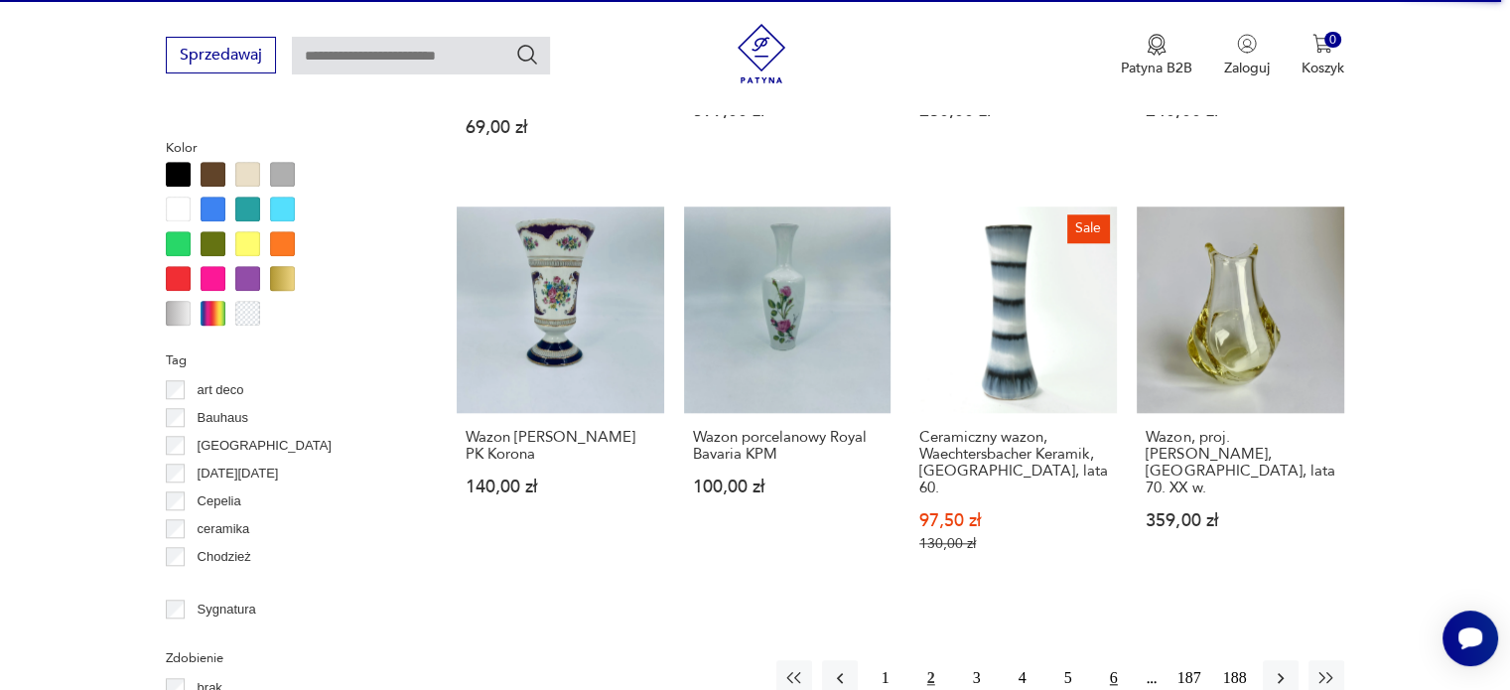
click at [1111, 660] on button "6" at bounding box center [1114, 678] width 36 height 36
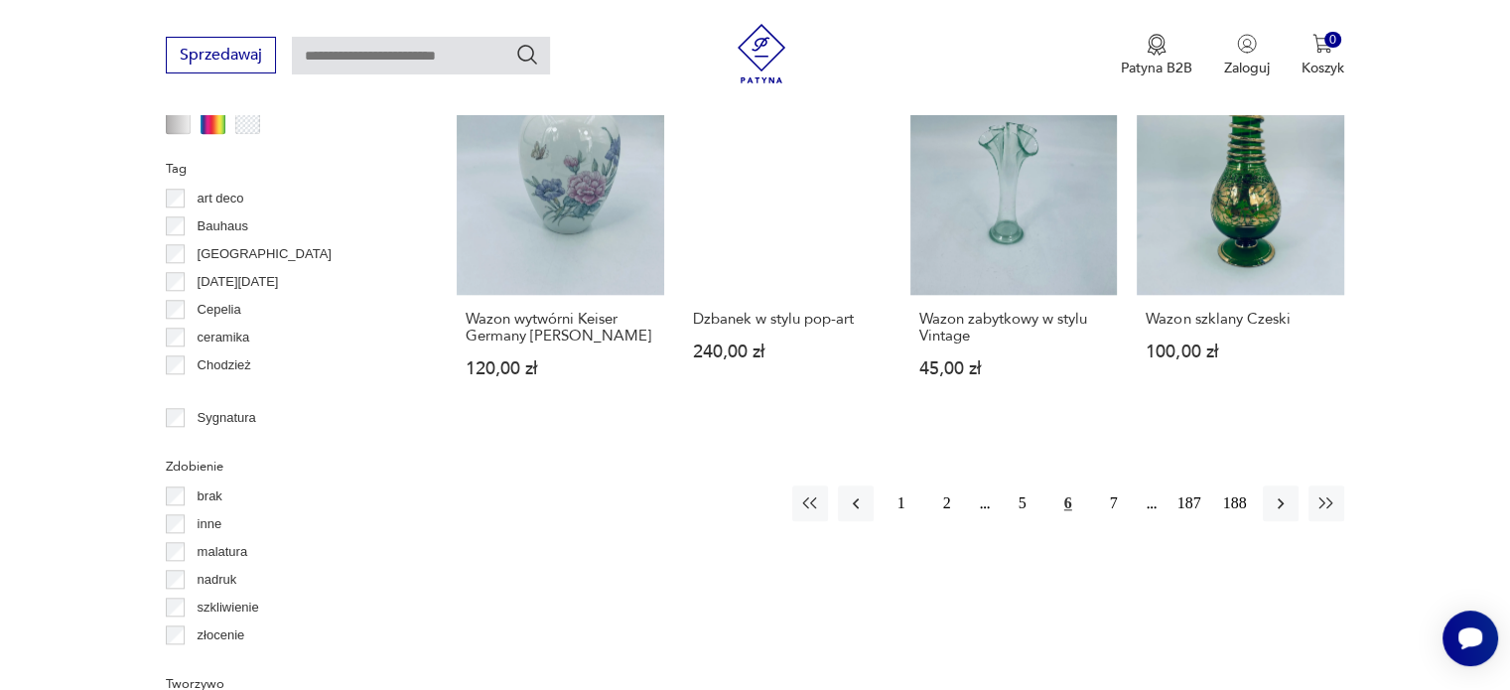
scroll to position [2016, 0]
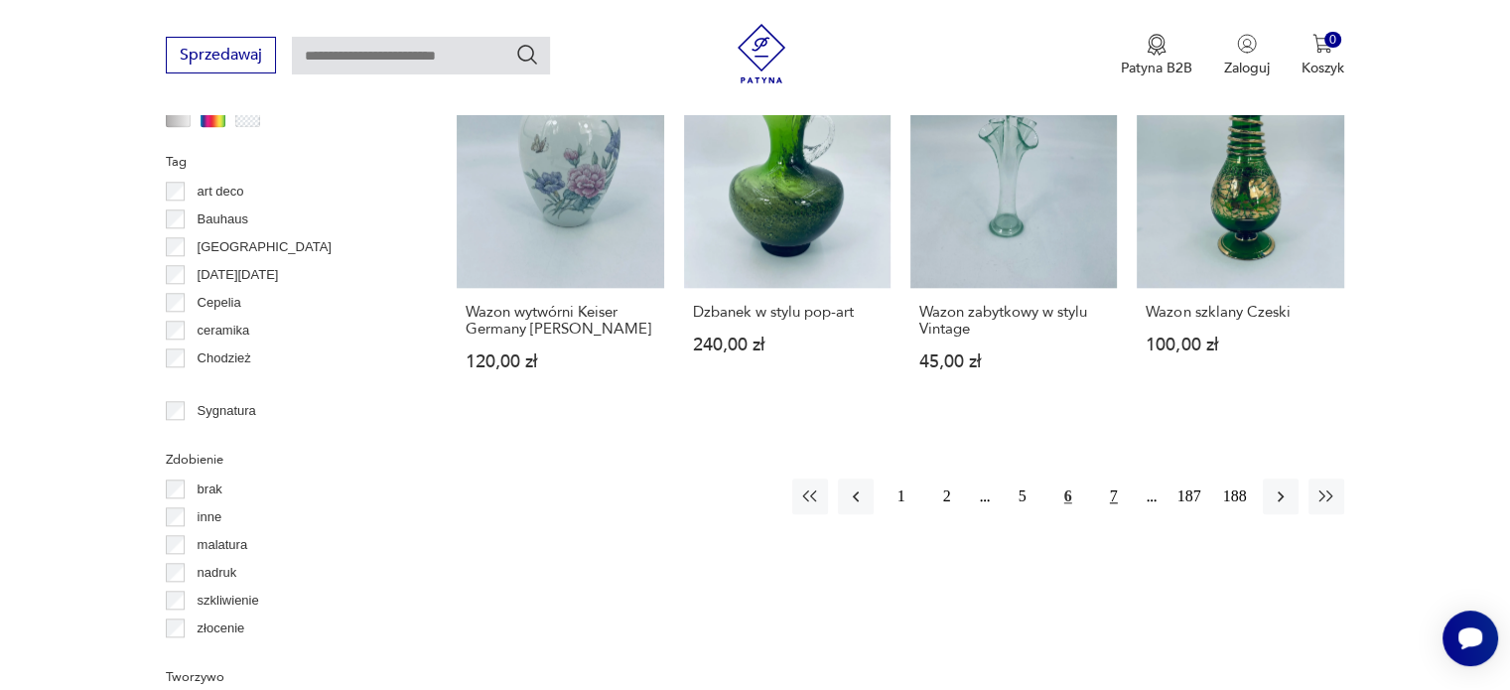
click at [1116, 479] on button "7" at bounding box center [1114, 497] width 36 height 36
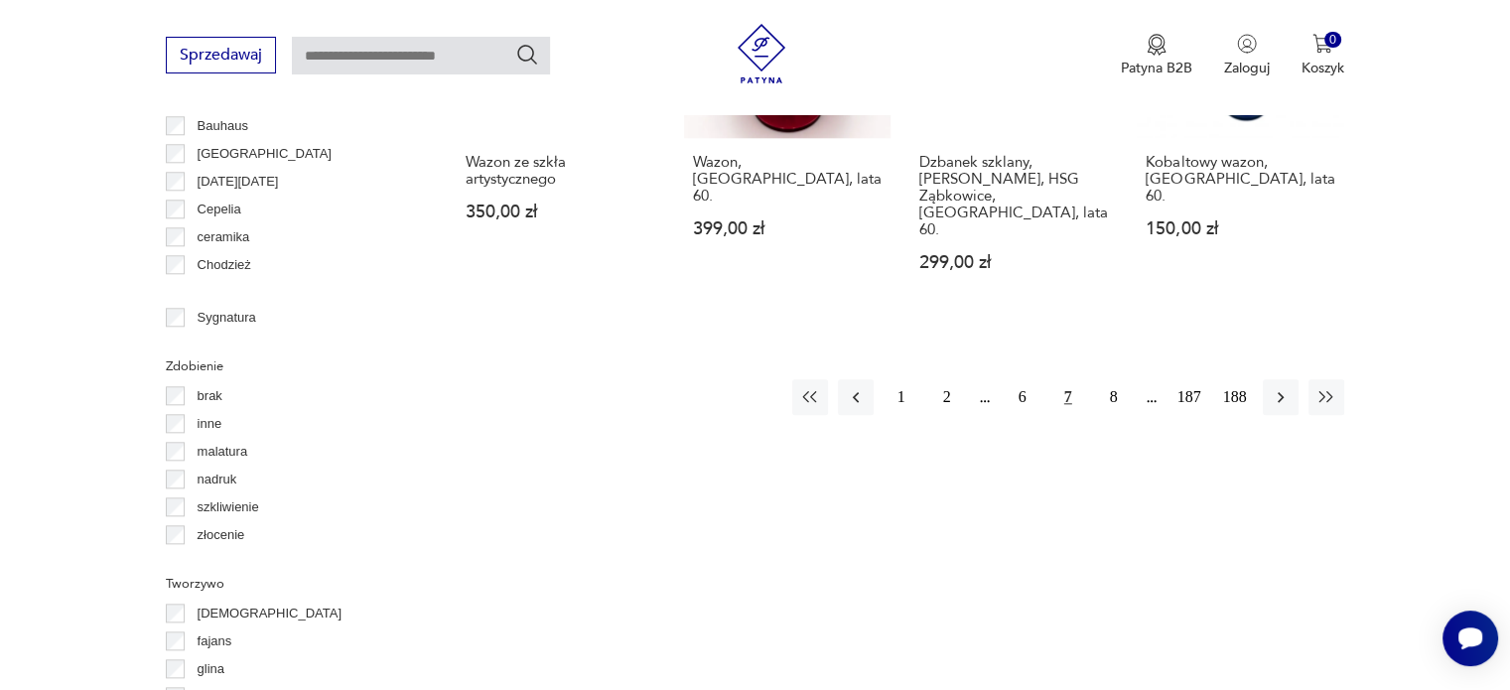
scroll to position [2115, 0]
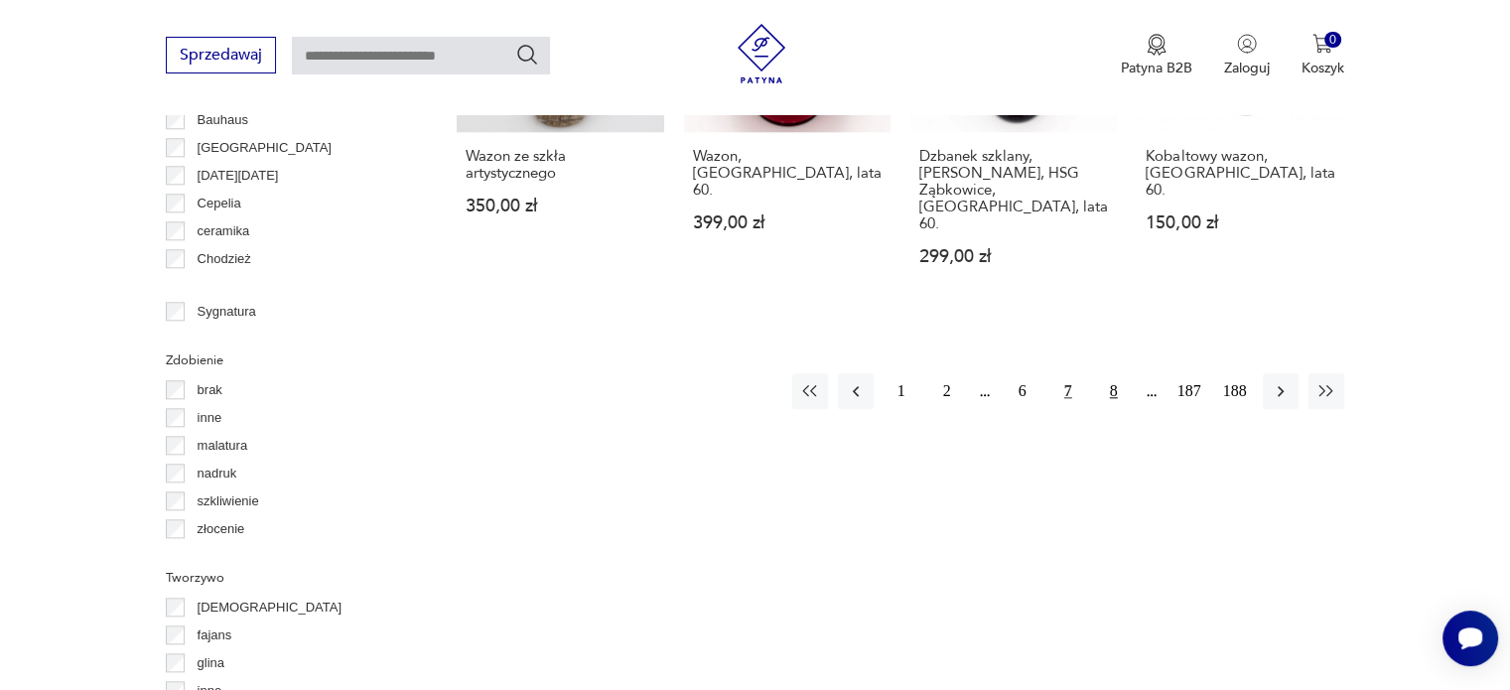
click at [1114, 373] on button "8" at bounding box center [1114, 391] width 36 height 36
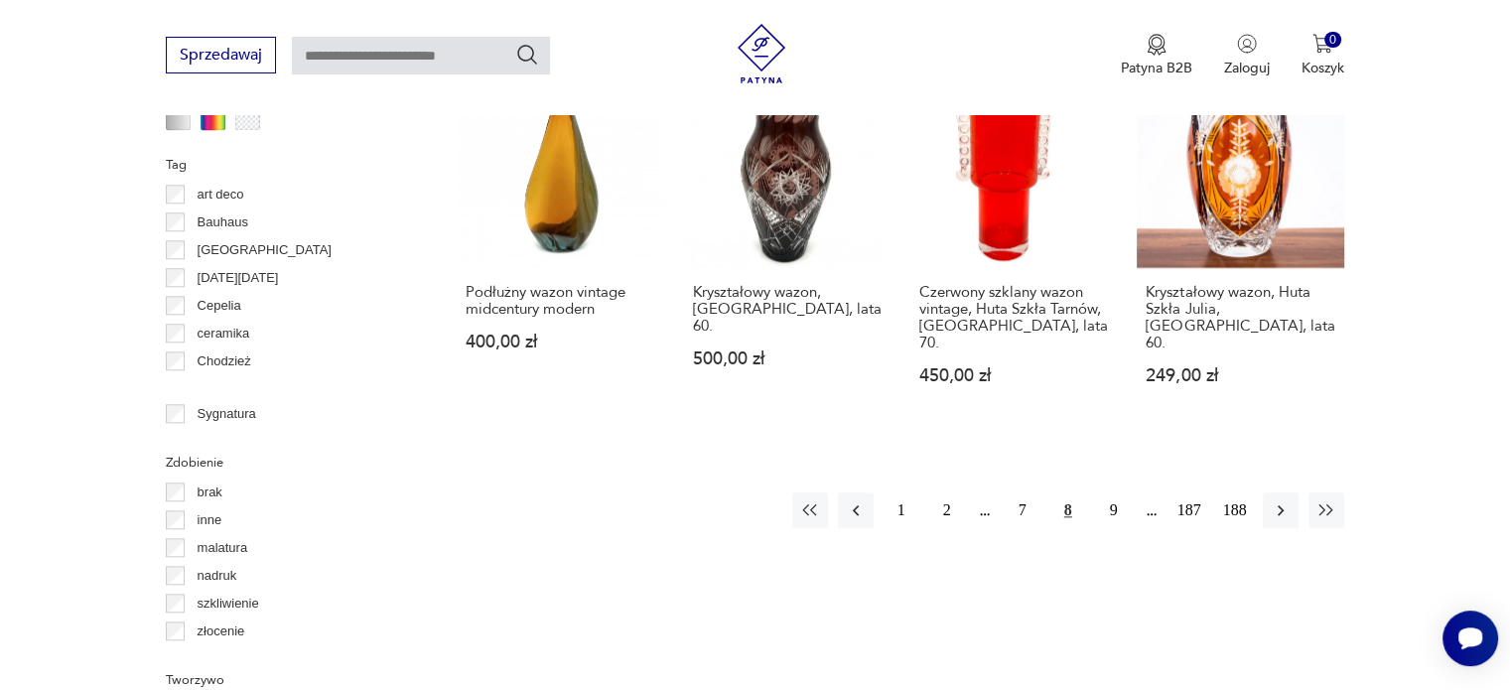
scroll to position [2016, 0]
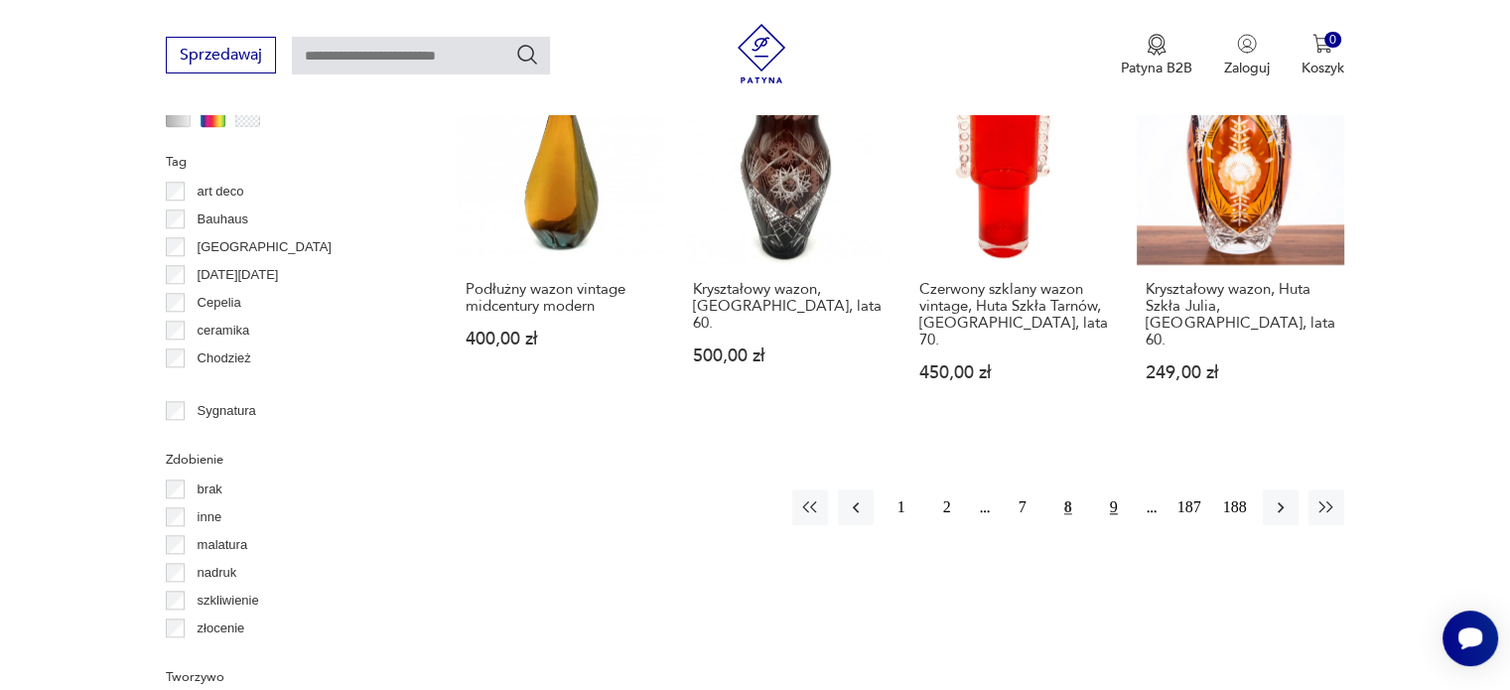
click at [1113, 490] on button "9" at bounding box center [1114, 508] width 36 height 36
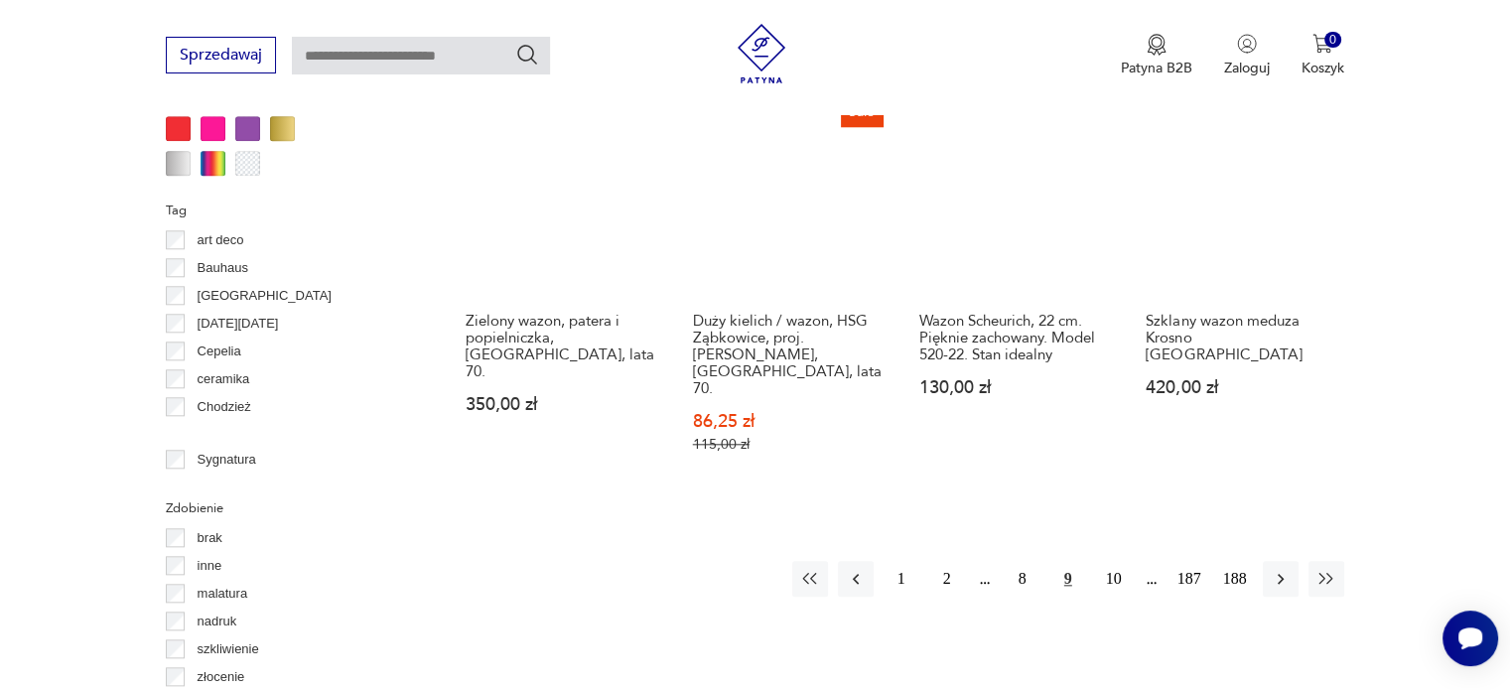
scroll to position [2016, 0]
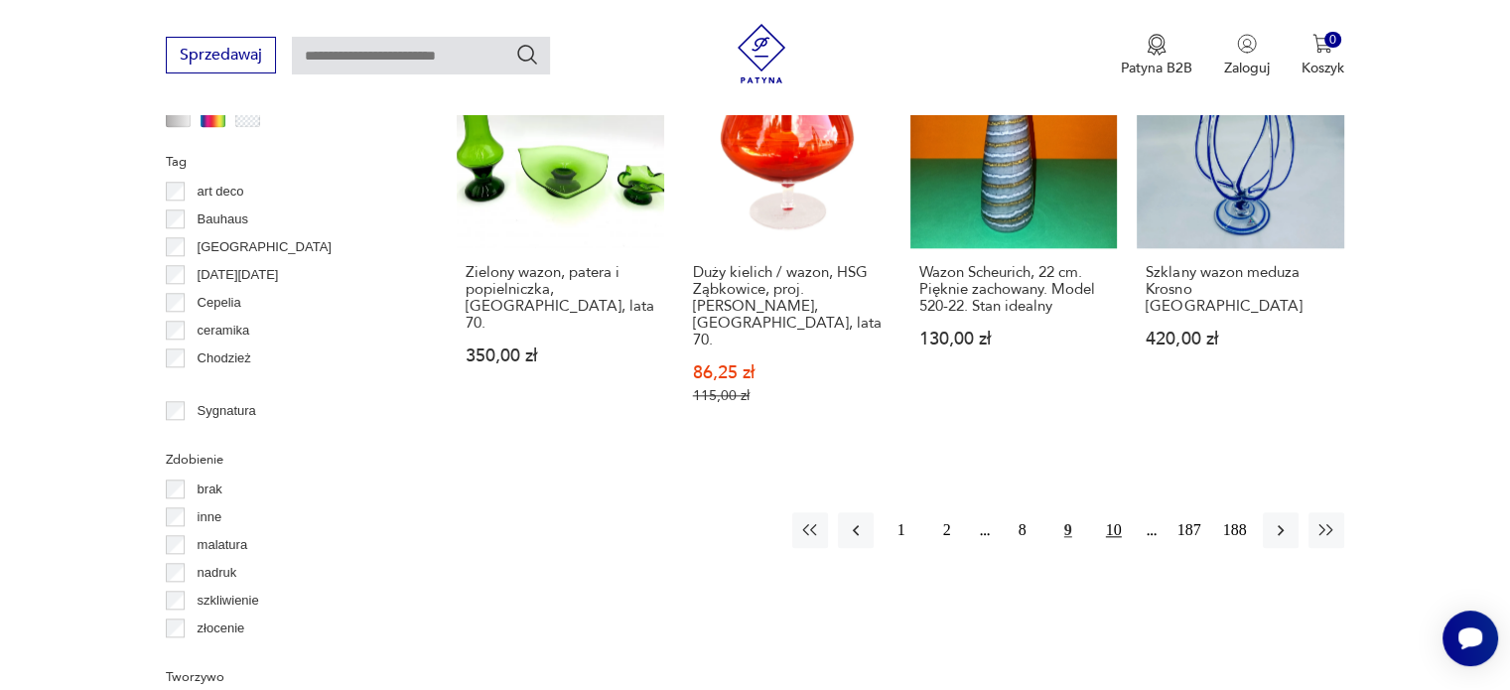
click at [1121, 512] on button "10" at bounding box center [1114, 530] width 36 height 36
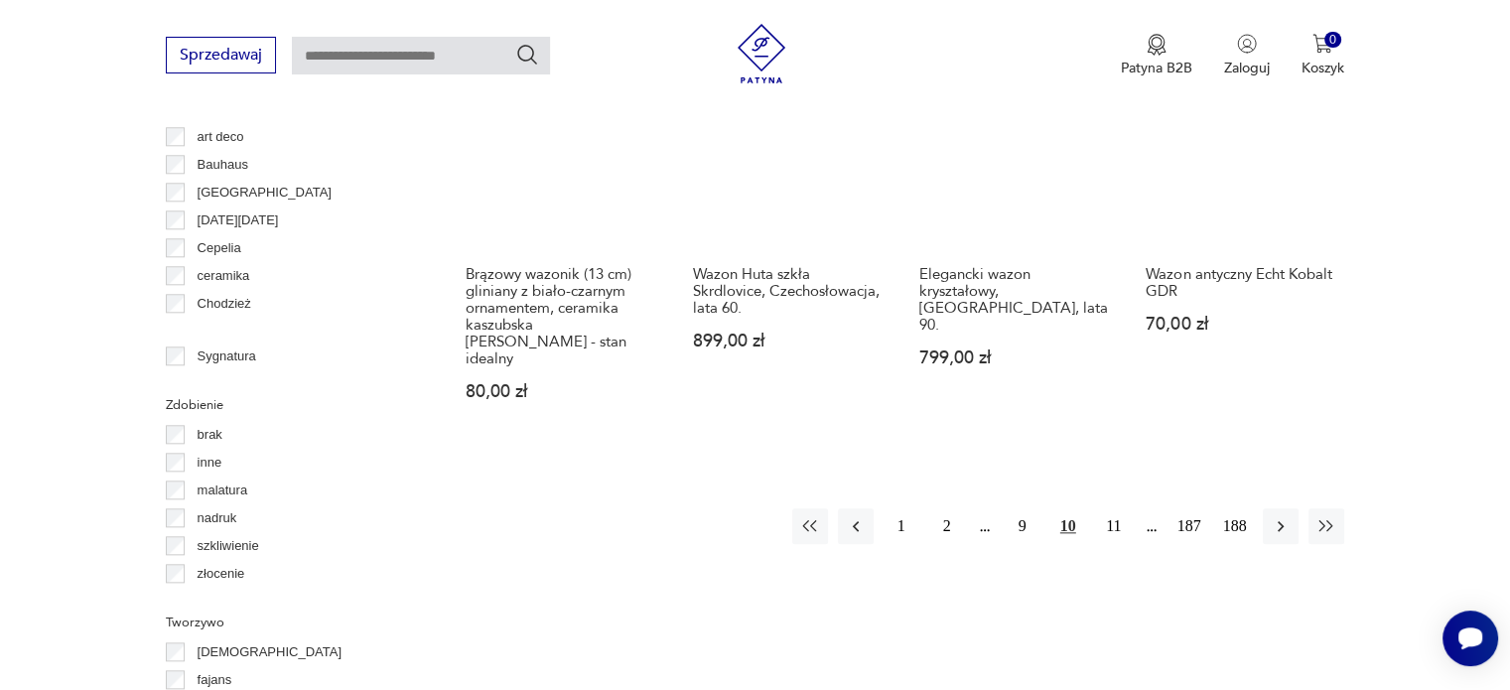
scroll to position [2115, 0]
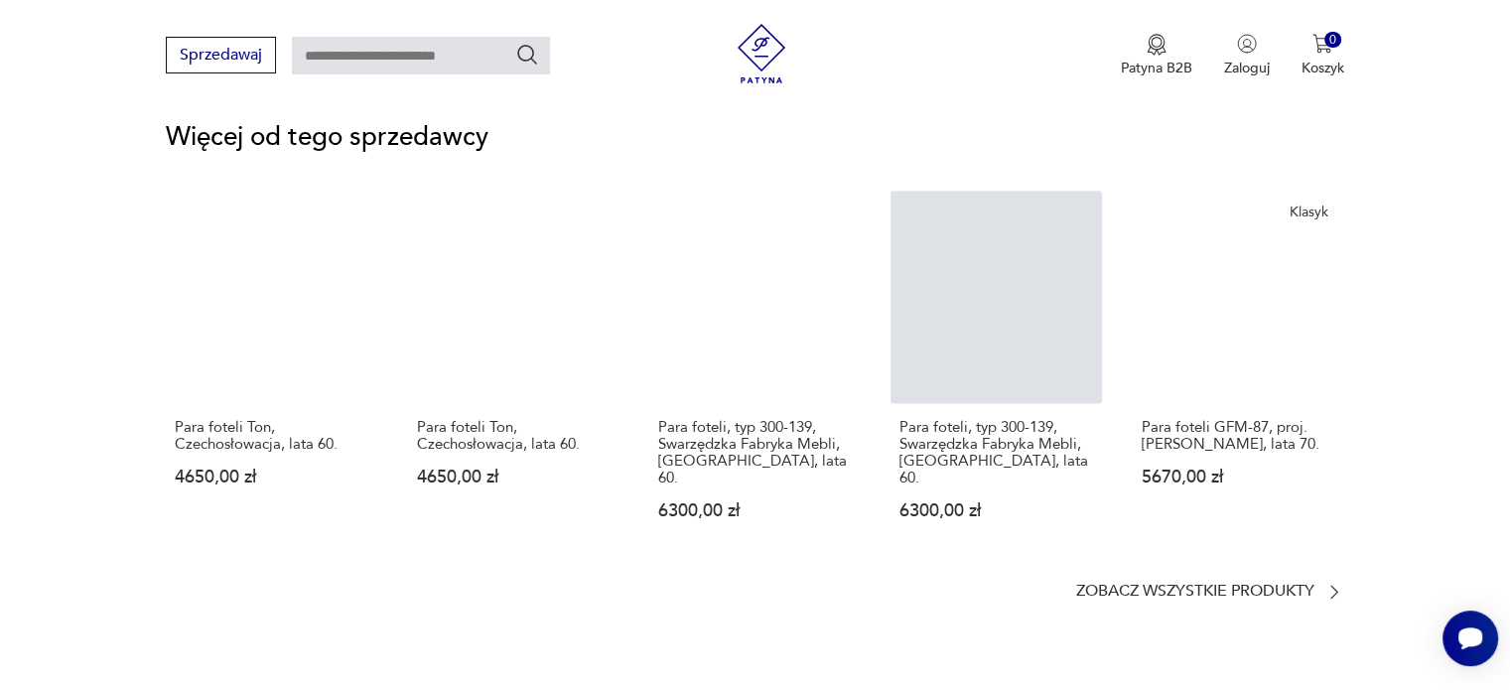
scroll to position [2681, 0]
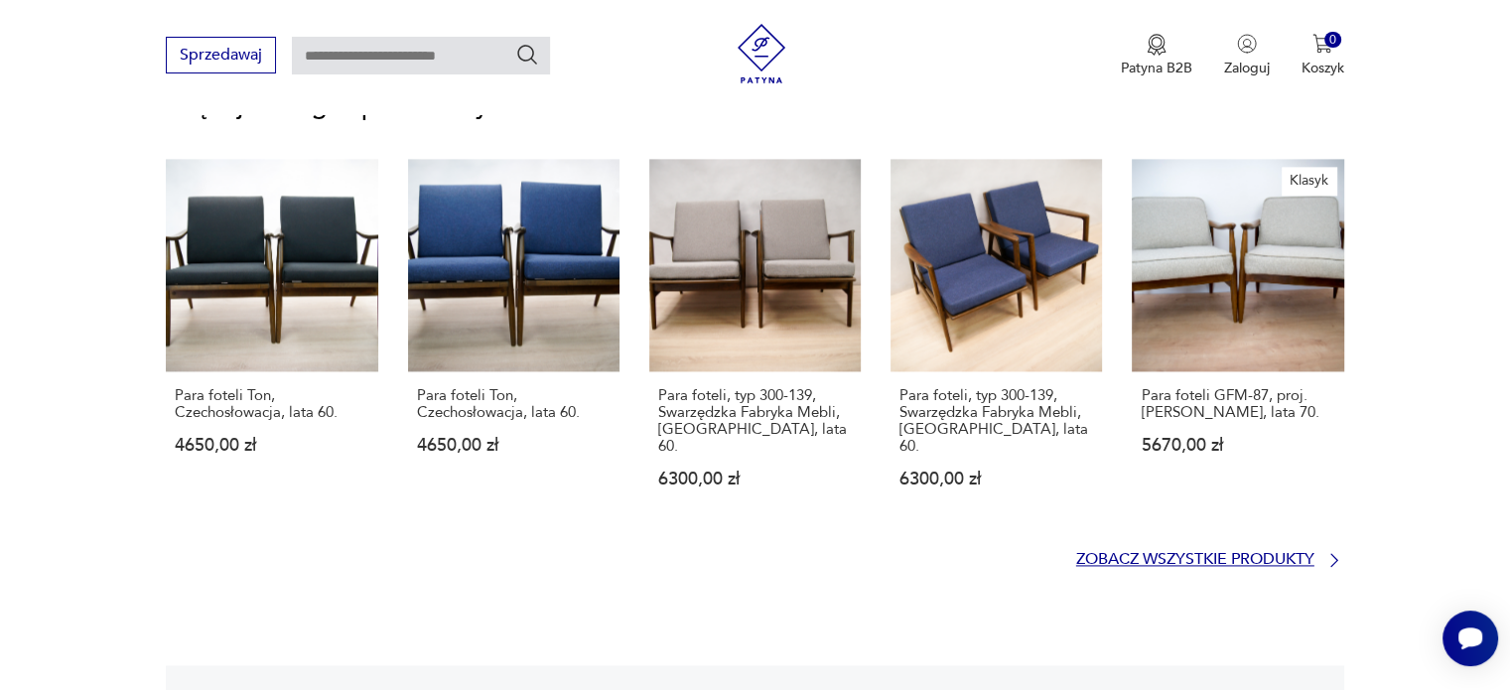
click at [1333, 550] on icon at bounding box center [1335, 560] width 20 height 20
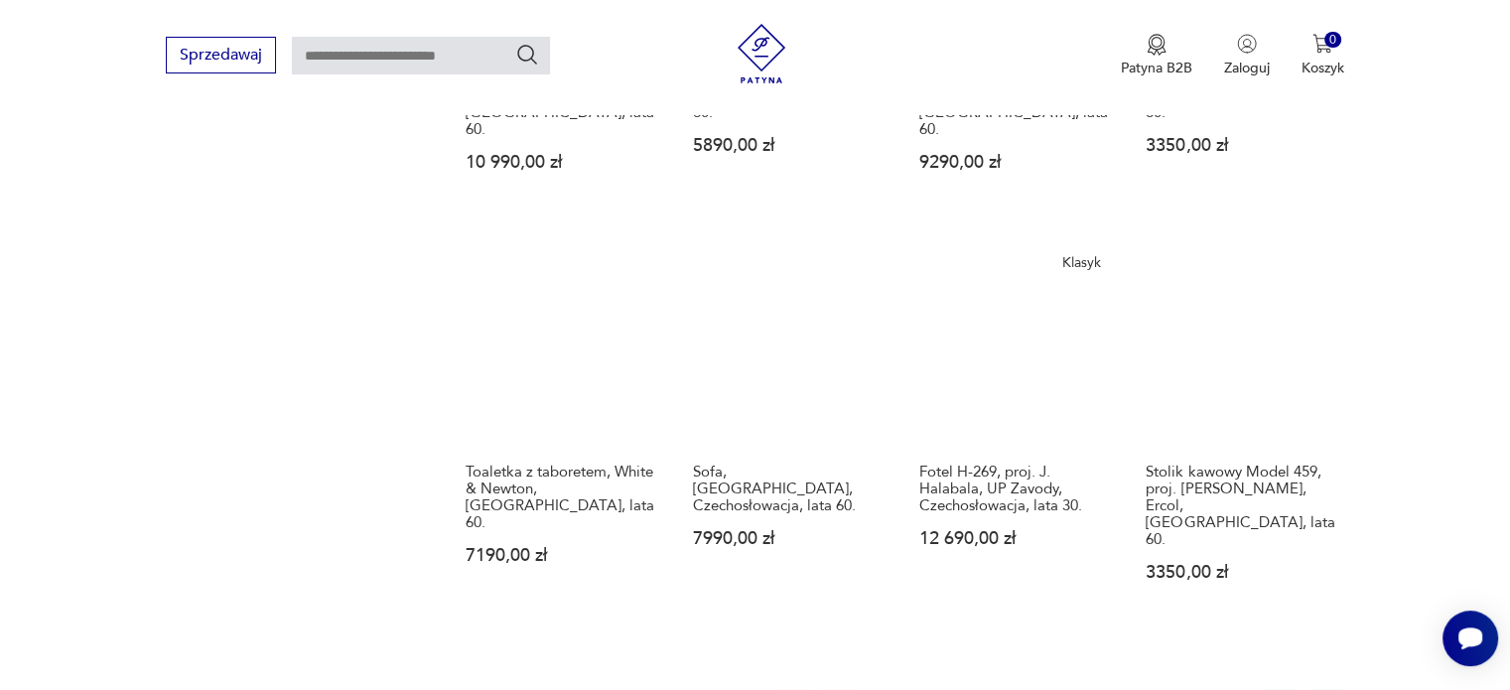
scroll to position [1799, 0]
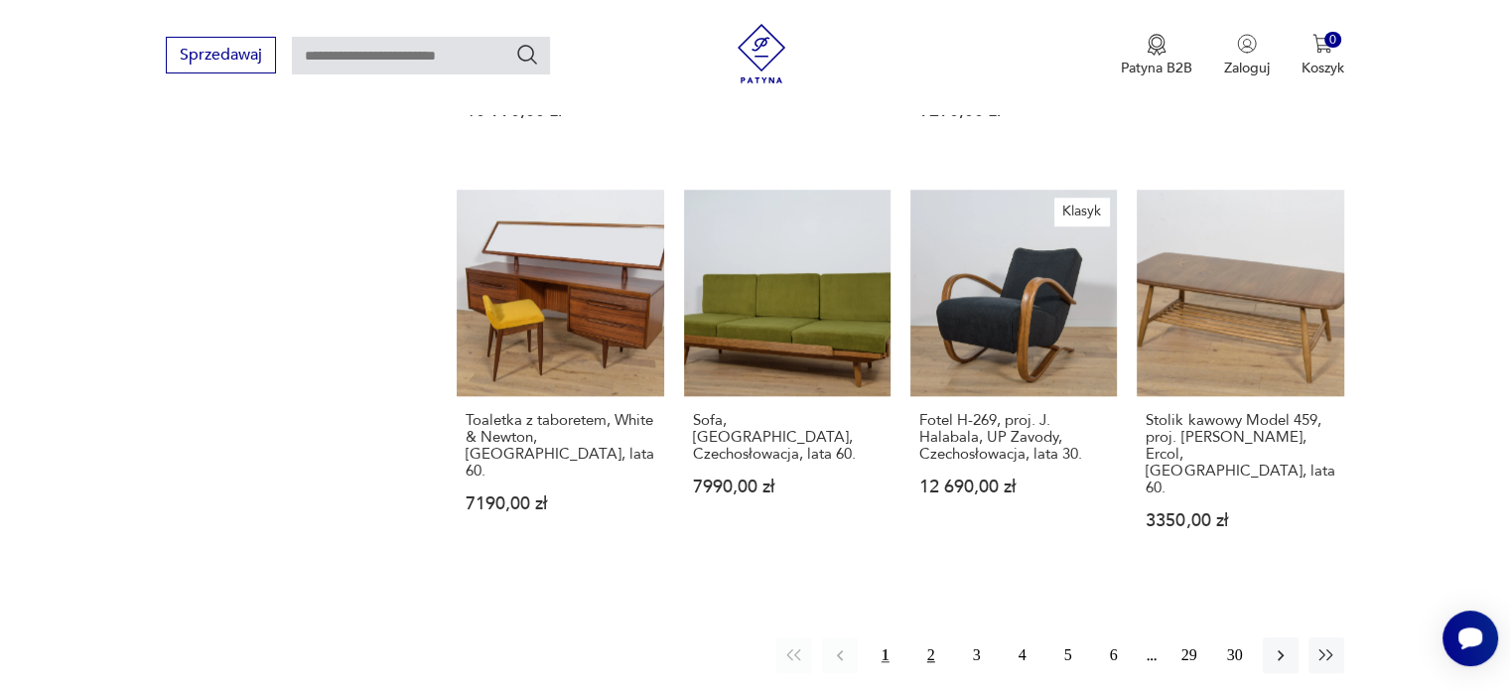
click at [936, 638] on button "2" at bounding box center [932, 656] width 36 height 36
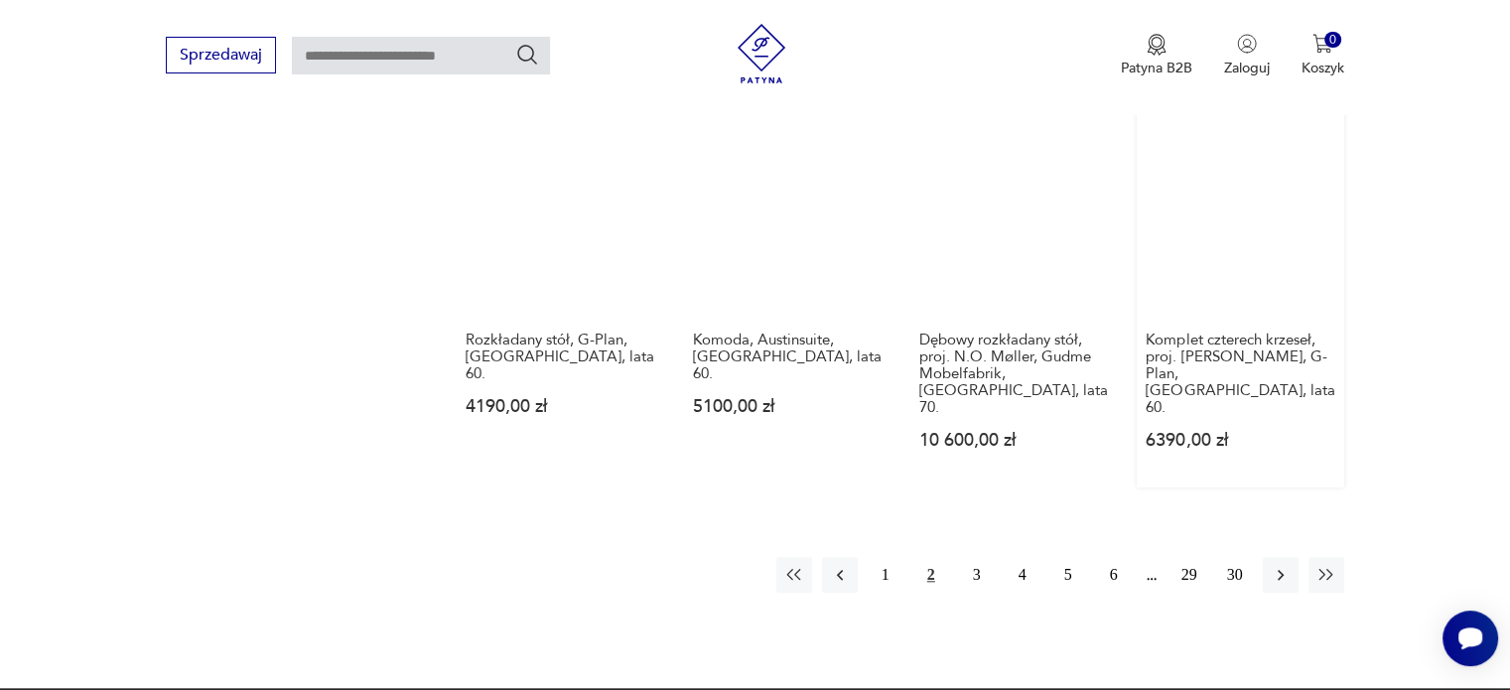
scroll to position [1899, 0]
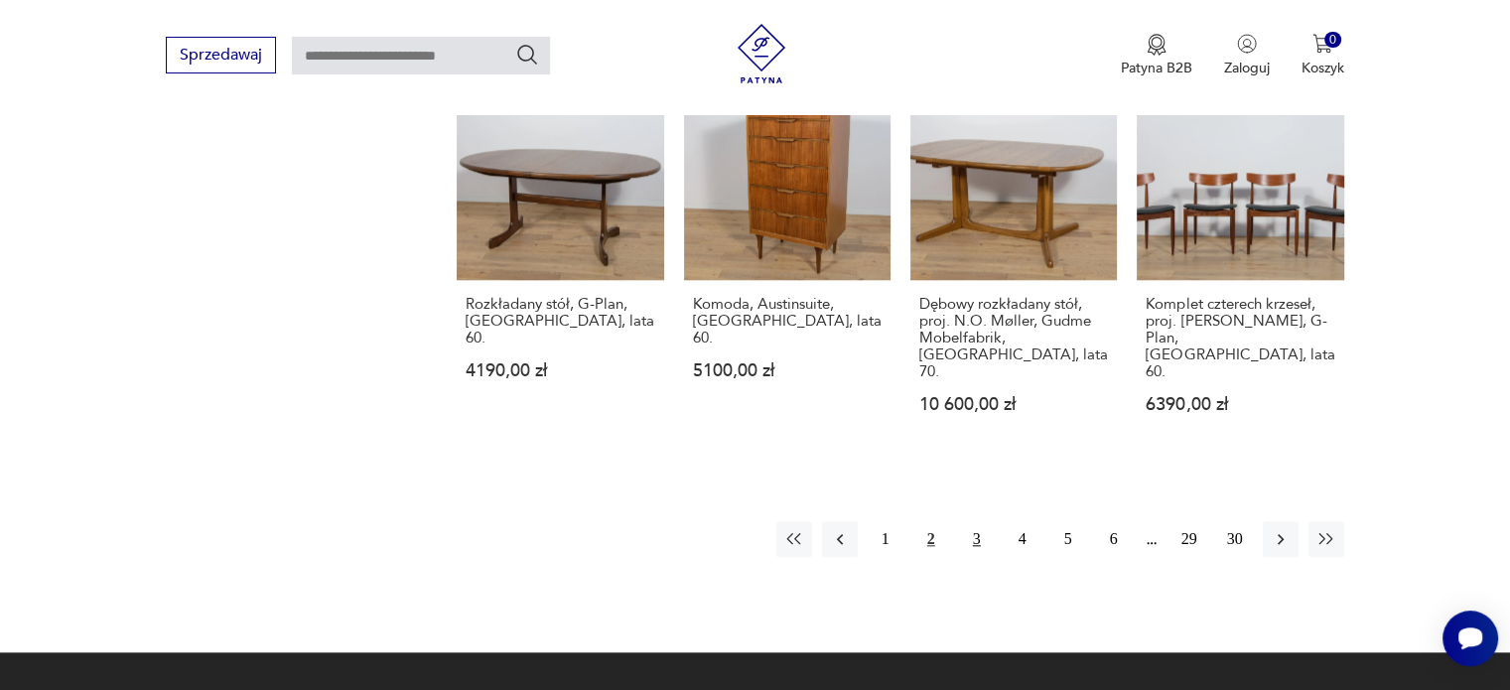
click at [983, 521] on button "3" at bounding box center [977, 539] width 36 height 36
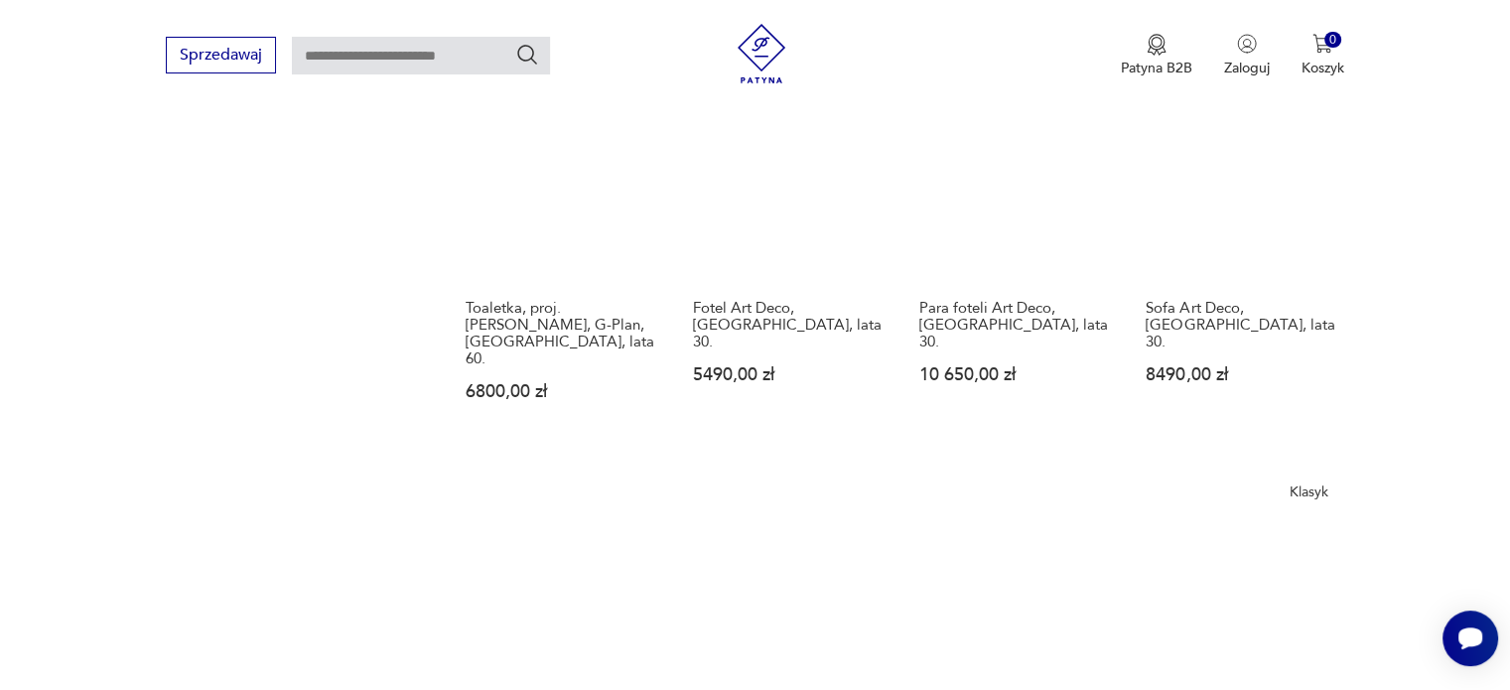
scroll to position [1799, 0]
